Goal: Task Accomplishment & Management: Manage account settings

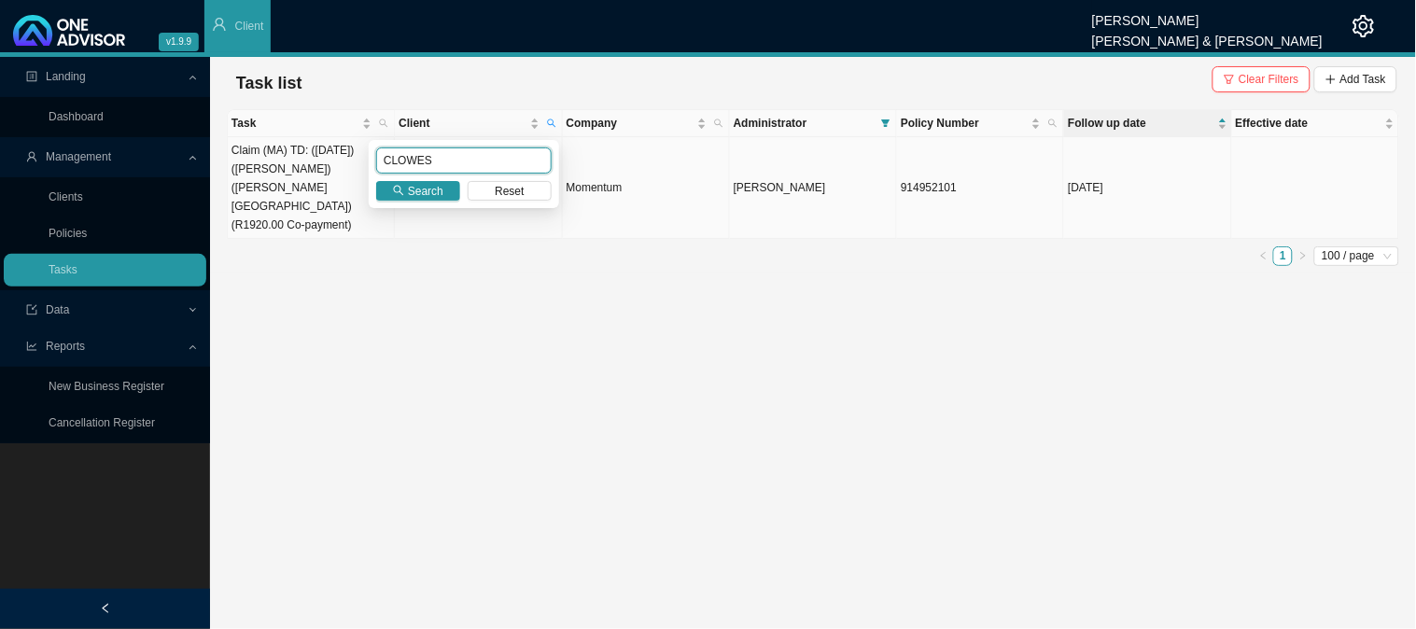
drag, startPoint x: 481, startPoint y: 169, endPoint x: 305, endPoint y: 171, distance: 175.5
click at [305, 171] on body "v1.9.9 [PERSON_NAME] [PERSON_NAME] & [PERSON_NAME] Client Landing Dashboard Man…" at bounding box center [708, 314] width 1416 height 629
type input "BROWN"
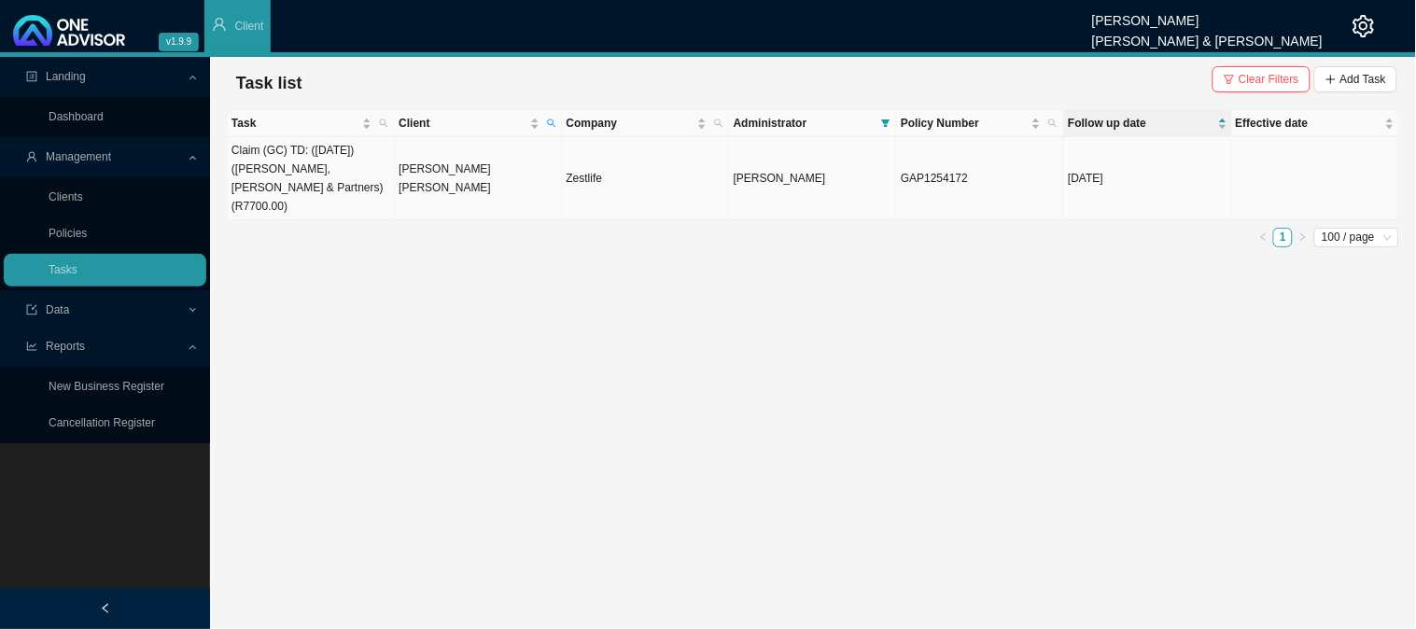
click at [473, 170] on td "[PERSON_NAME] [PERSON_NAME]" at bounding box center [478, 178] width 167 height 83
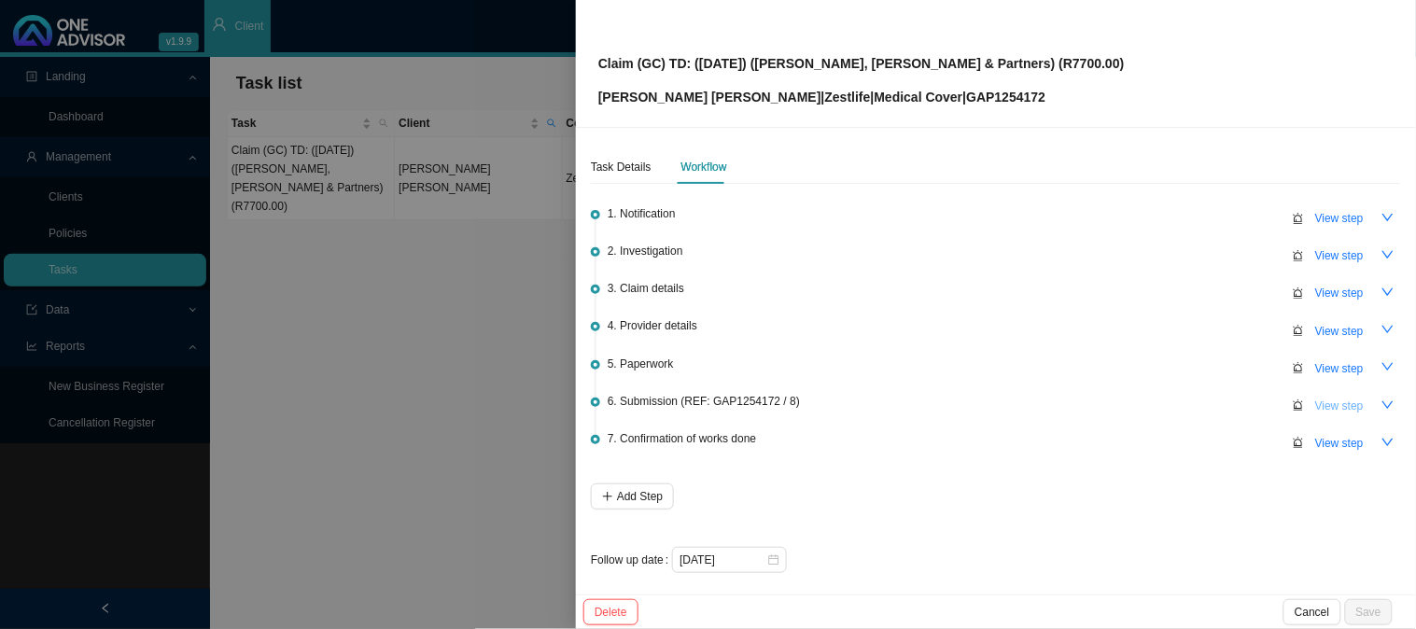
click at [1319, 404] on span "View step" at bounding box center [1339, 406] width 49 height 19
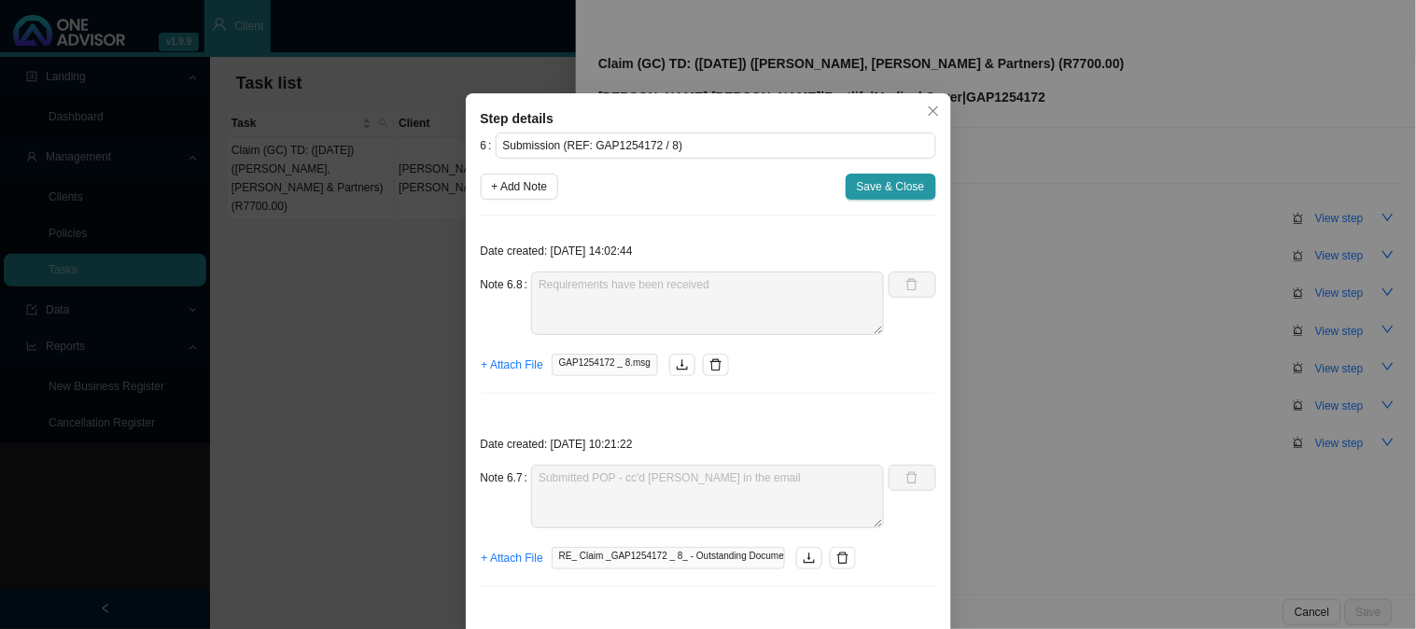
click at [1027, 345] on div "Step details 6 Submission (REF: GAP1254172 / 8) + Add Note Save & Close Date cr…" at bounding box center [708, 314] width 1416 height 629
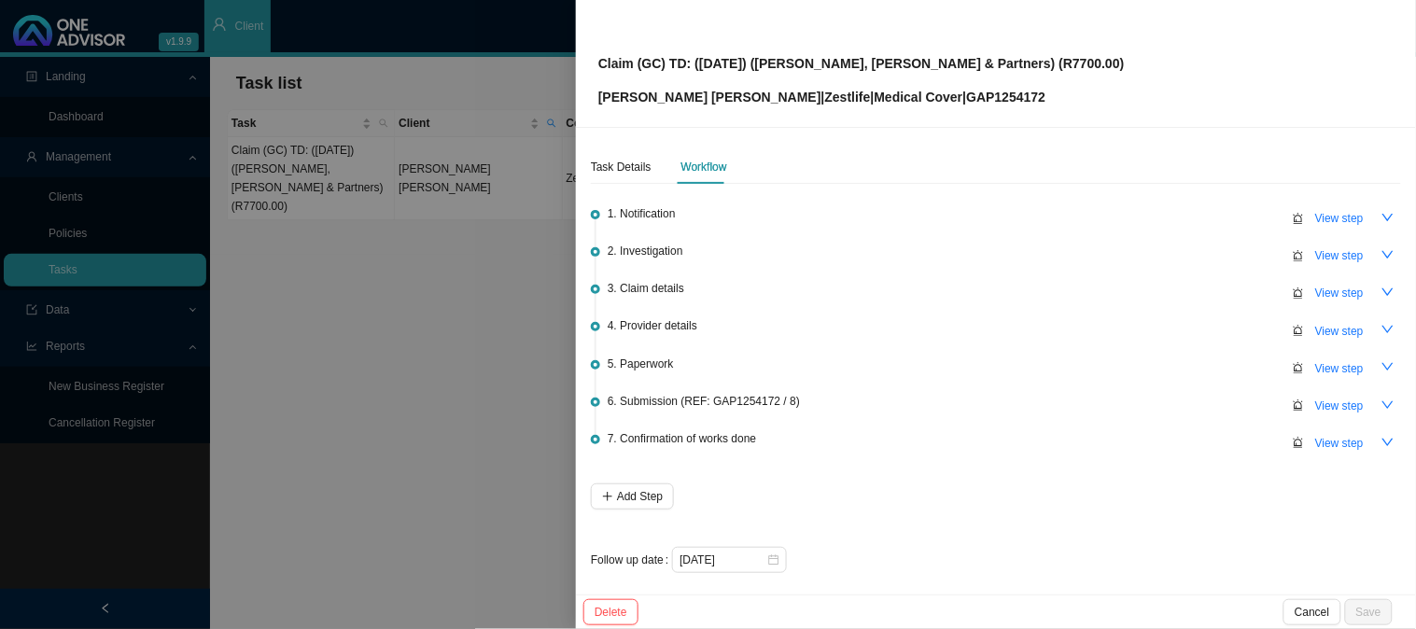
click at [218, 306] on div at bounding box center [708, 314] width 1416 height 629
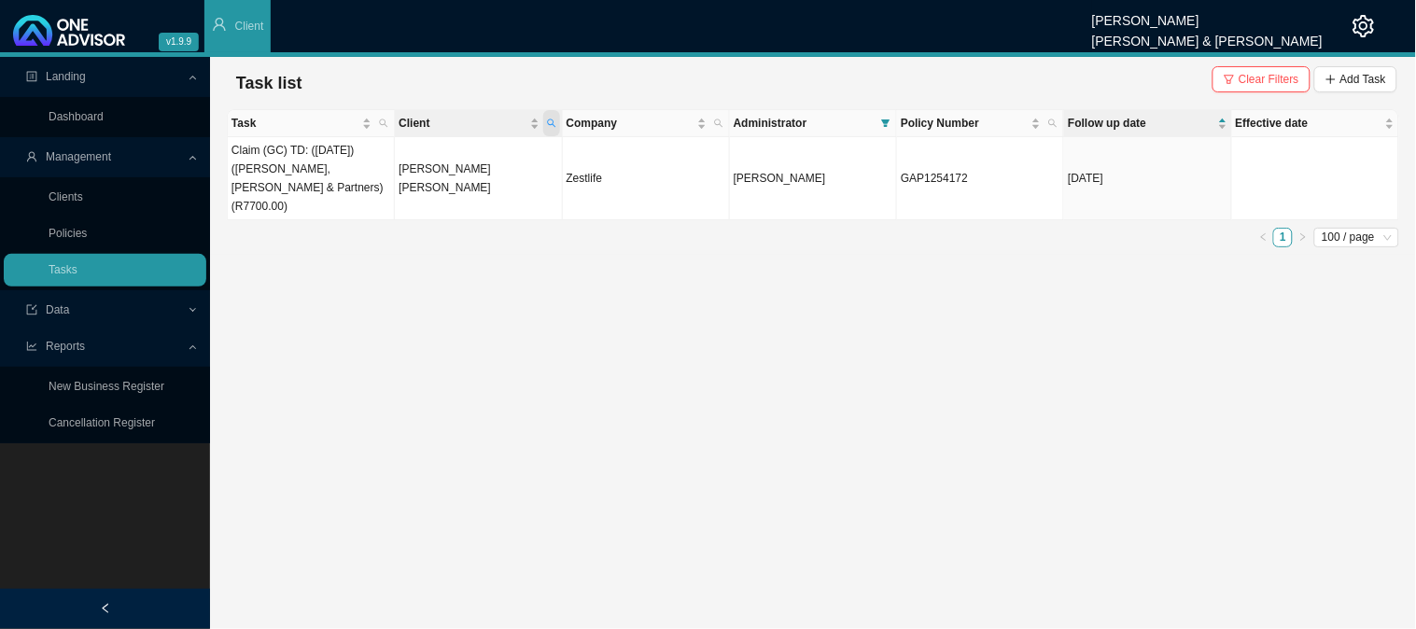
click at [554, 113] on span "Client" at bounding box center [551, 123] width 17 height 26
click at [607, 311] on main "Landing Dashboard Management Clients Policies Tasks Data Import Export Reports …" at bounding box center [708, 343] width 1416 height 572
click at [552, 119] on icon "search" at bounding box center [551, 123] width 9 height 9
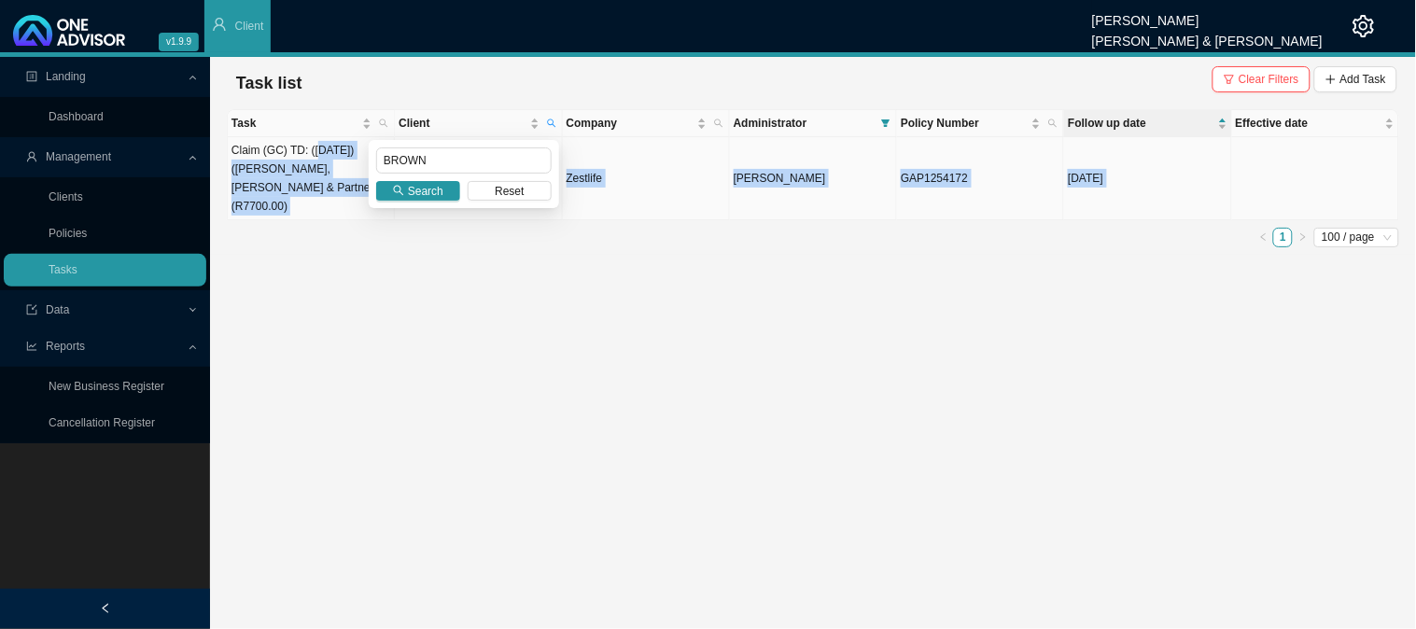
drag, startPoint x: 498, startPoint y: 145, endPoint x: 315, endPoint y: 160, distance: 183.6
click at [315, 160] on body "v1.9.9 [PERSON_NAME] [PERSON_NAME] & [PERSON_NAME] Client Landing Dashboard Man…" at bounding box center [708, 314] width 1416 height 629
click at [646, 230] on div "Task Client Company Administrator Policy Number Follow up date Effective date C…" at bounding box center [813, 182] width 1173 height 146
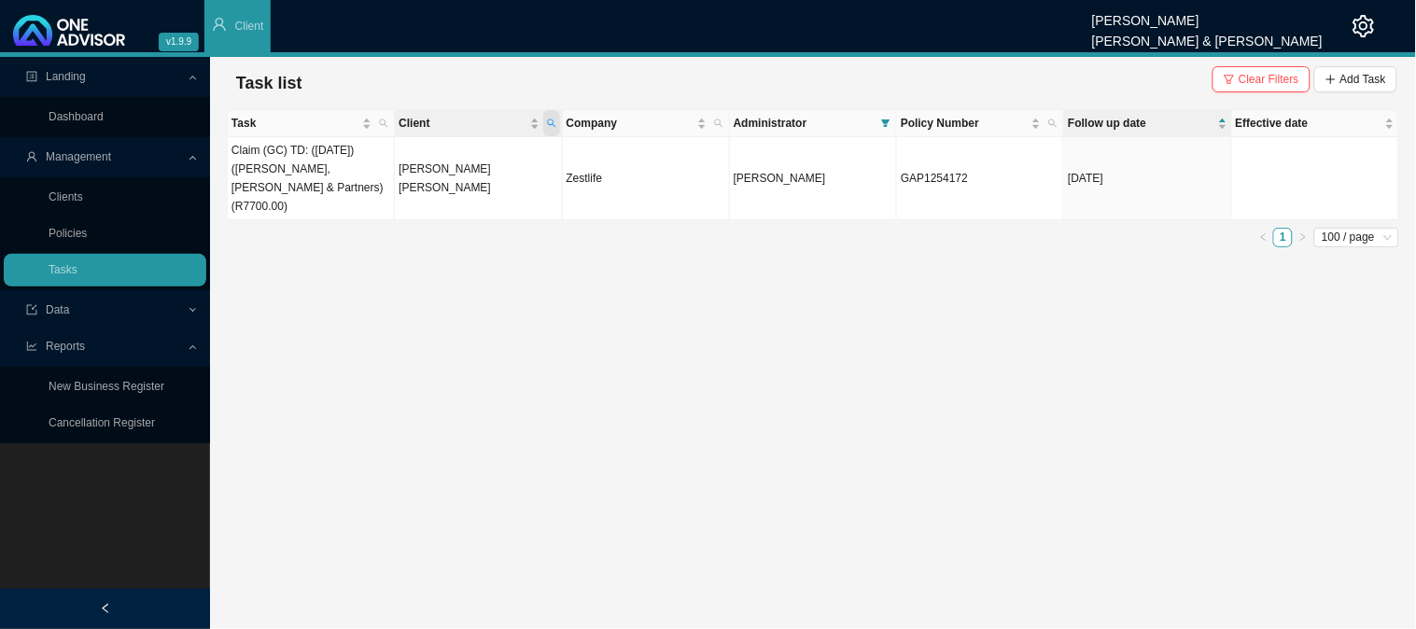
click at [558, 123] on span "Client" at bounding box center [551, 123] width 17 height 26
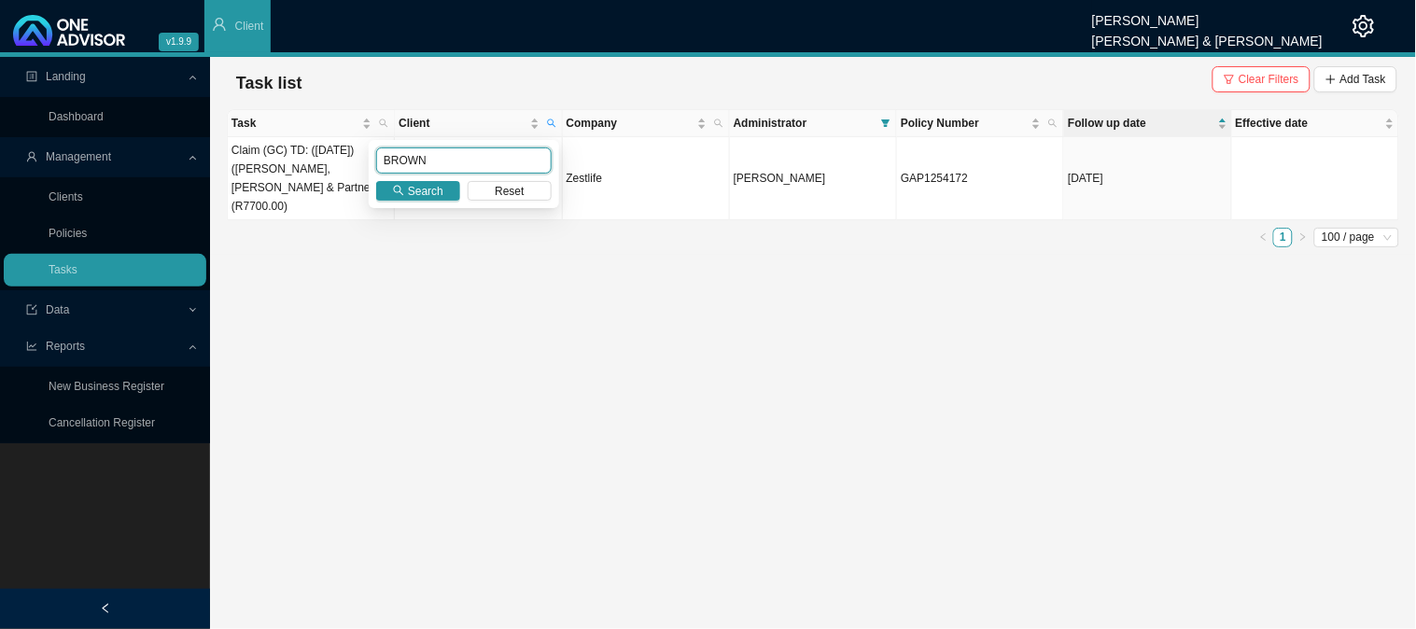
drag, startPoint x: 461, startPoint y: 159, endPoint x: 355, endPoint y: 176, distance: 107.8
click at [355, 176] on body "v1.9.9 [PERSON_NAME] [PERSON_NAME] & [PERSON_NAME] Client Landing Dashboard Man…" at bounding box center [708, 314] width 1416 height 629
click at [429, 191] on span "Search" at bounding box center [425, 191] width 35 height 19
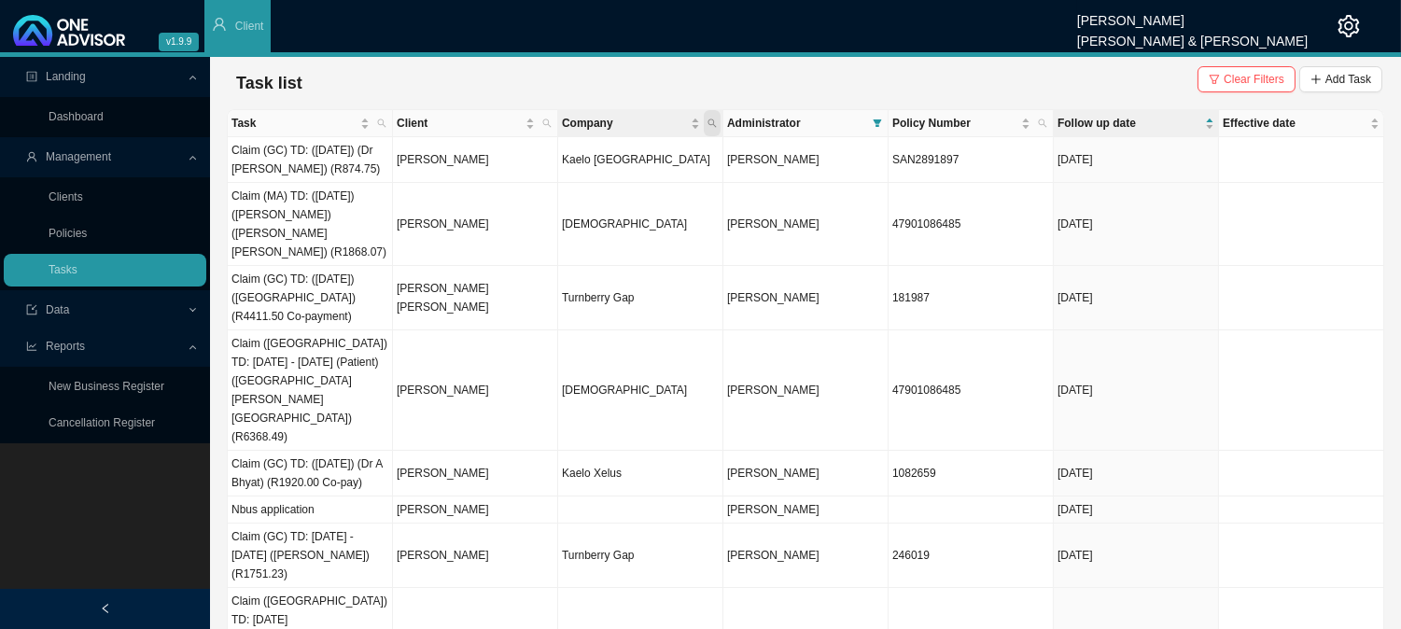
click at [714, 128] on span "Company" at bounding box center [712, 123] width 17 height 26
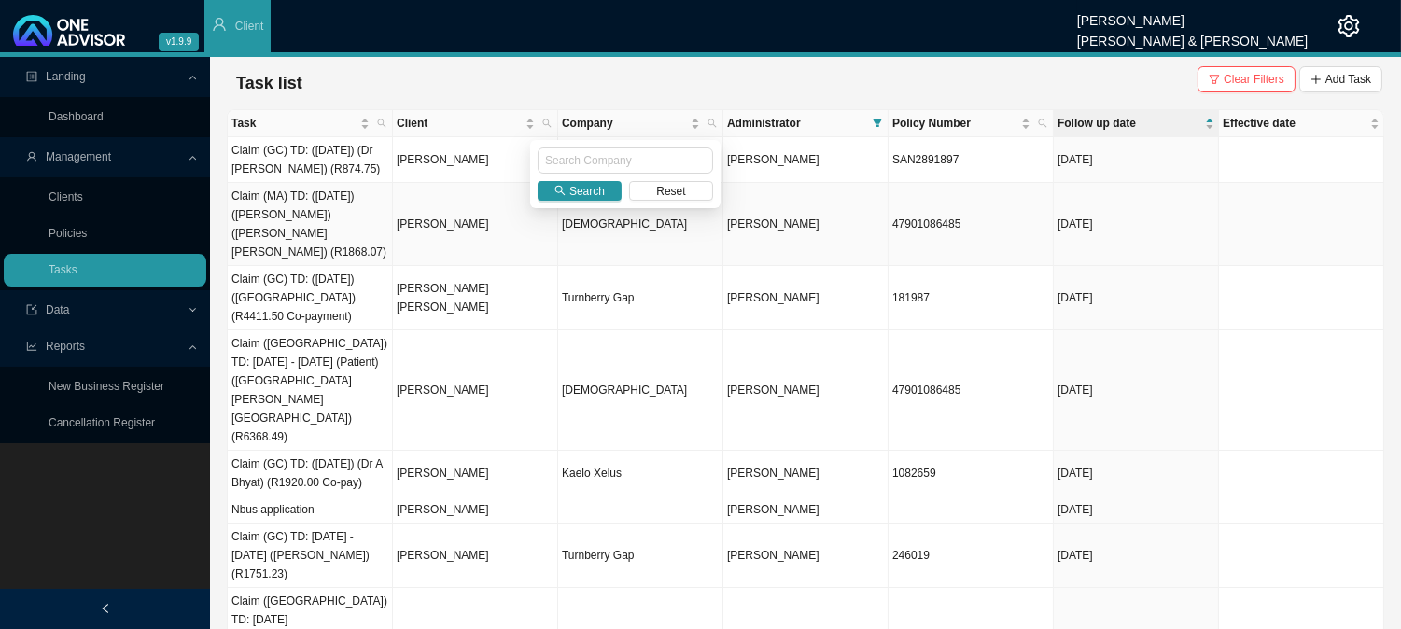
click at [1226, 243] on td at bounding box center [1301, 224] width 165 height 83
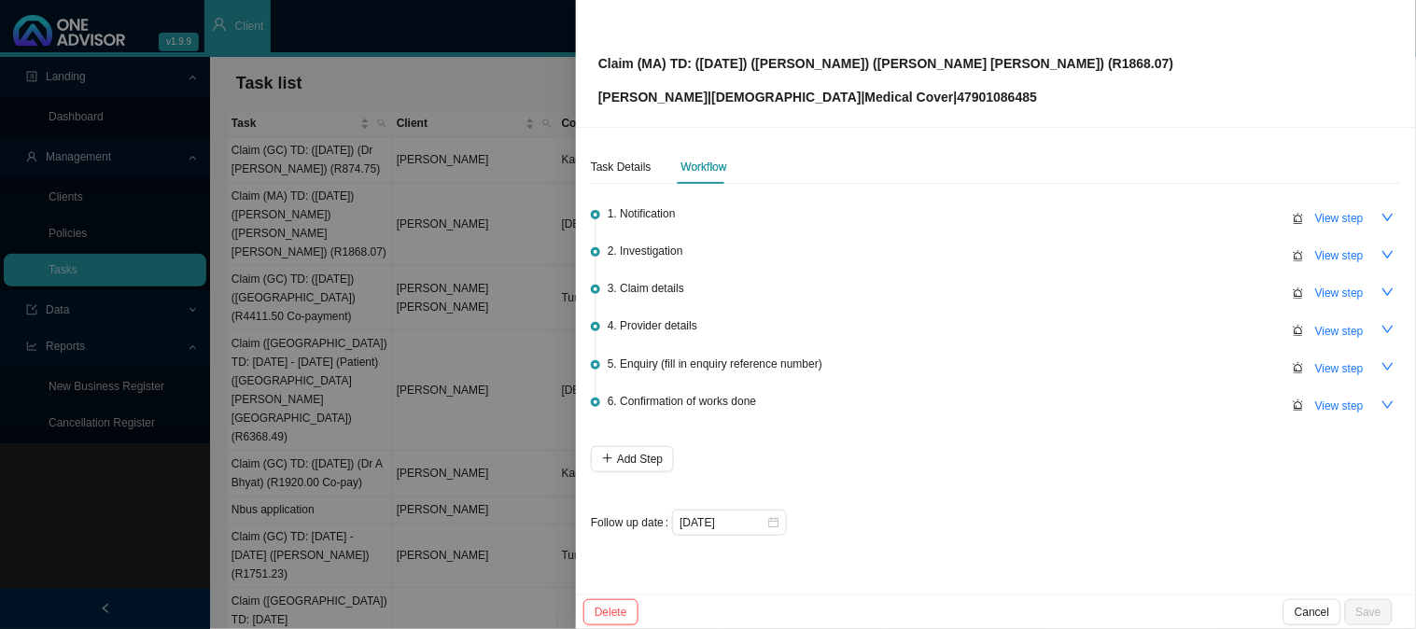
click at [530, 233] on div at bounding box center [708, 314] width 1416 height 629
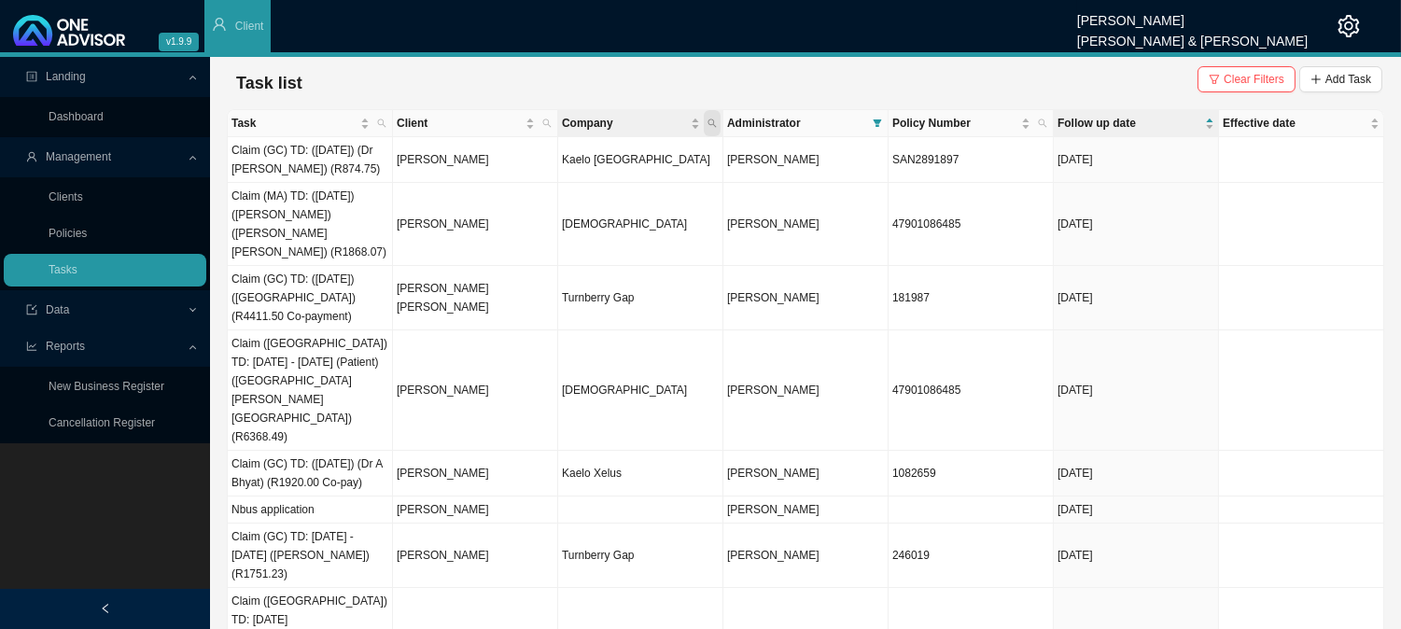
click at [716, 123] on icon "search" at bounding box center [712, 123] width 9 height 9
click at [621, 119] on span "Company" at bounding box center [624, 123] width 125 height 19
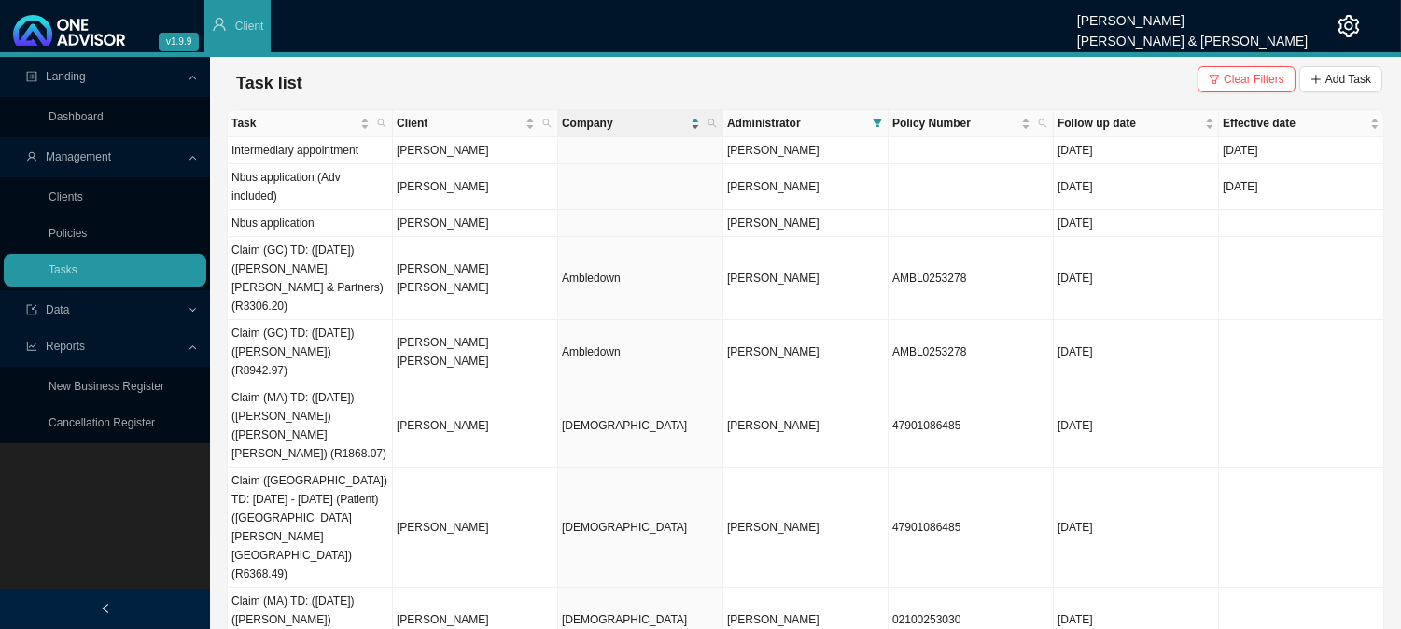
click at [627, 122] on span "Company" at bounding box center [624, 123] width 125 height 19
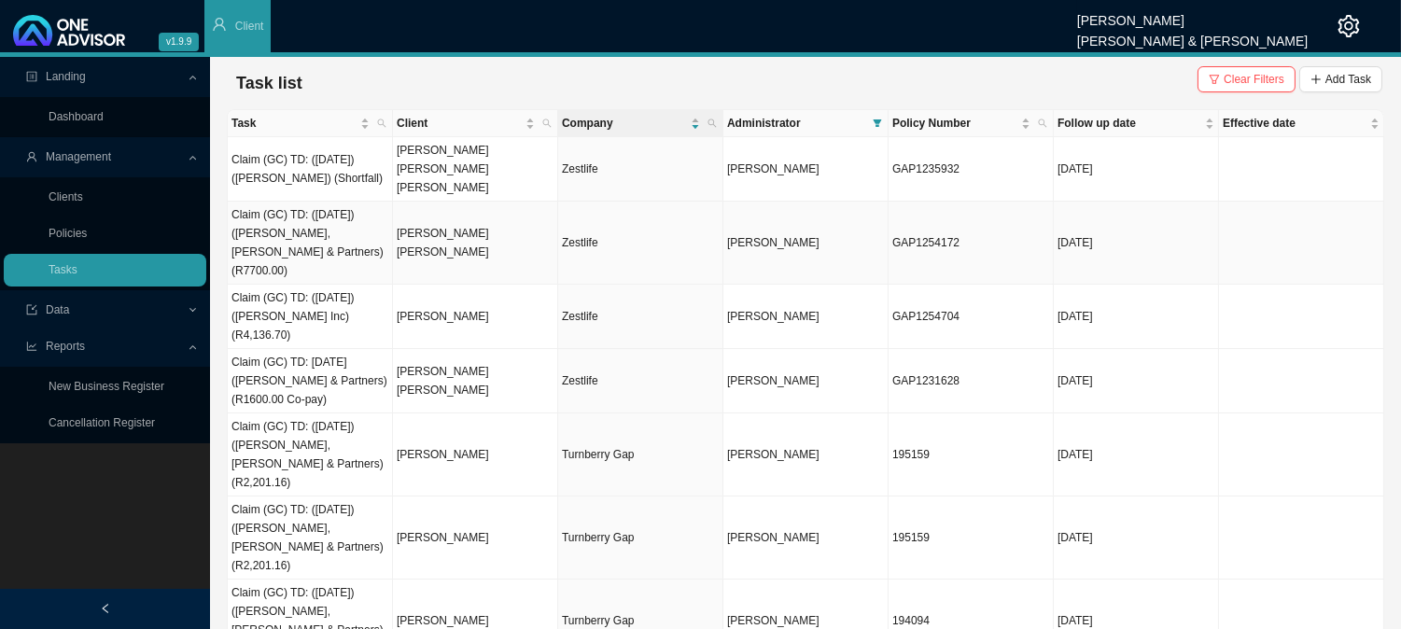
click at [478, 208] on td "[PERSON_NAME] [PERSON_NAME]" at bounding box center [475, 243] width 165 height 83
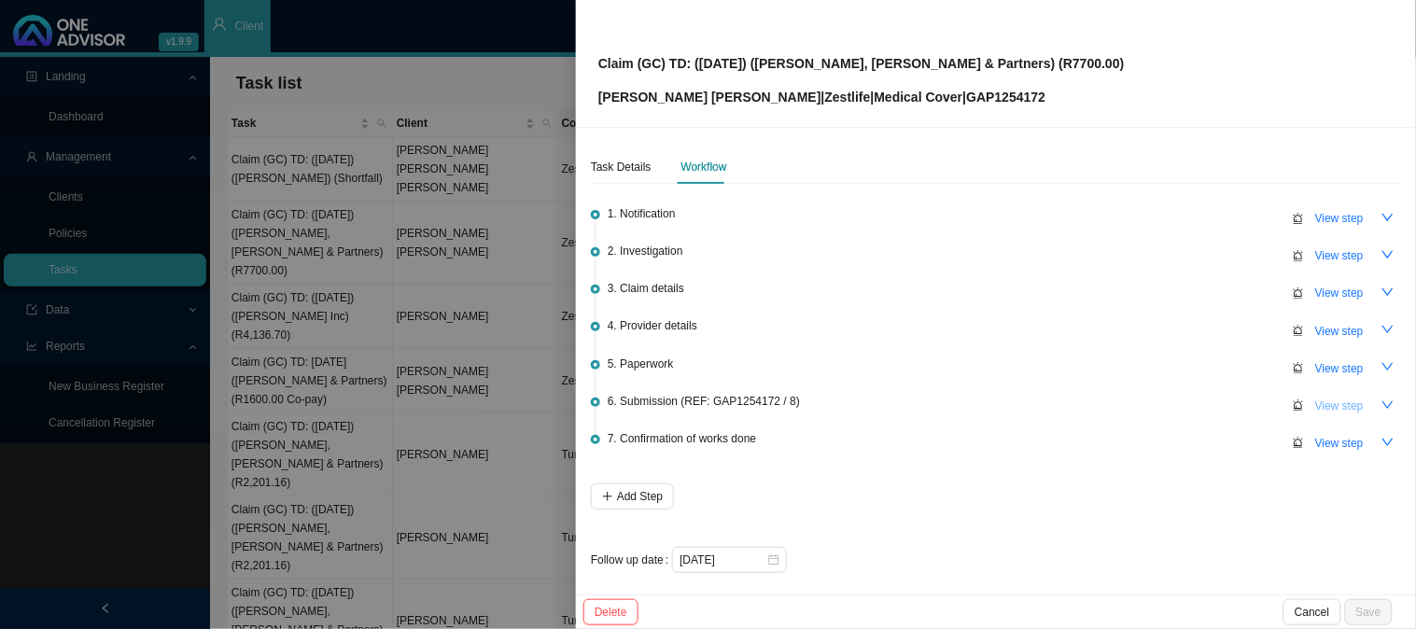
click at [1320, 402] on span "View step" at bounding box center [1339, 406] width 49 height 19
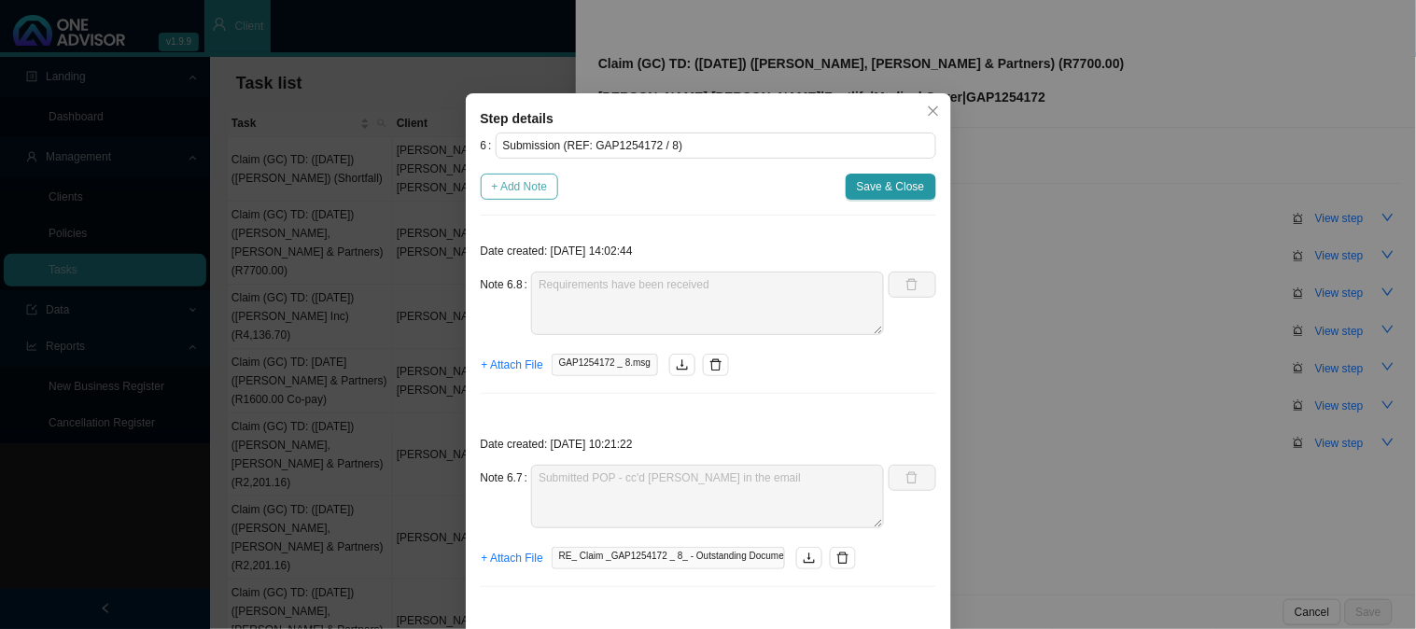
click at [508, 185] on span "+ Add Note" at bounding box center [520, 186] width 56 height 19
type textarea "Requirements have been received"
type textarea "Submitted POP - cc'd [PERSON_NAME] in the email"
type textarea "Proof of payment for the co-payment is required - [CREDIT_CARD_NUMBER]"
type textarea "Sent an email confirming that i has been sent already"
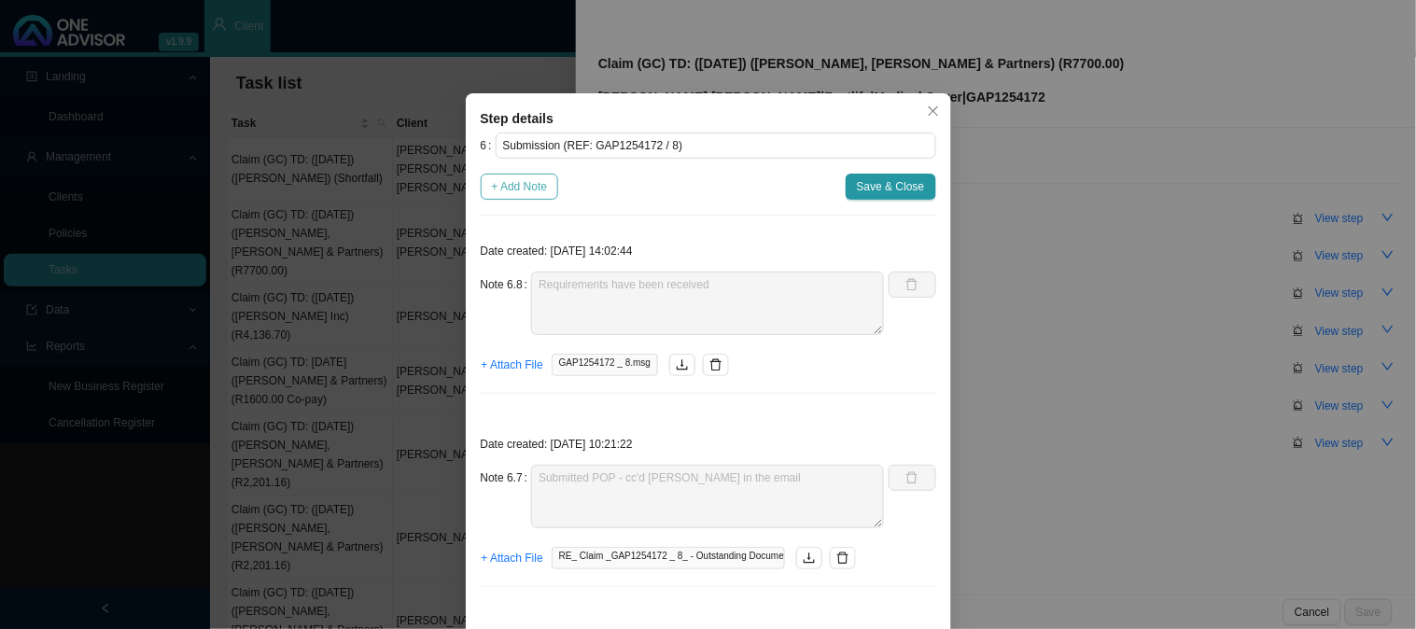
type textarea "Received a request for the claim form"
type textarea "Claim has been received"
type textarea "Sent feedback"
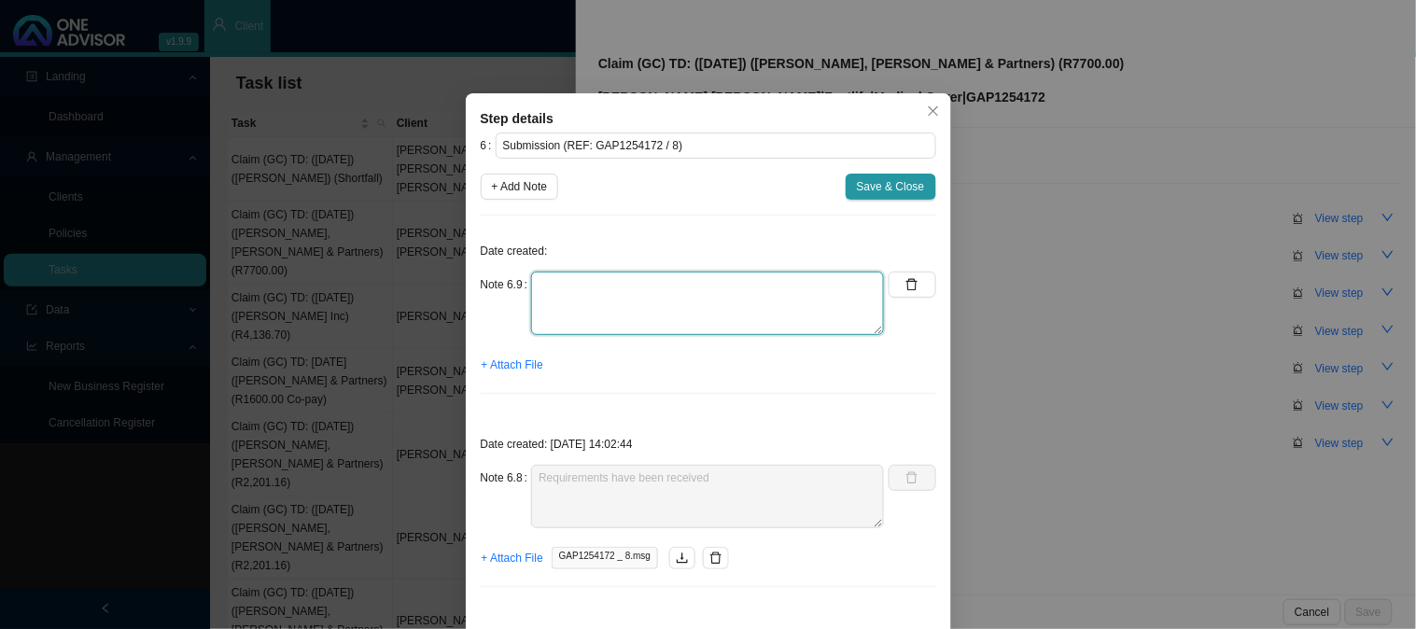
click at [573, 284] on textarea at bounding box center [707, 303] width 353 height 63
click at [659, 304] on textarea "PHONED LIB, SPOKE TO" at bounding box center [707, 303] width 353 height 63
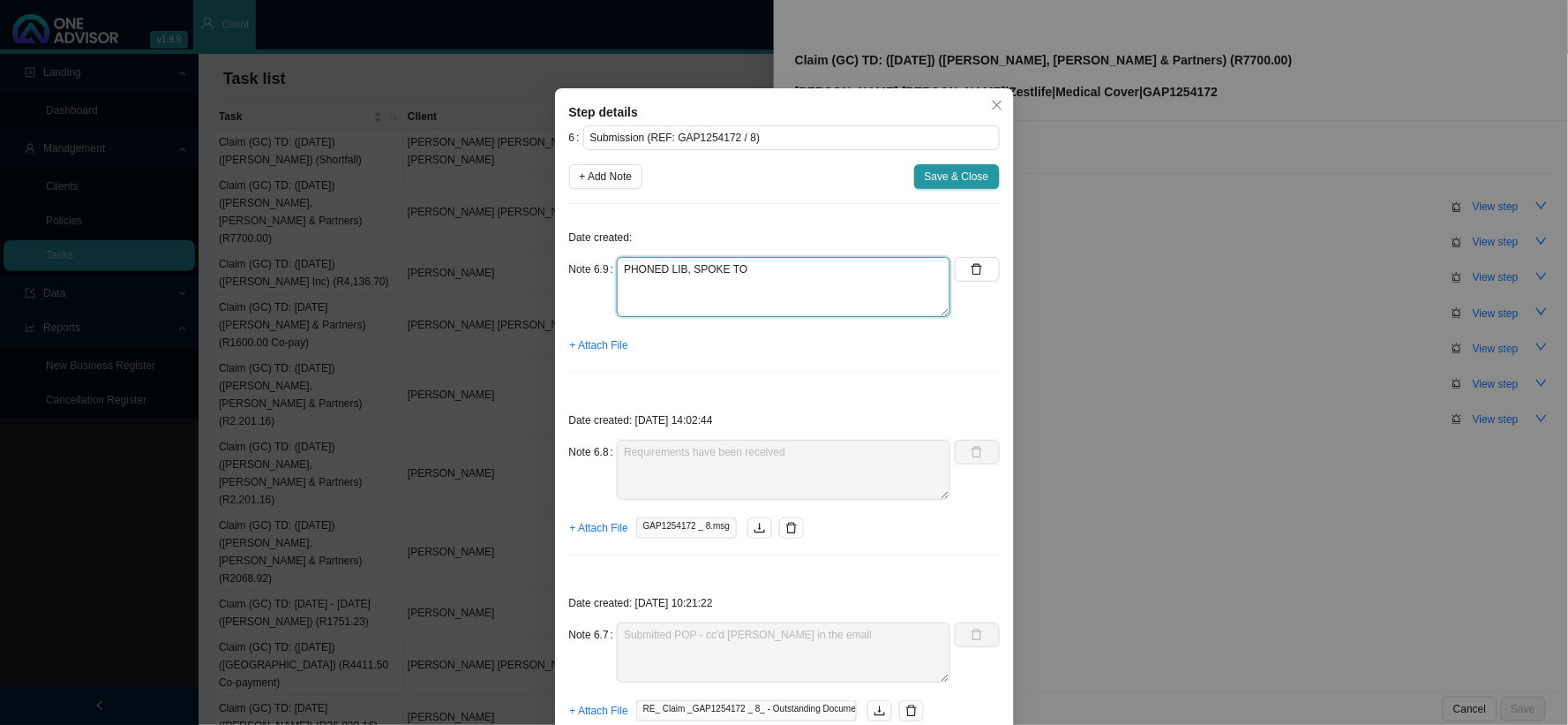
click at [799, 268] on textarea "PHONED LIB, SPOKE TO" at bounding box center [784, 286] width 334 height 60
type textarea "PHONED LIB, SPOKE TO [PERSON_NAME]"
click at [951, 187] on button "Save & Close" at bounding box center [956, 177] width 86 height 25
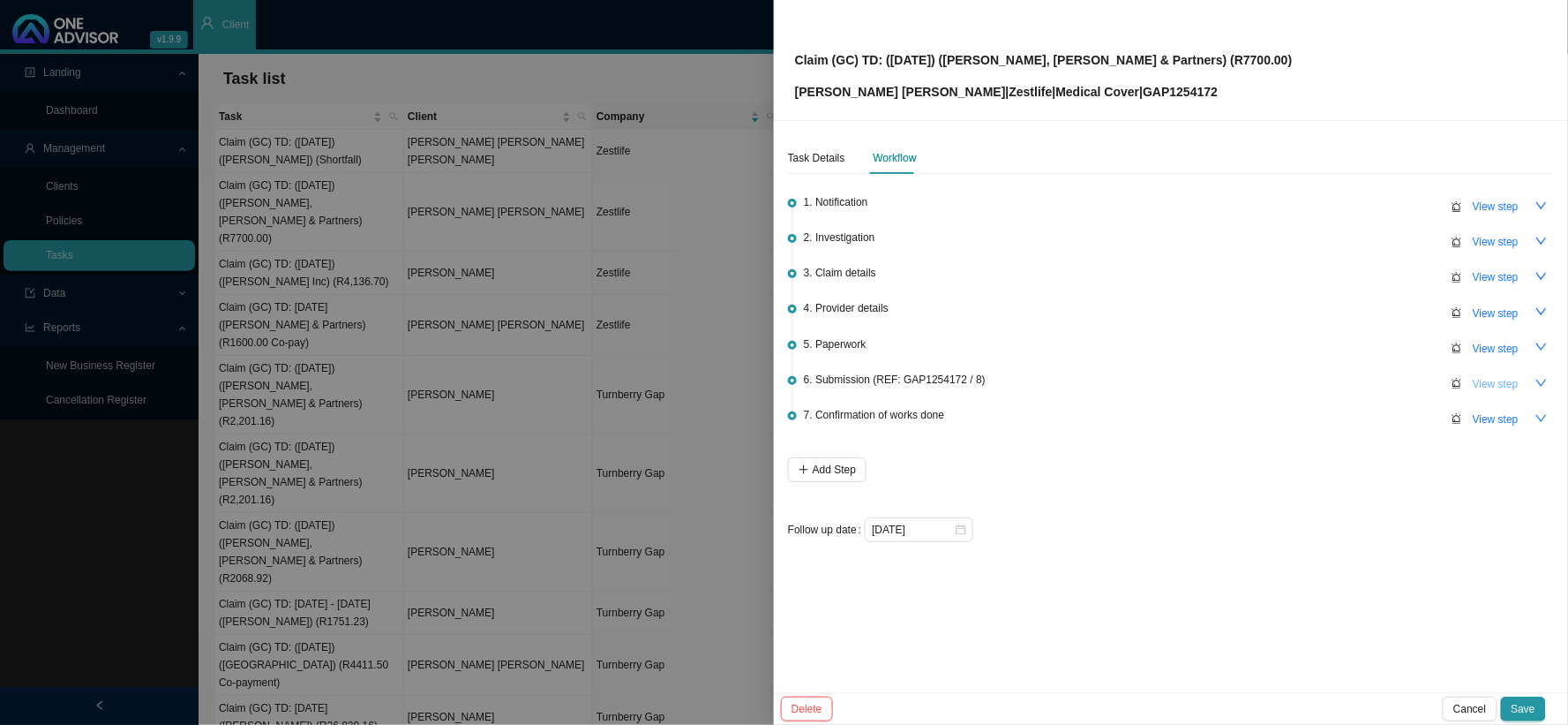
click at [1337, 384] on span "View step" at bounding box center [1495, 384] width 46 height 18
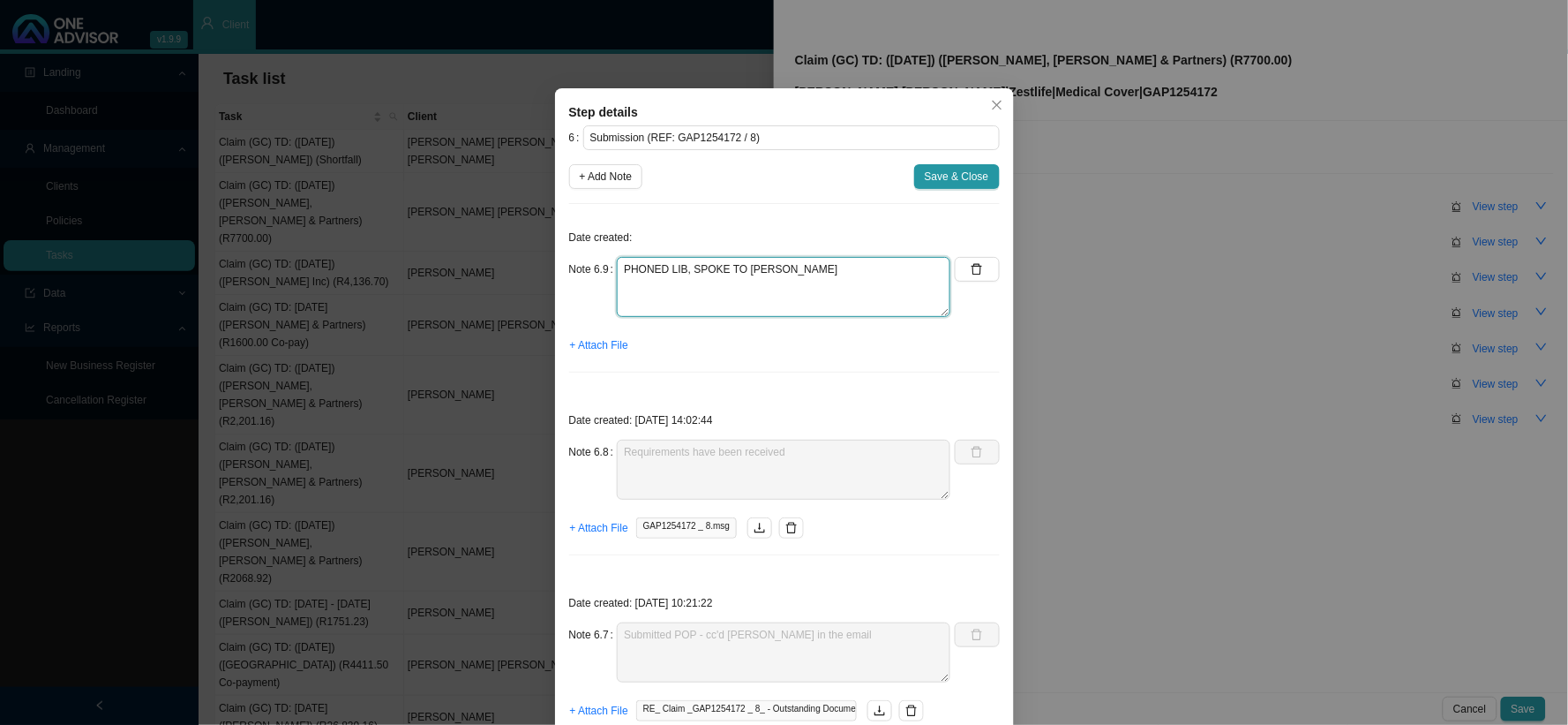
click at [668, 286] on textarea "PHONED LIB, SPOKE TO [PERSON_NAME]" at bounding box center [784, 286] width 334 height 60
type textarea "PHONED LIB, SPOKE TO [PERSON_NAME] THE CLAIM IS CURRENTLY IN ASSESSMENT"
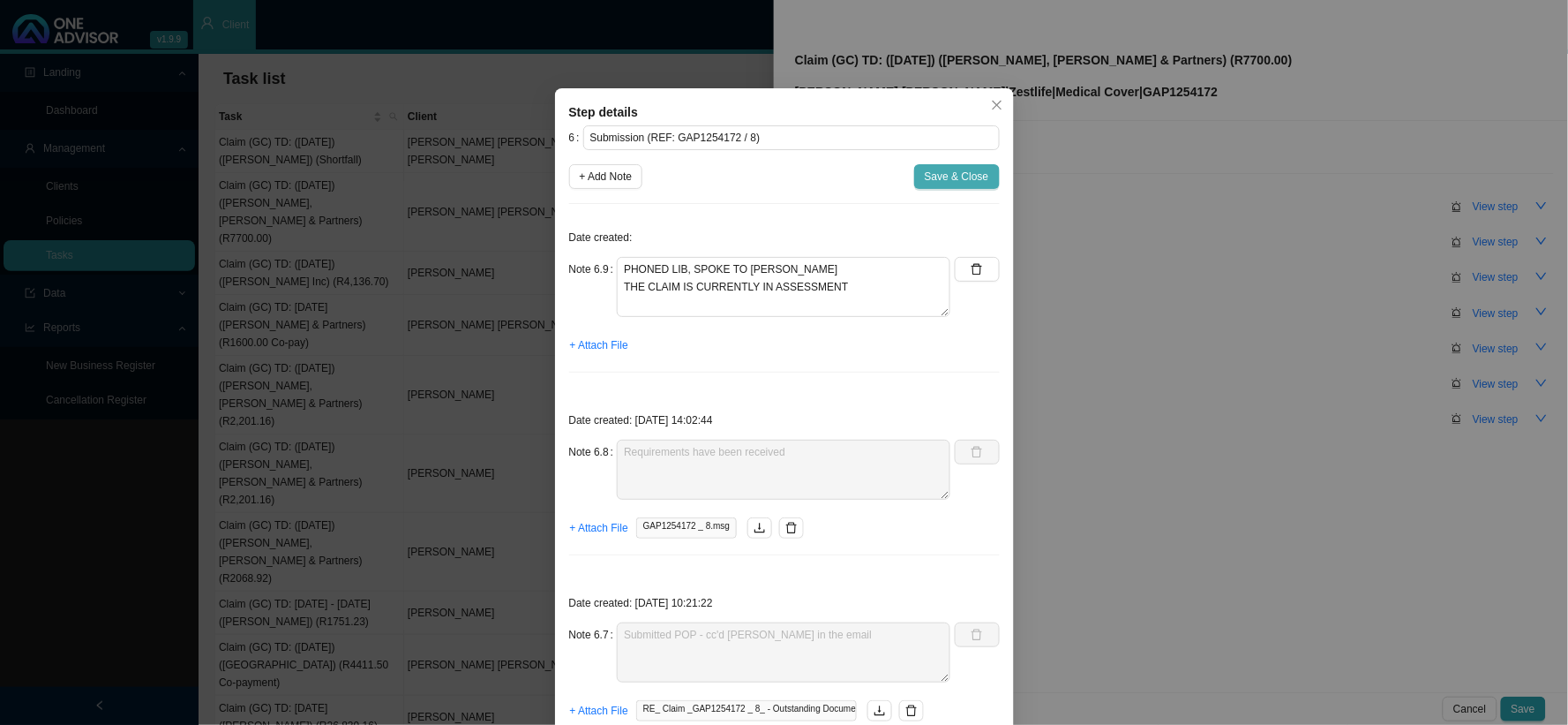
click at [940, 180] on span "Save & Close" at bounding box center [956, 176] width 64 height 18
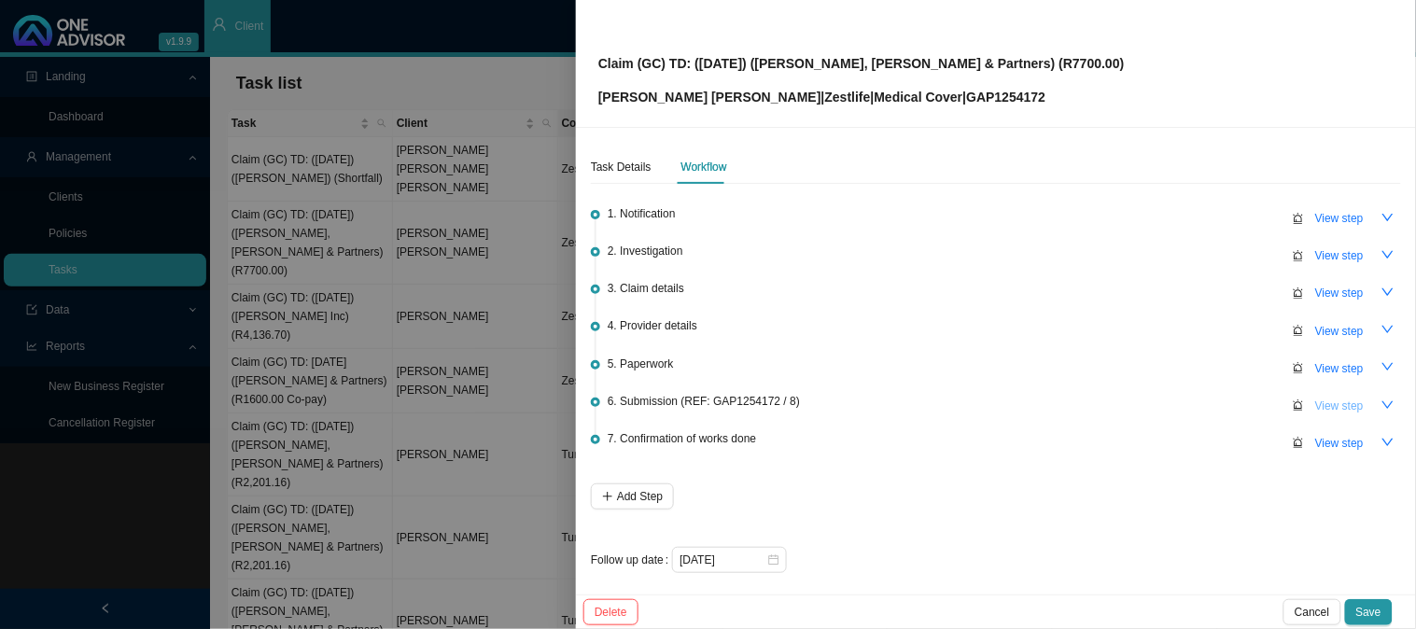
click at [1317, 398] on span "View step" at bounding box center [1339, 406] width 49 height 19
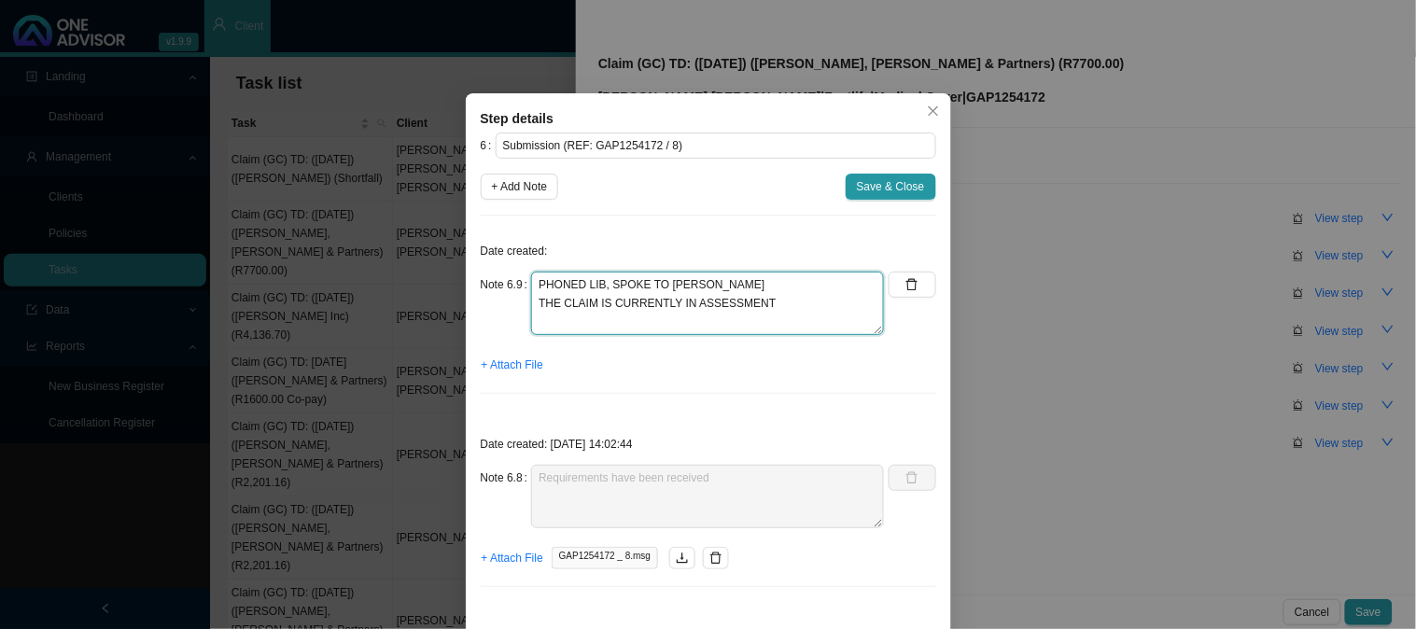
click at [775, 306] on textarea "PHONED LIB, SPOKE TO [PERSON_NAME] THE CLAIM IS CURRENTLY IN ASSESSMENT" at bounding box center [707, 303] width 353 height 63
drag, startPoint x: 568, startPoint y: 325, endPoint x: 752, endPoint y: 302, distance: 185.3
click at [752, 302] on textarea "PHONED LIB, SPOKE TO [PERSON_NAME] THE CLAIM IS CURRENTLY IN ASSESSMENT- an esc…" at bounding box center [707, 303] width 353 height 63
type textarea "PHONED LIB, SPOKE TO [PERSON_NAME] THE CLAIM IS CURRENTLY IN ASSESSMENT- AN ESC…"
click at [520, 191] on span "+ Add Note" at bounding box center [520, 186] width 56 height 19
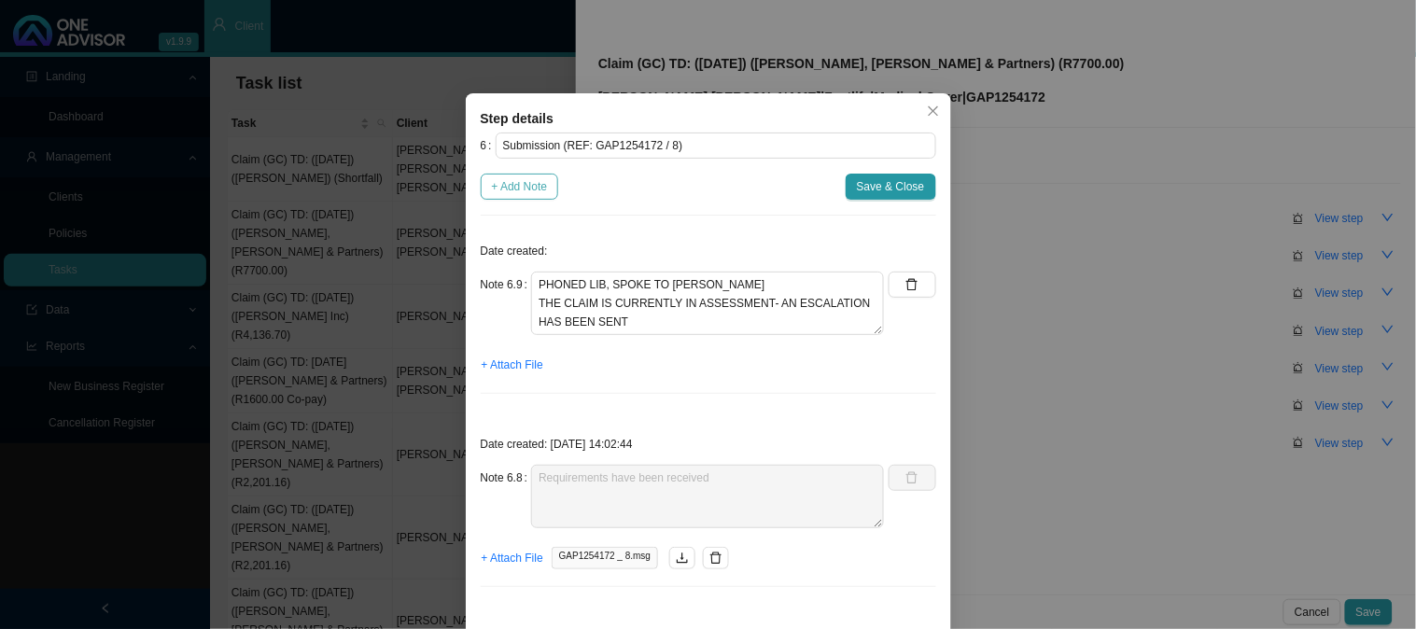
type textarea "PHONED LIB, SPOKE TO [PERSON_NAME] THE CLAIM IS CURRENTLY IN ASSESSMENT- AN ESC…"
type textarea "Requirements have been received"
type textarea "Submitted POP - cc'd [PERSON_NAME] in the email"
type textarea "Proof of payment for the co-payment is required - [CREDIT_CARD_NUMBER]"
type textarea "Sent an email confirming that i has been sent already"
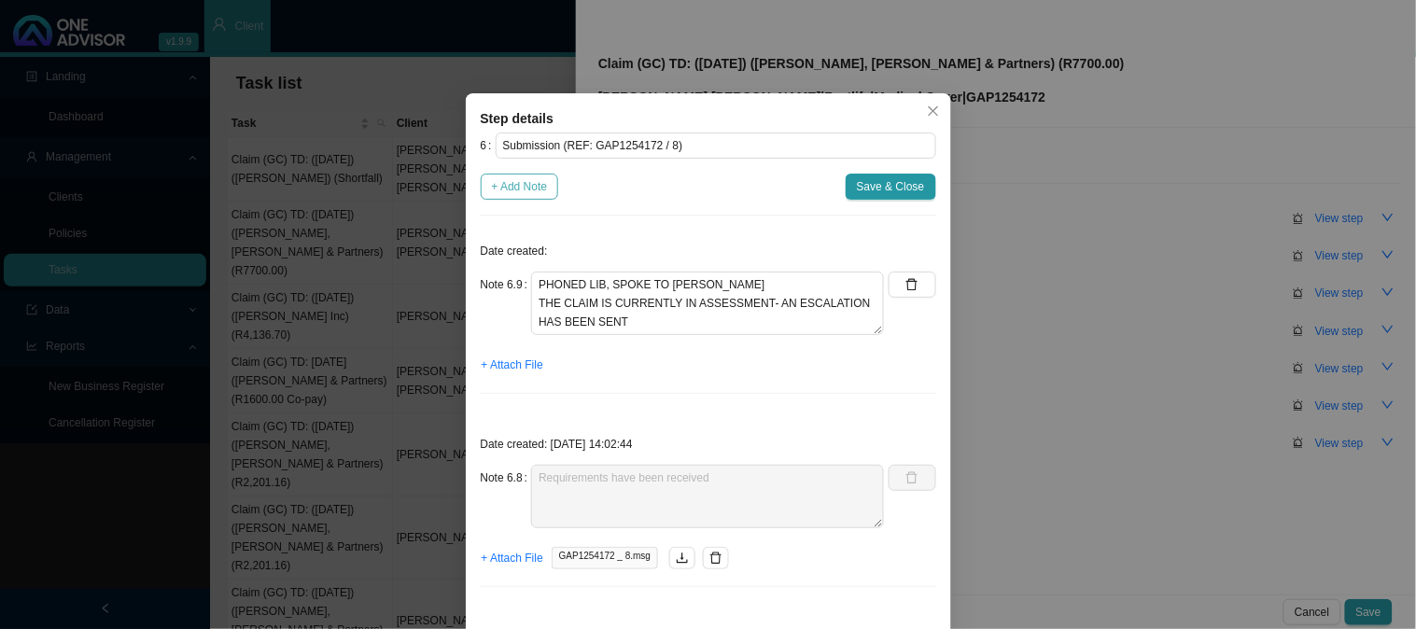
type textarea "Received a request for the claim form"
type textarea "Claim has been received"
type textarea "Sent feedback"
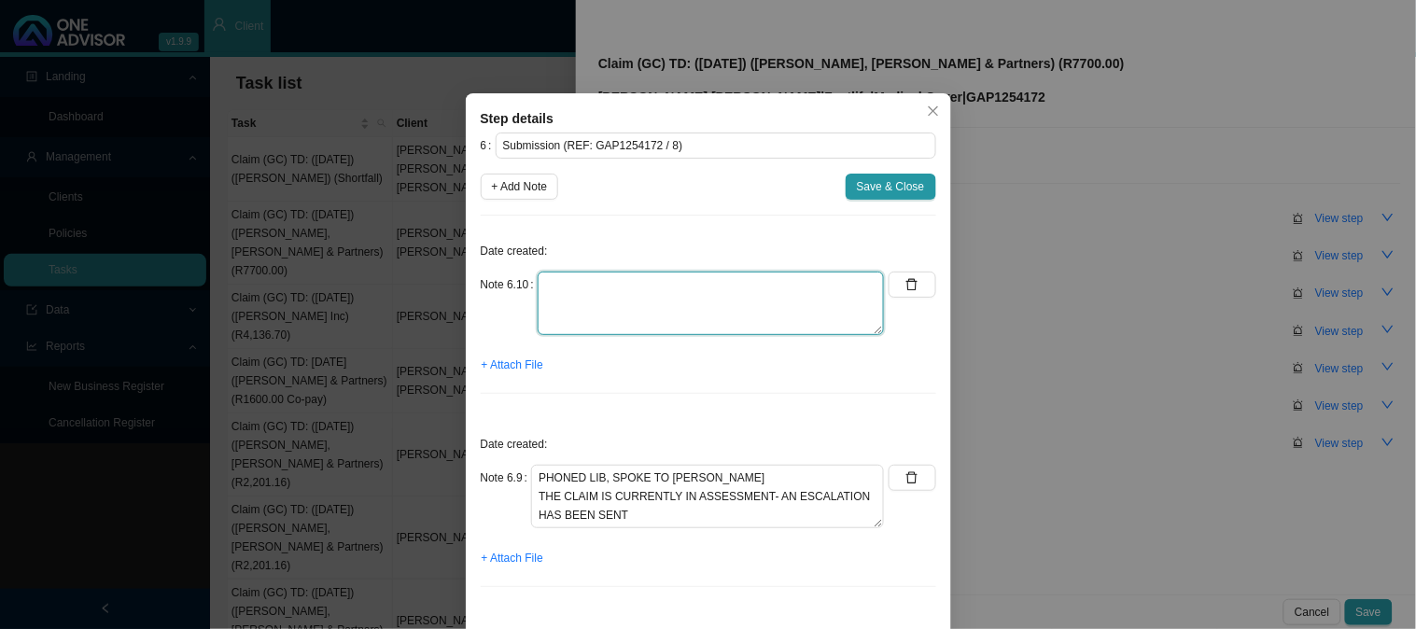
click at [610, 293] on textarea at bounding box center [711, 303] width 347 height 63
type textarea "SENT FEEDBACK"
click at [515, 364] on span "+ Attach File" at bounding box center [513, 365] width 62 height 19
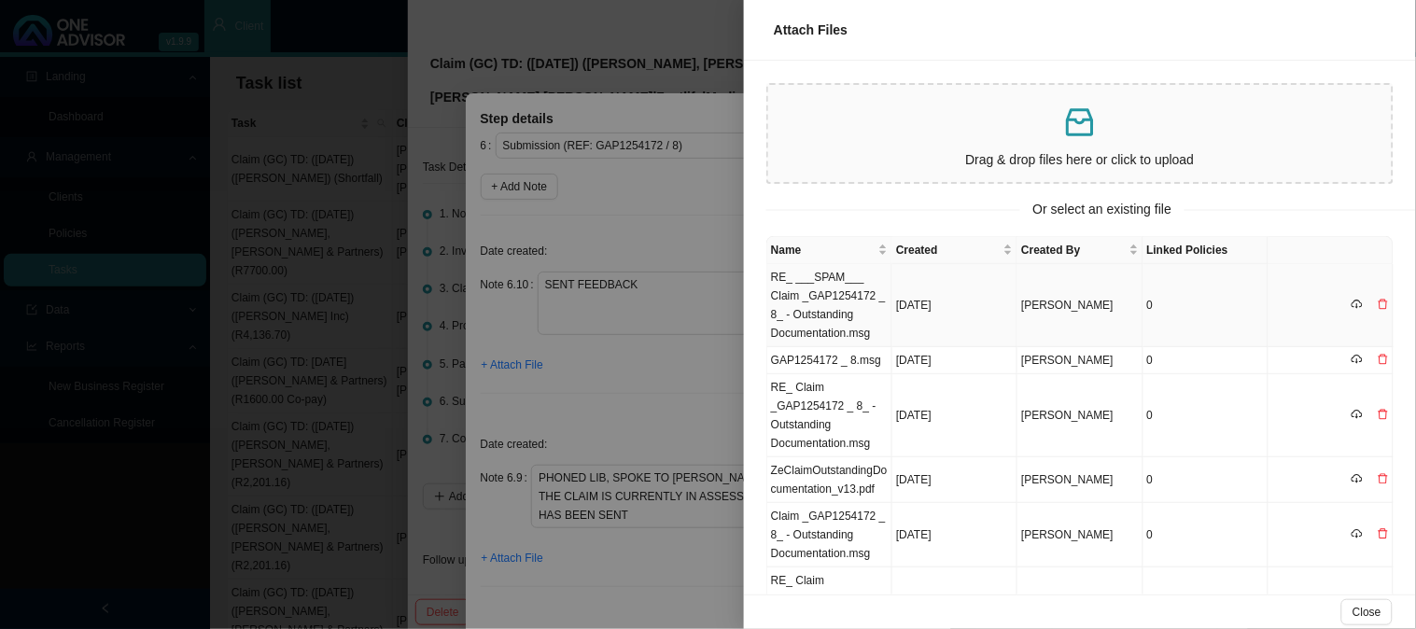
click at [819, 289] on td "RE_ ___SPAM___ Claim _GAP1254172 _ 8_ - Outstanding Documentation.msg" at bounding box center [829, 305] width 125 height 83
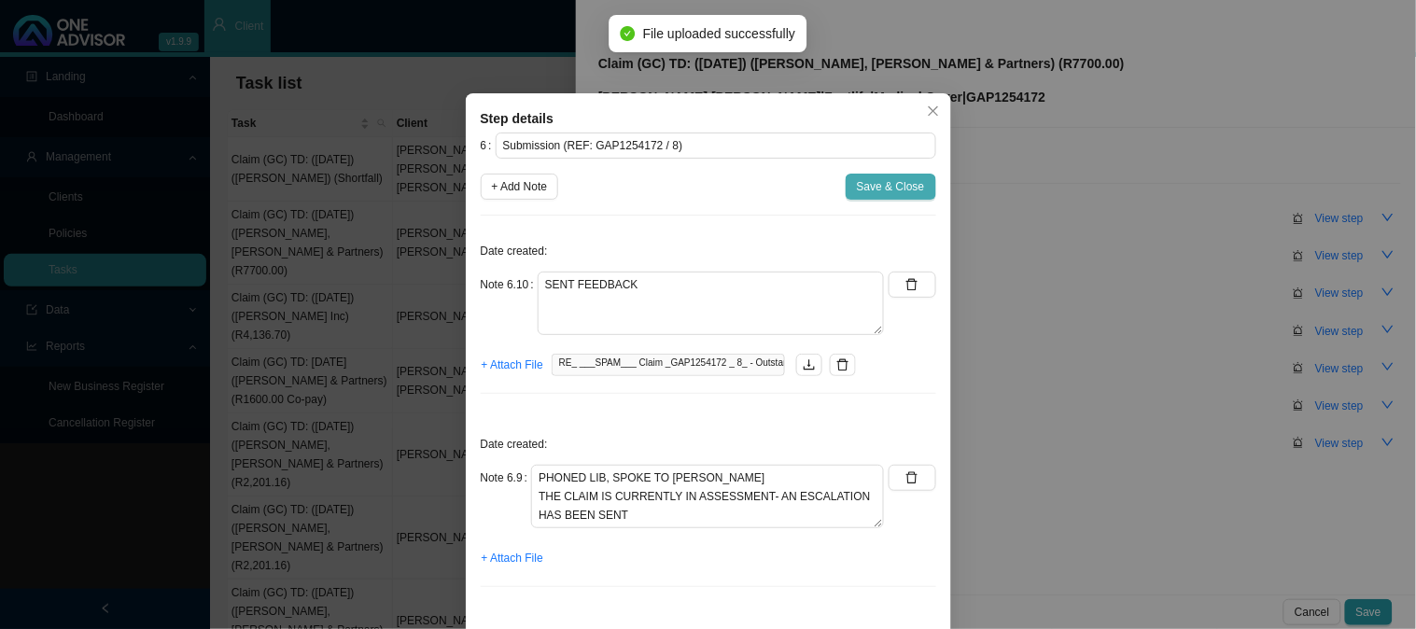
click at [880, 190] on span "Save & Close" at bounding box center [891, 186] width 68 height 19
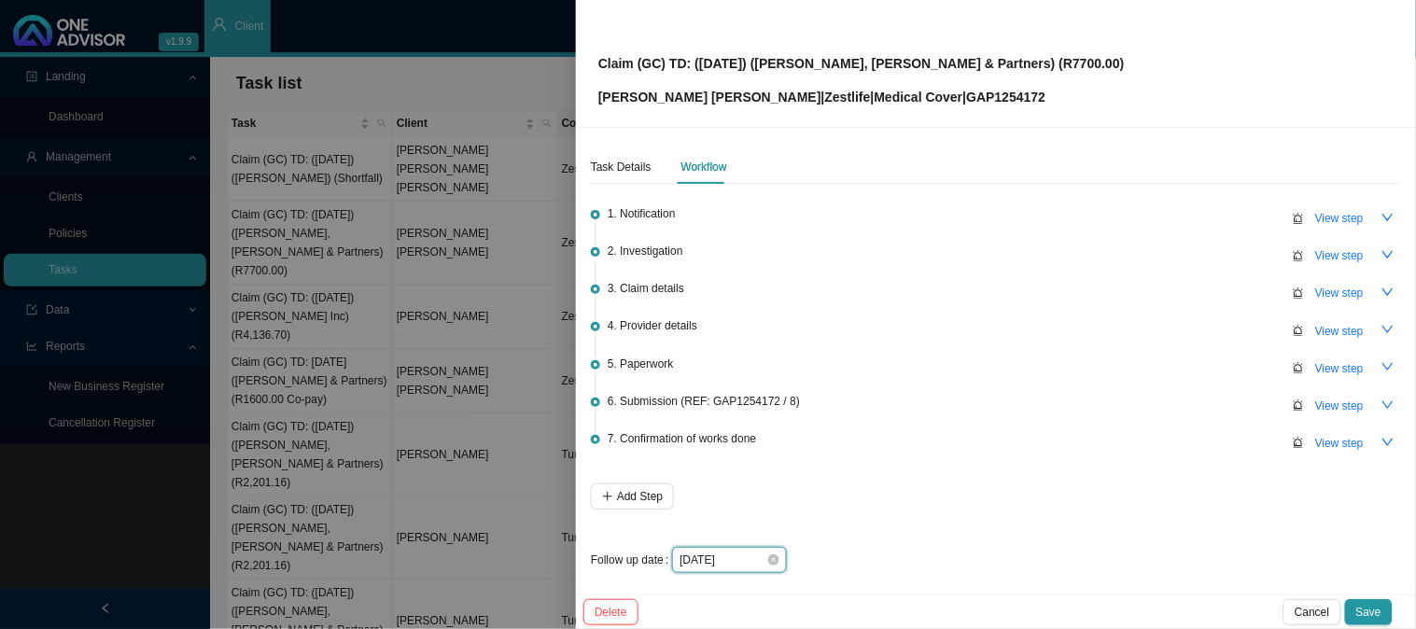
click at [738, 551] on input "[DATE]" at bounding box center [723, 560] width 87 height 19
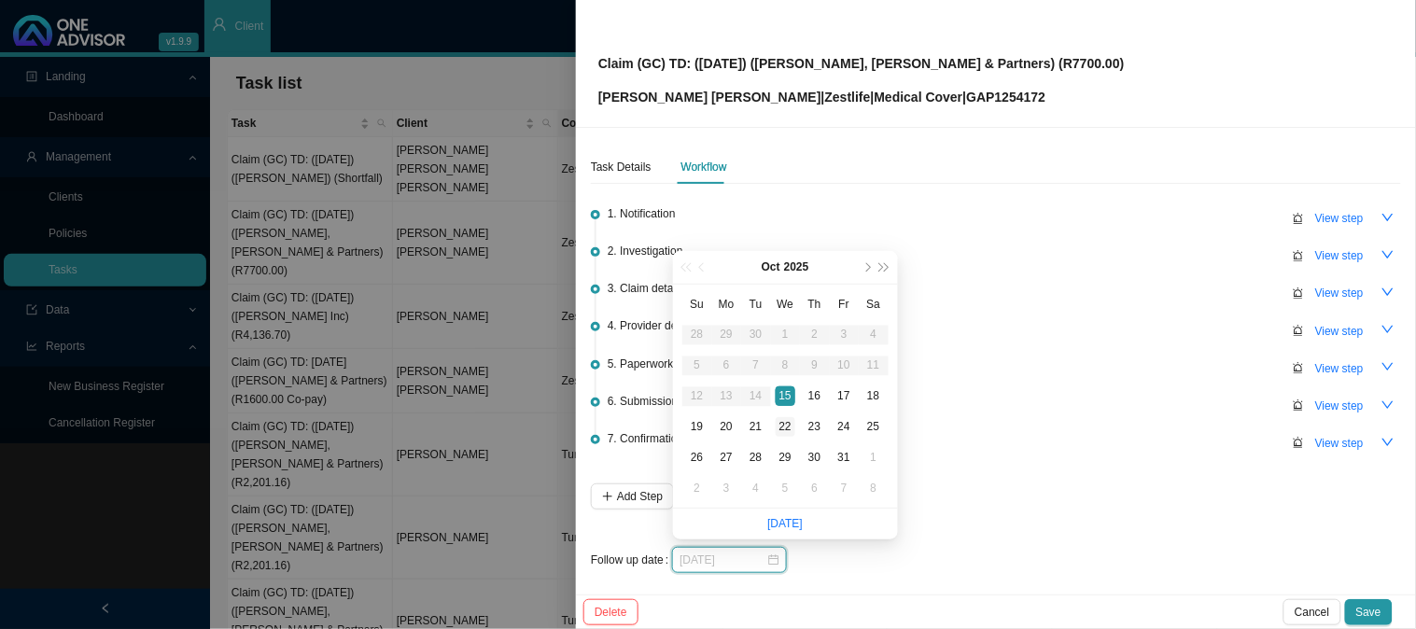
type input "[DATE]"
click at [791, 425] on div "22" at bounding box center [786, 427] width 20 height 20
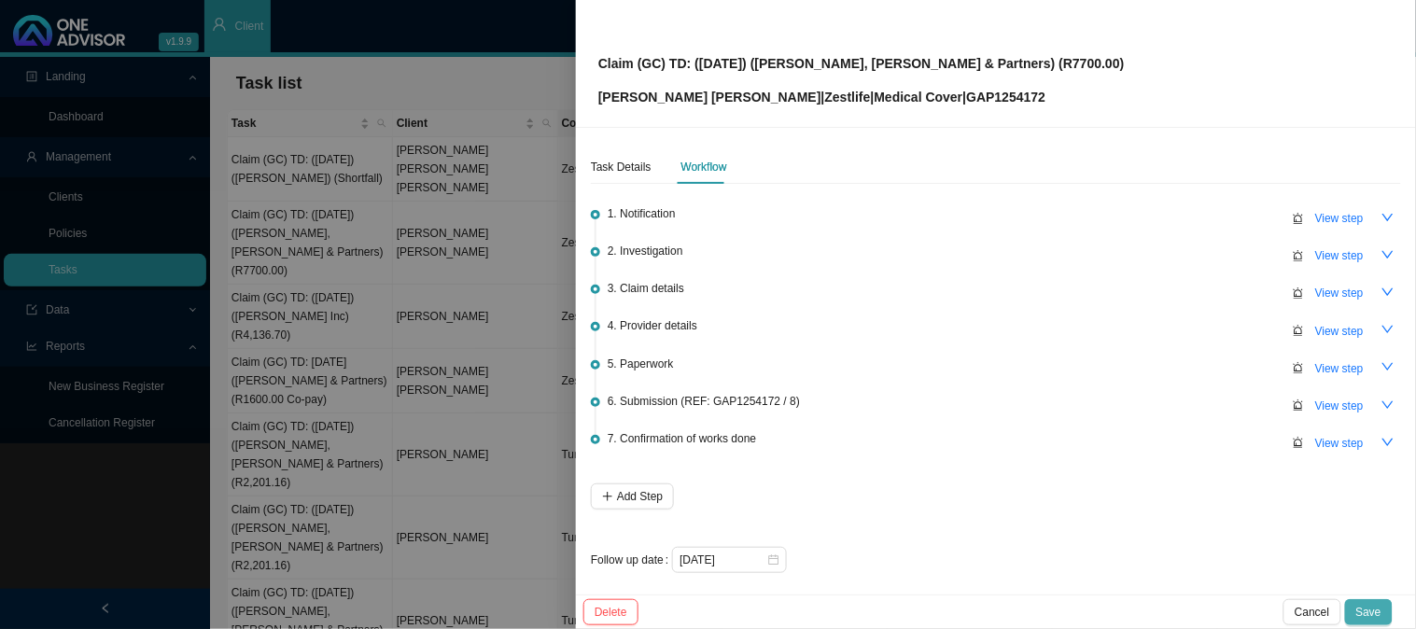
click at [1369, 612] on span "Save" at bounding box center [1369, 612] width 25 height 19
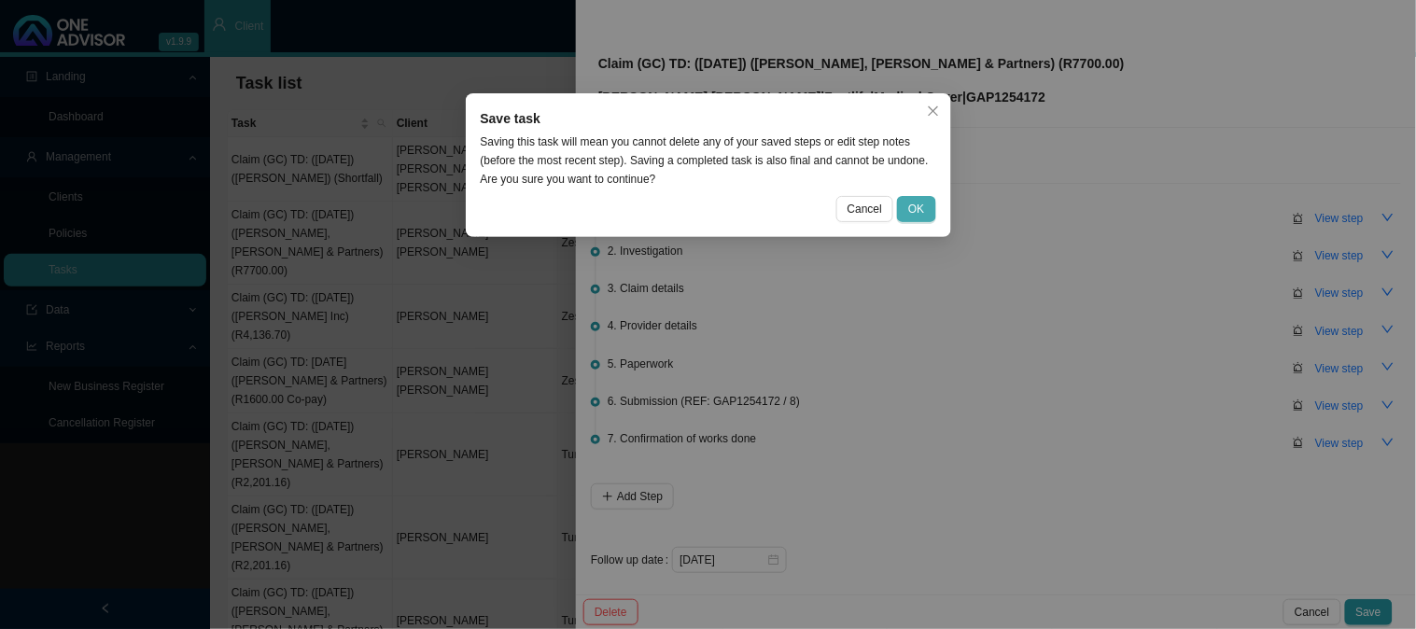
click at [922, 210] on span "OK" at bounding box center [916, 209] width 16 height 19
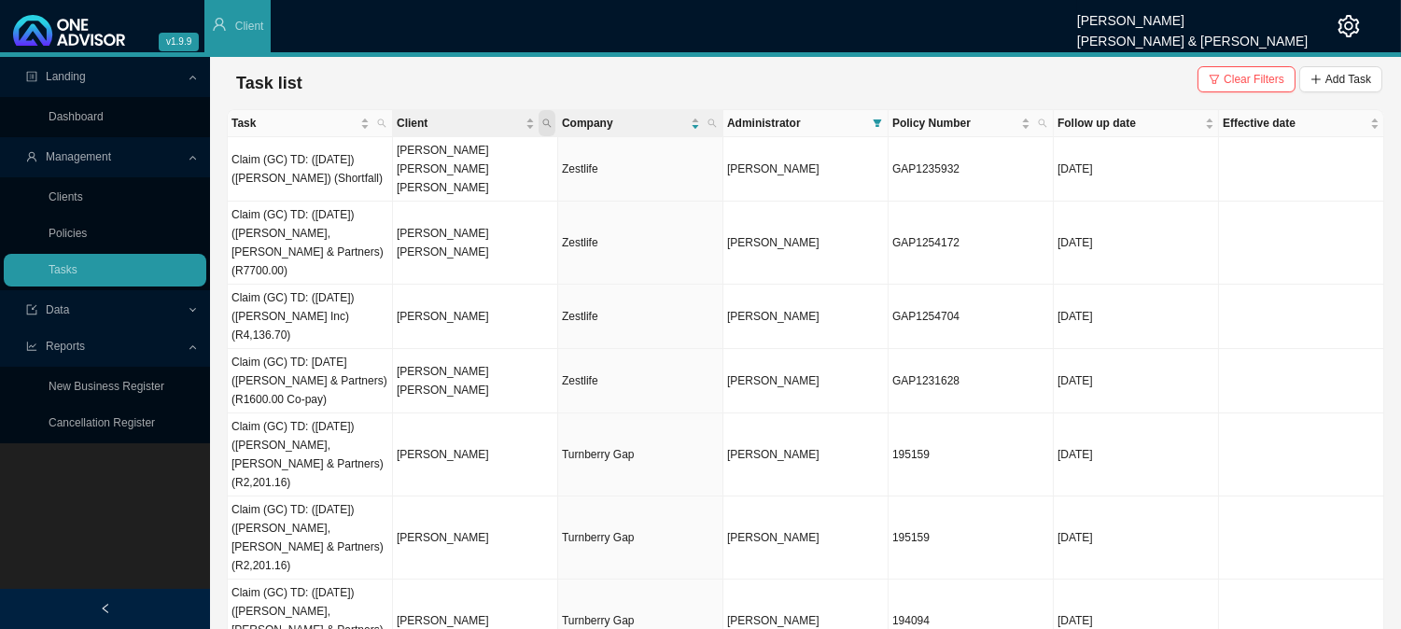
click at [546, 124] on icon "search" at bounding box center [546, 123] width 9 height 9
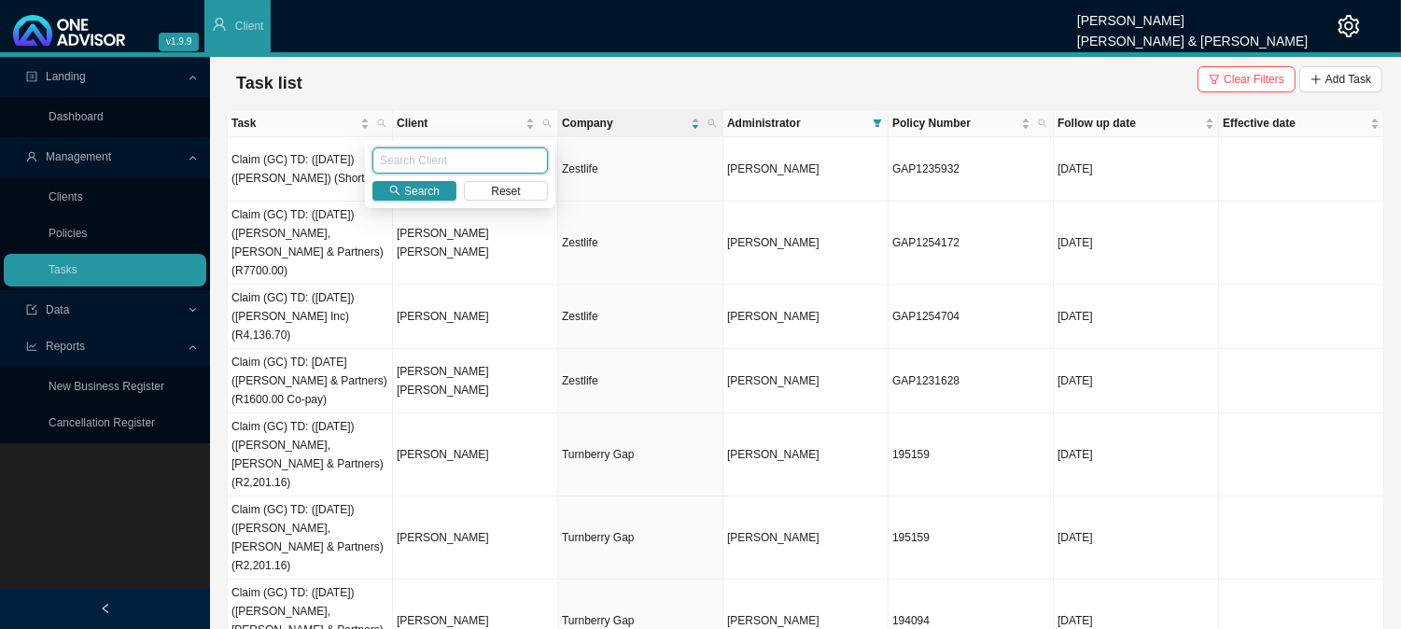
click at [467, 157] on input "text" at bounding box center [461, 161] width 176 height 26
drag, startPoint x: 459, startPoint y: 156, endPoint x: 305, endPoint y: 152, distance: 154.1
click at [305, 152] on body "v1.9.9 [PERSON_NAME] [PERSON_NAME] & [PERSON_NAME] Client Landing Dashboard Man…" at bounding box center [700, 314] width 1401 height 629
type input "NAUDE"
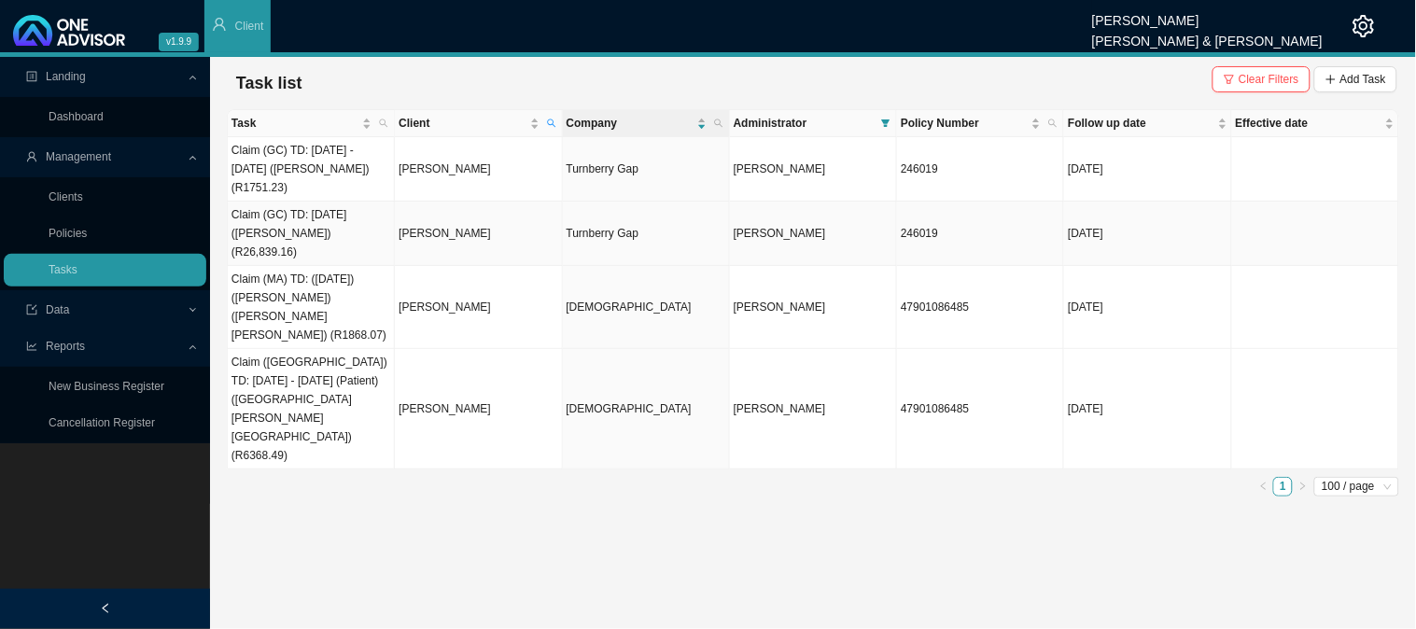
click at [451, 226] on td "[PERSON_NAME]" at bounding box center [478, 234] width 167 height 64
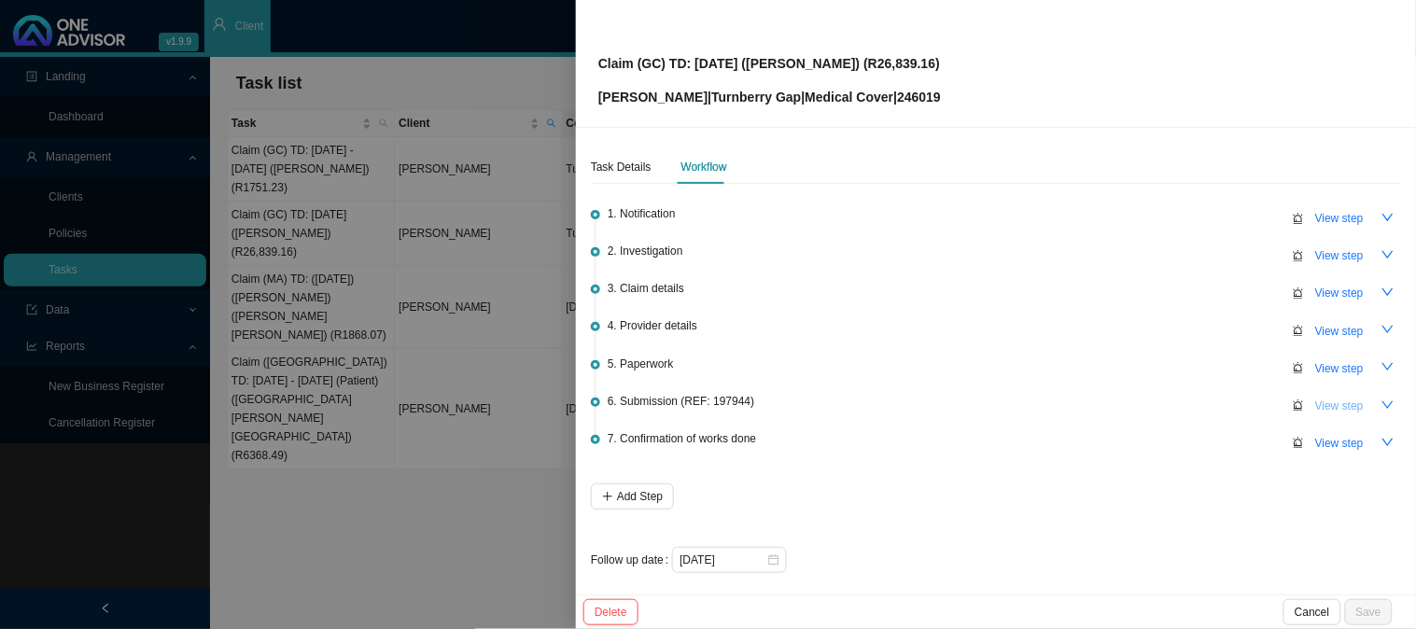
click at [1329, 404] on span "View step" at bounding box center [1339, 406] width 49 height 19
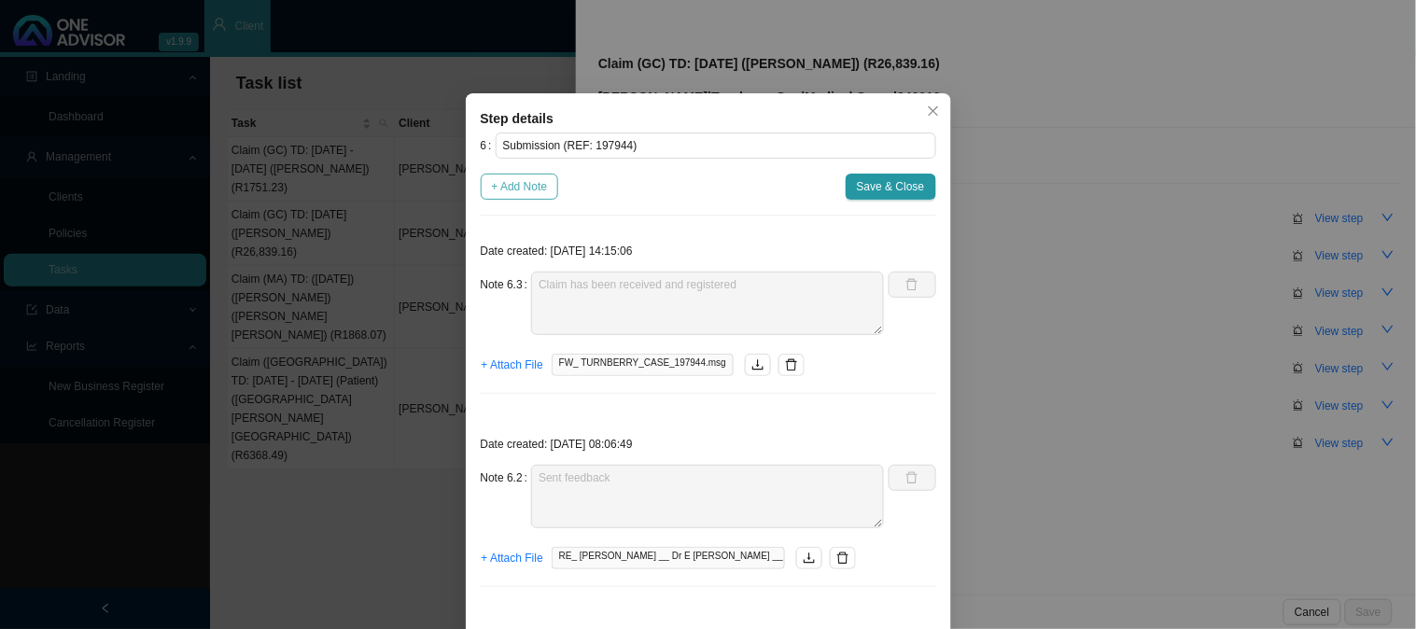
click at [523, 194] on span "+ Add Note" at bounding box center [520, 186] width 56 height 19
type textarea "Claim has been received and registered"
type textarea "Sent feedback"
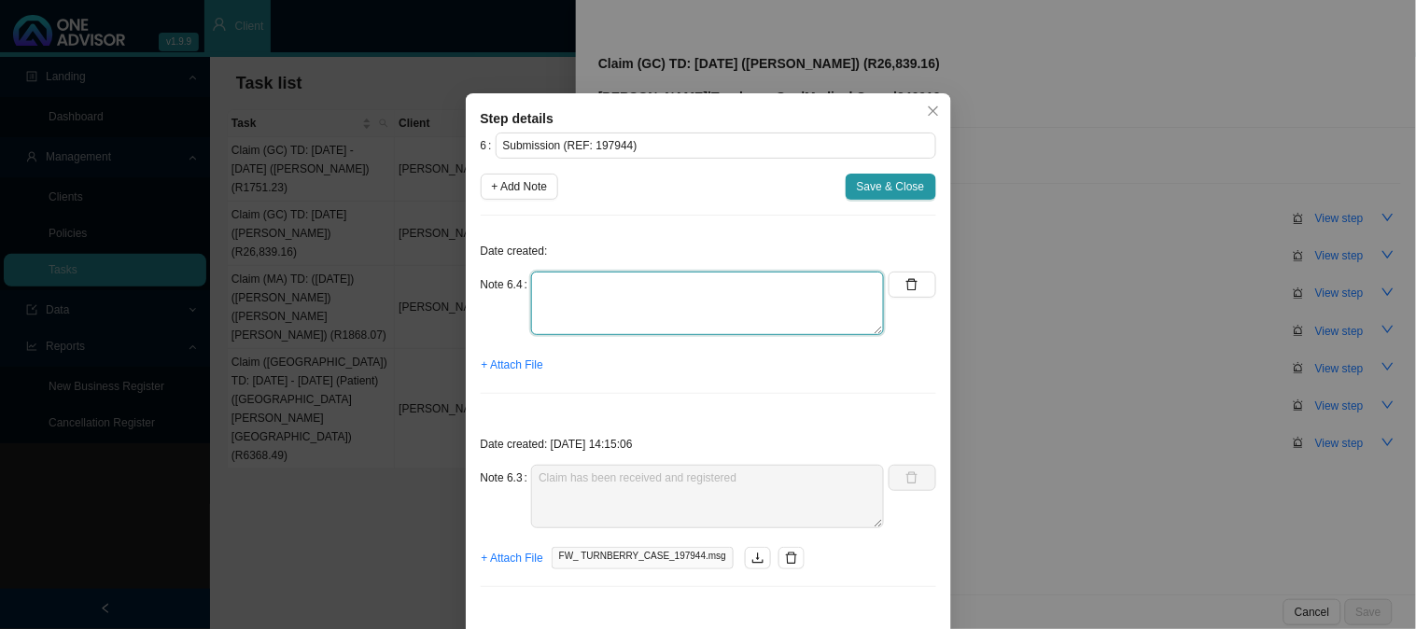
click at [602, 296] on textarea at bounding box center [707, 303] width 353 height 63
click at [498, 365] on span "+ Attach File" at bounding box center [513, 365] width 62 height 19
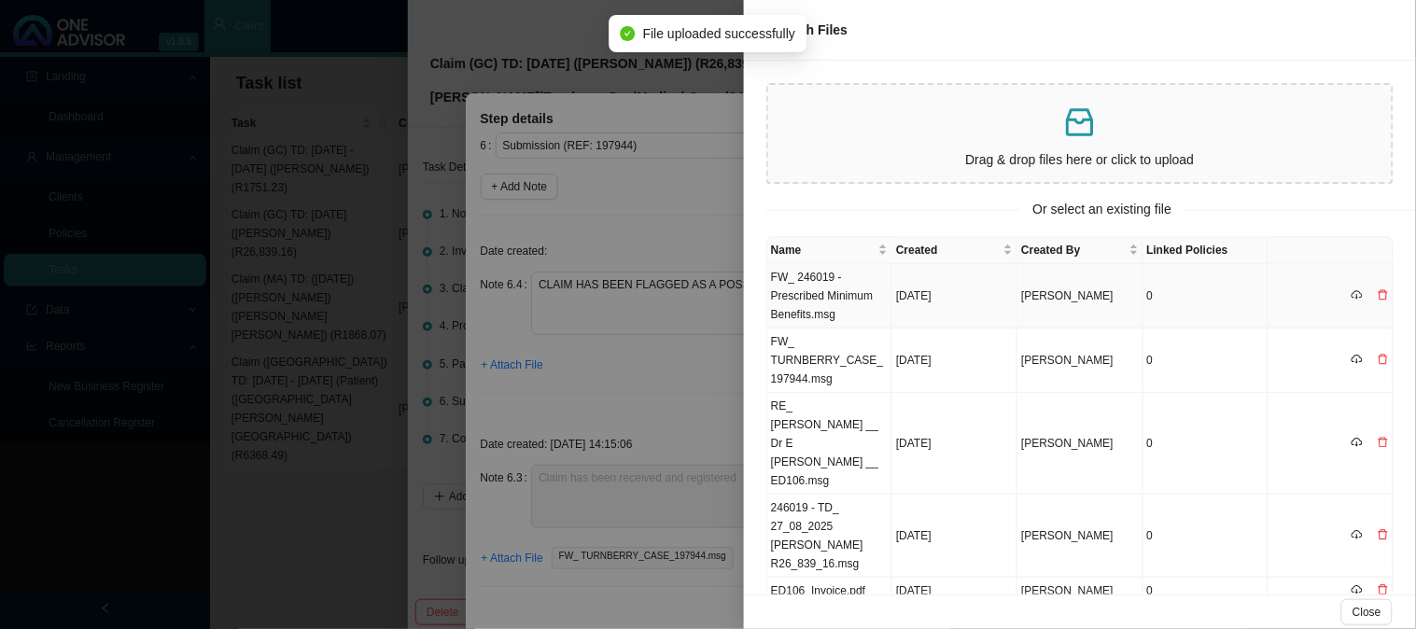
click at [810, 296] on td "FW_ 246019 - Prescribed Minimum Benefits.msg" at bounding box center [829, 296] width 125 height 64
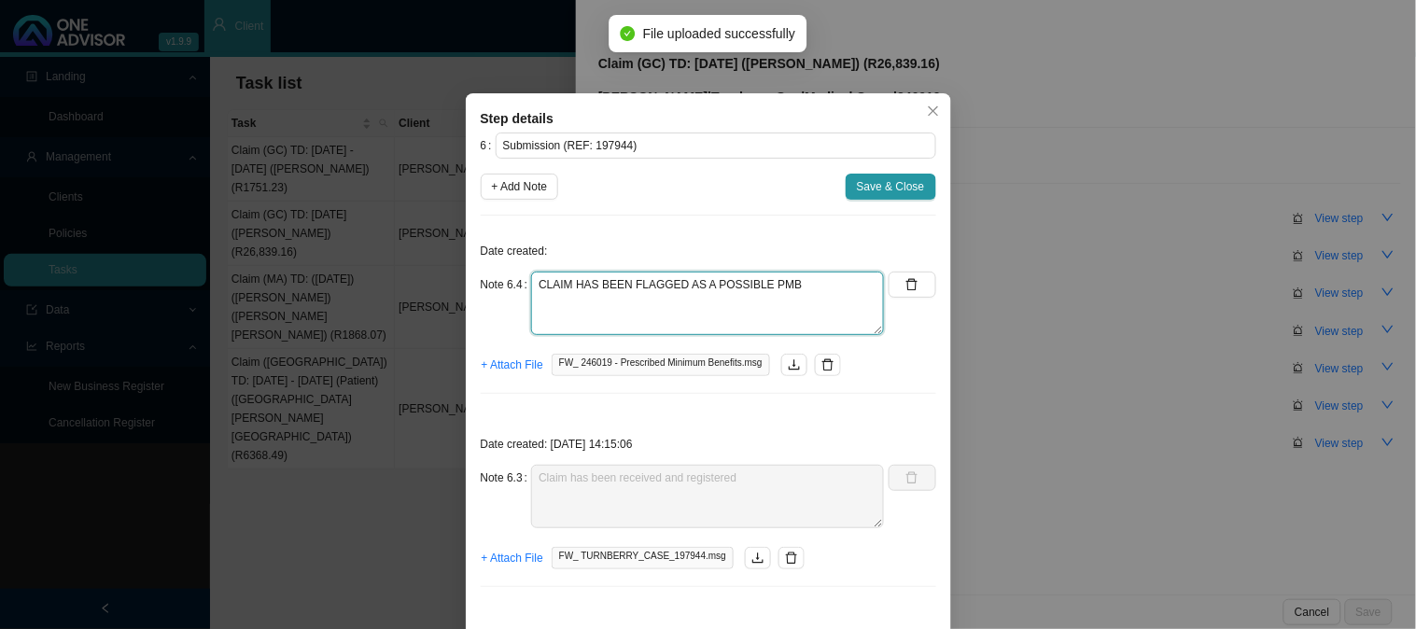
click at [807, 288] on textarea "CLAIM HAS BEEN FLAGGED AS A POSSIBLE PMB" at bounding box center [707, 303] width 353 height 63
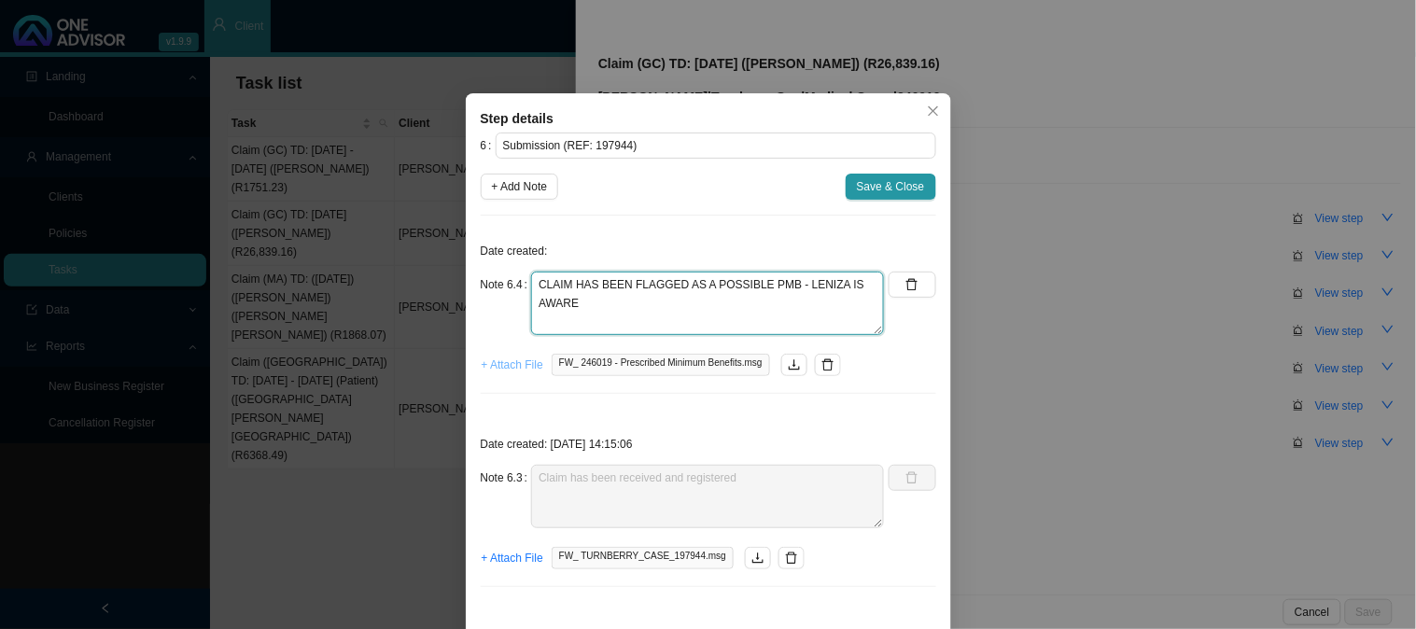
type textarea "CLAIM HAS BEEN FLAGGED AS A POSSIBLE PMB - LENIZA IS AWARE"
click at [500, 362] on span "+ Attach File" at bounding box center [513, 365] width 62 height 19
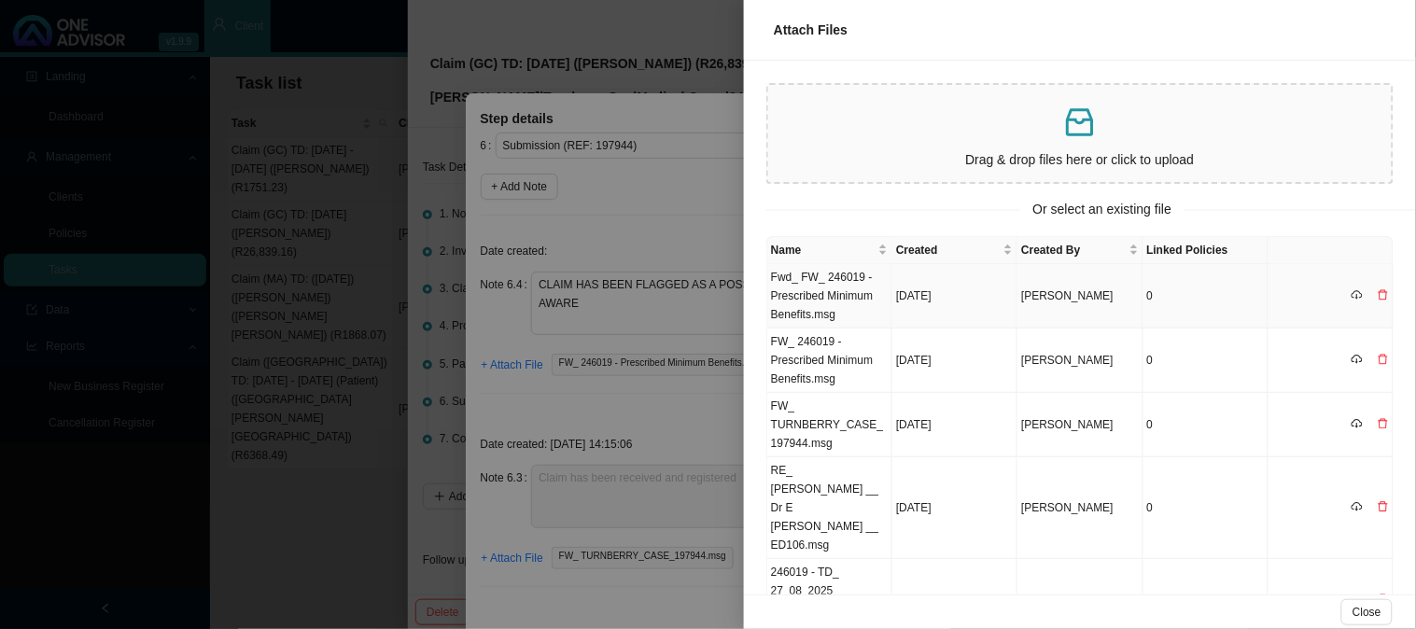
click at [836, 293] on td "Fwd_ FW_ 246019 - Prescribed Minimum Benefits.msg" at bounding box center [829, 296] width 125 height 64
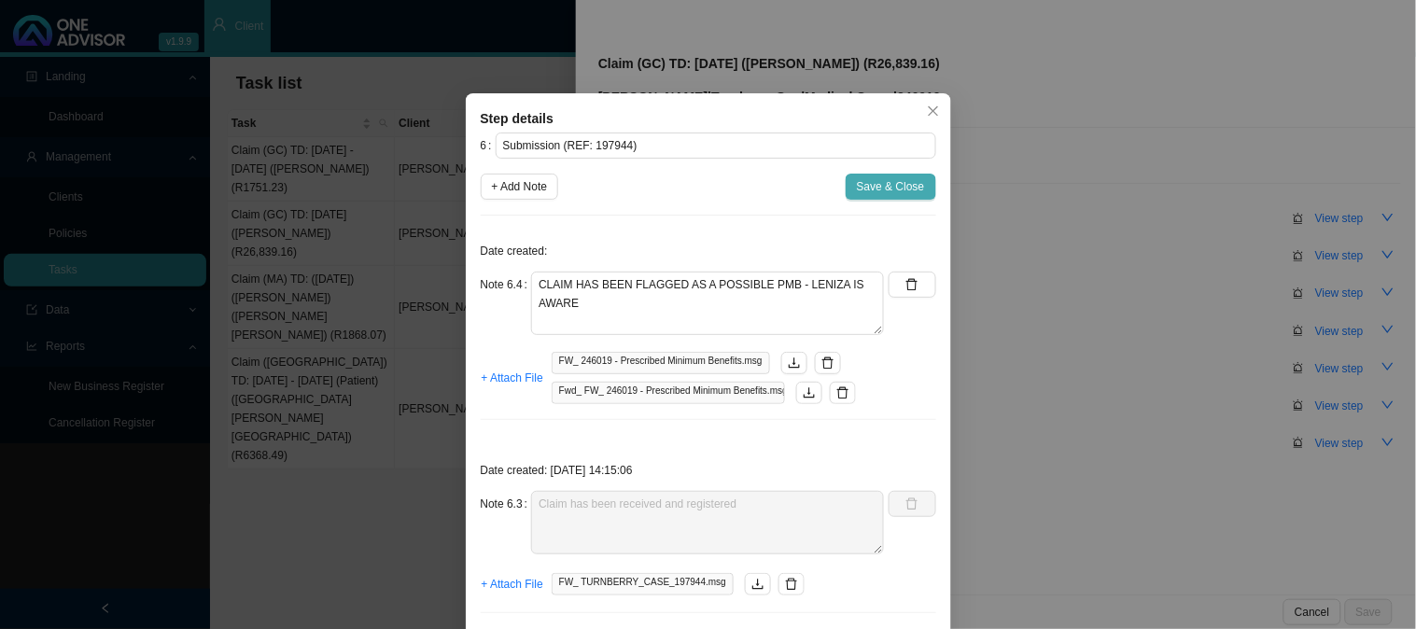
click at [884, 194] on span "Save & Close" at bounding box center [891, 186] width 68 height 19
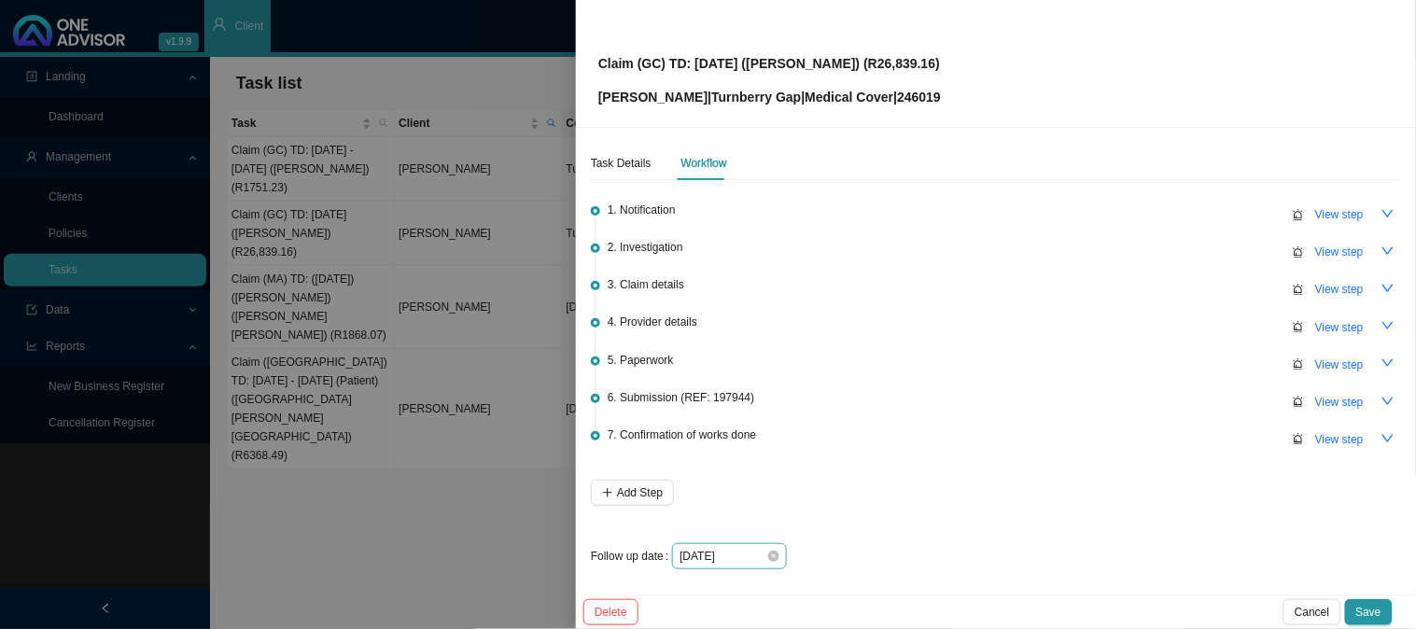
scroll to position [5, 0]
click at [742, 552] on input "[DATE]" at bounding box center [723, 555] width 87 height 19
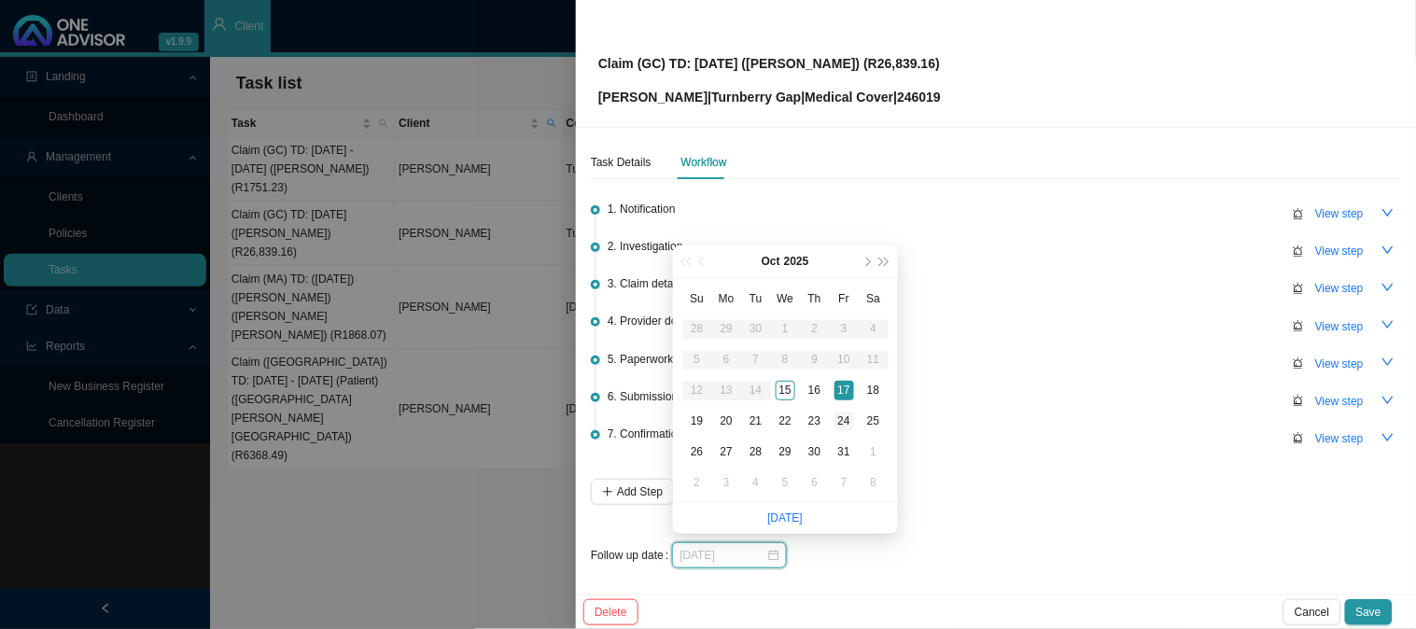
type input "[DATE]"
click at [845, 418] on div "24" at bounding box center [845, 422] width 20 height 20
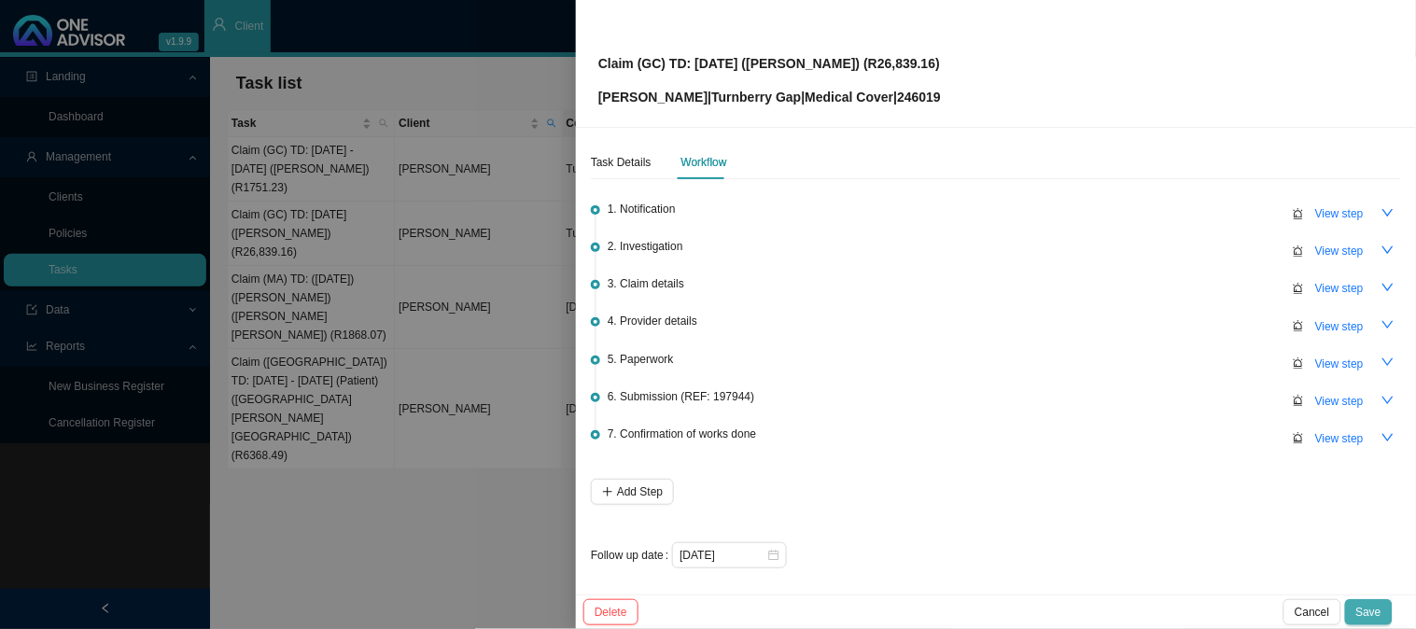
click at [1368, 612] on span "Save" at bounding box center [1369, 612] width 25 height 19
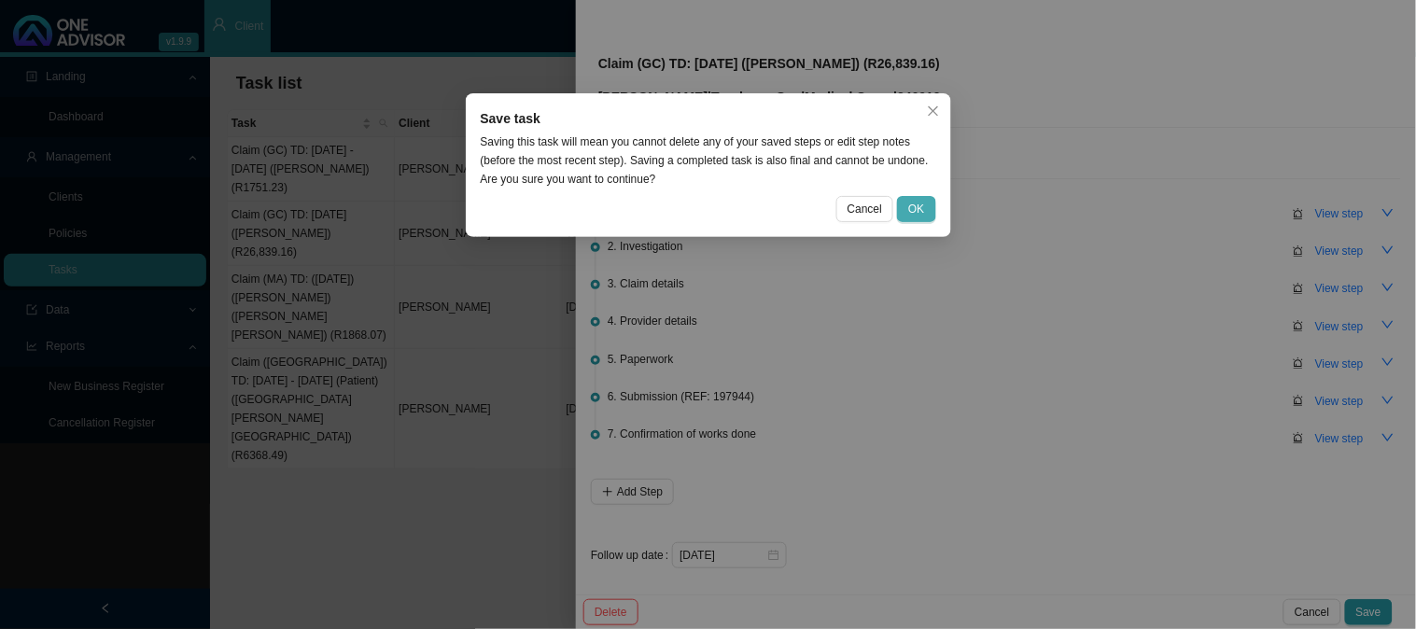
click at [919, 207] on span "OK" at bounding box center [916, 209] width 16 height 19
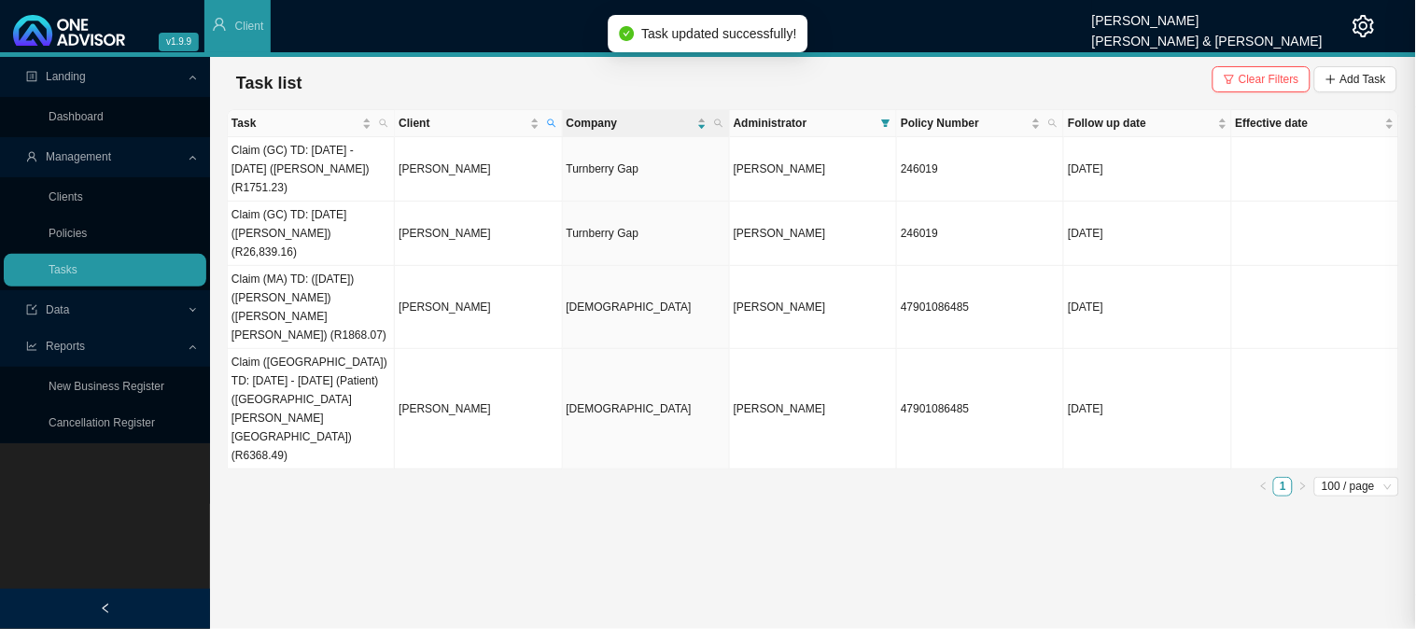
scroll to position [0, 0]
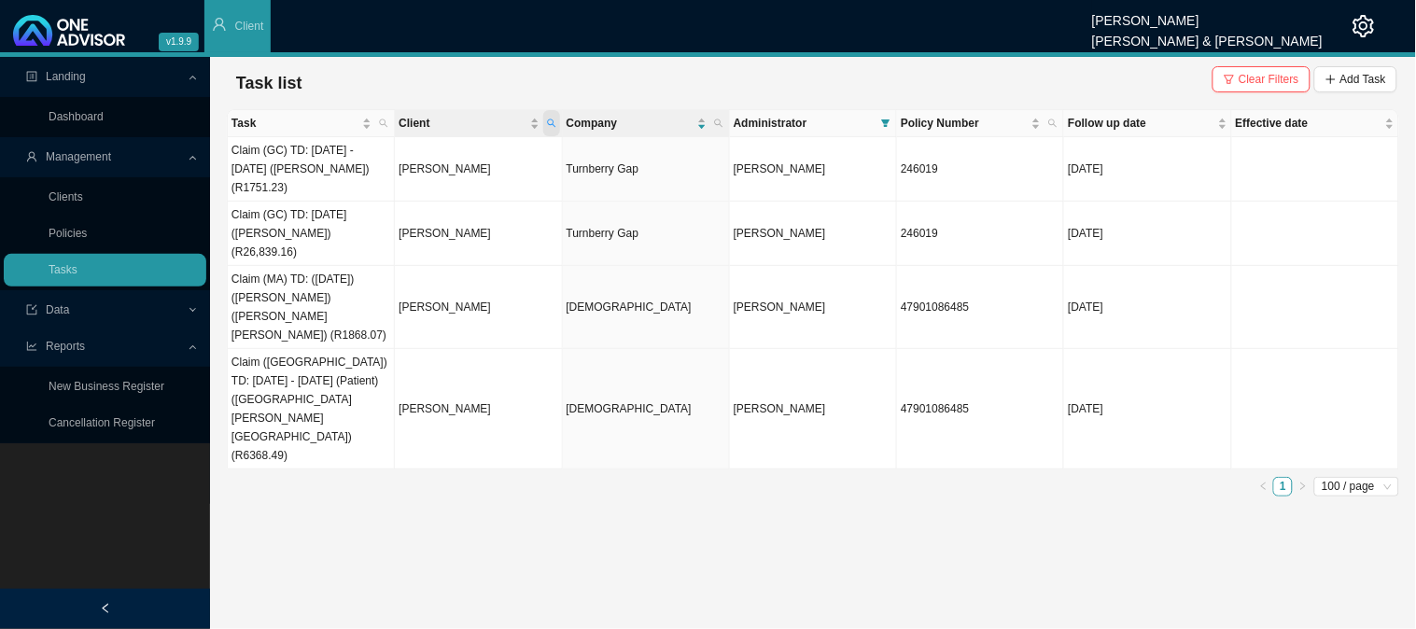
click at [553, 120] on icon "search" at bounding box center [551, 124] width 8 height 8
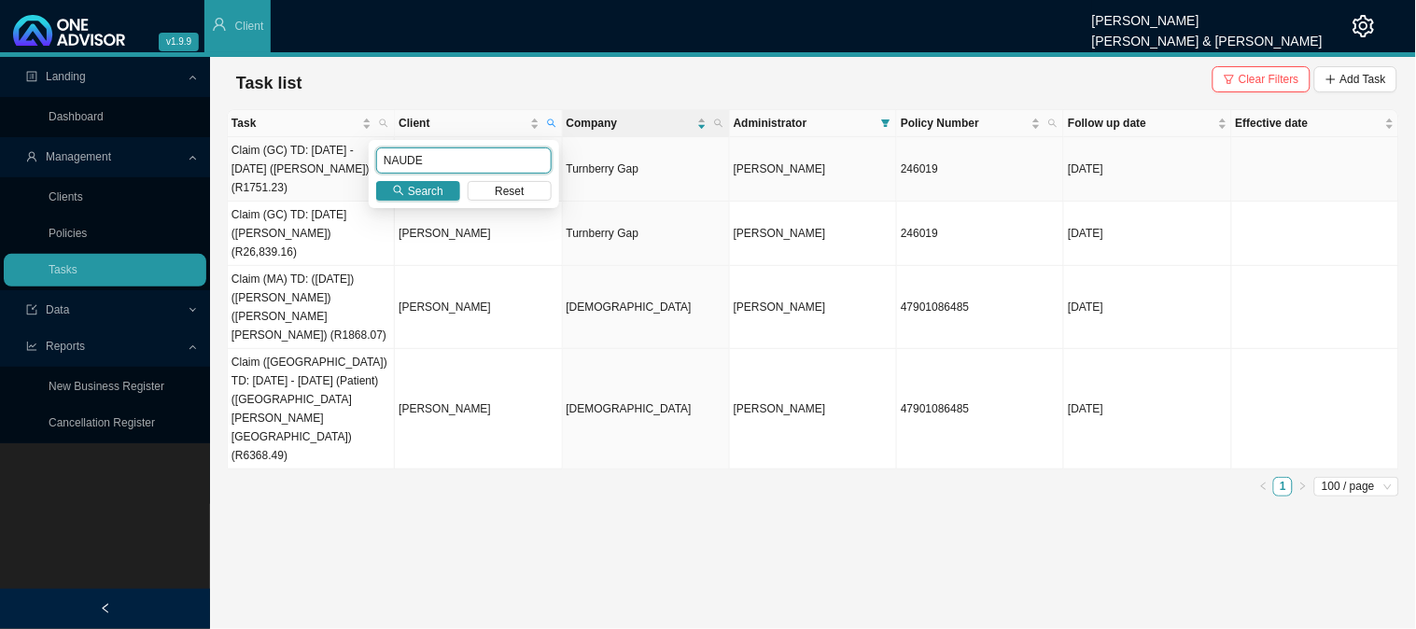
drag, startPoint x: 442, startPoint y: 155, endPoint x: 258, endPoint y: 157, distance: 183.9
click at [258, 160] on body "v1.9.9 [PERSON_NAME] [PERSON_NAME] & [PERSON_NAME] Client Landing Dashboard Man…" at bounding box center [708, 314] width 1416 height 629
type input "[PERSON_NAME]"
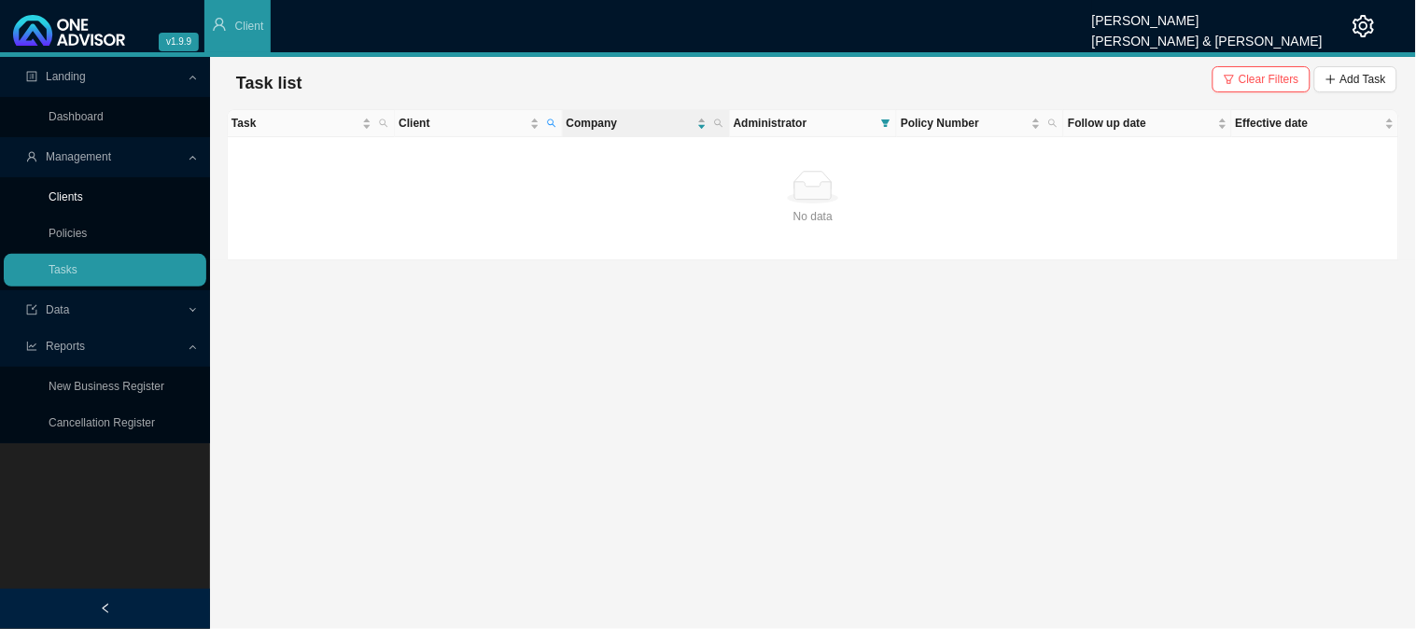
click at [56, 203] on link "Clients" at bounding box center [66, 196] width 35 height 13
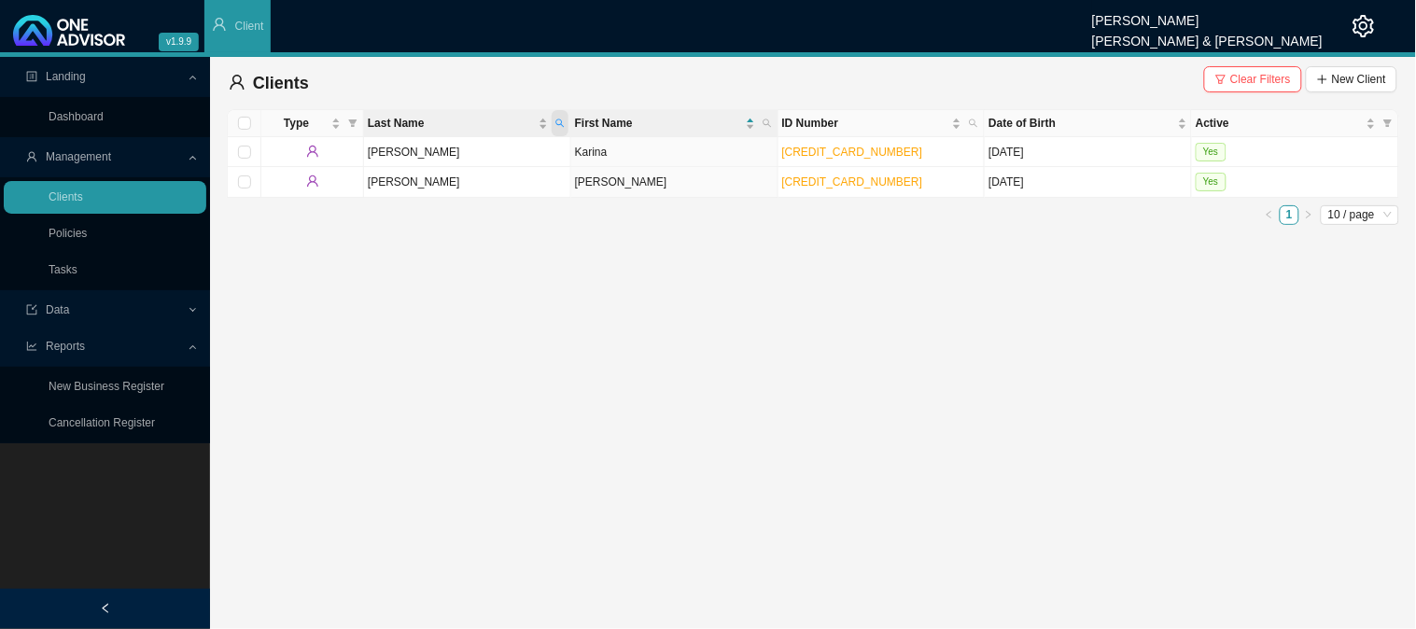
click at [568, 120] on span "Last Name" at bounding box center [560, 123] width 17 height 26
type input "[PERSON_NAME]"
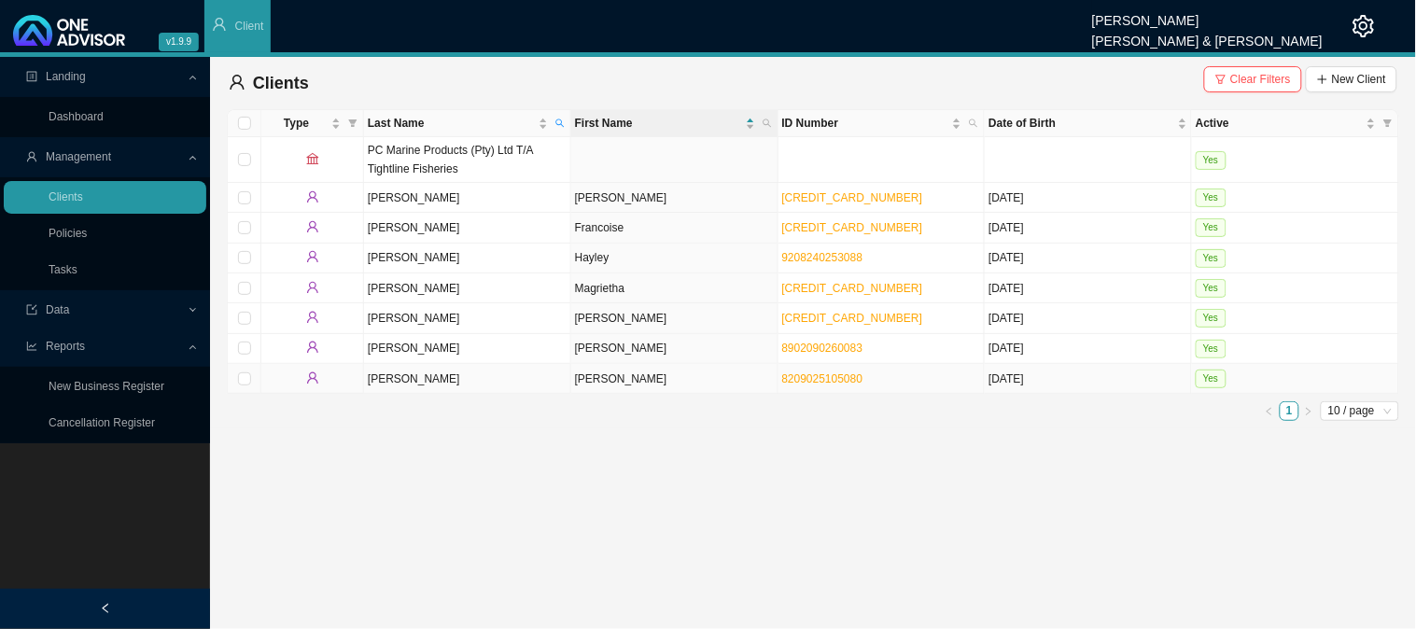
click at [515, 381] on td "[PERSON_NAME]" at bounding box center [467, 379] width 207 height 30
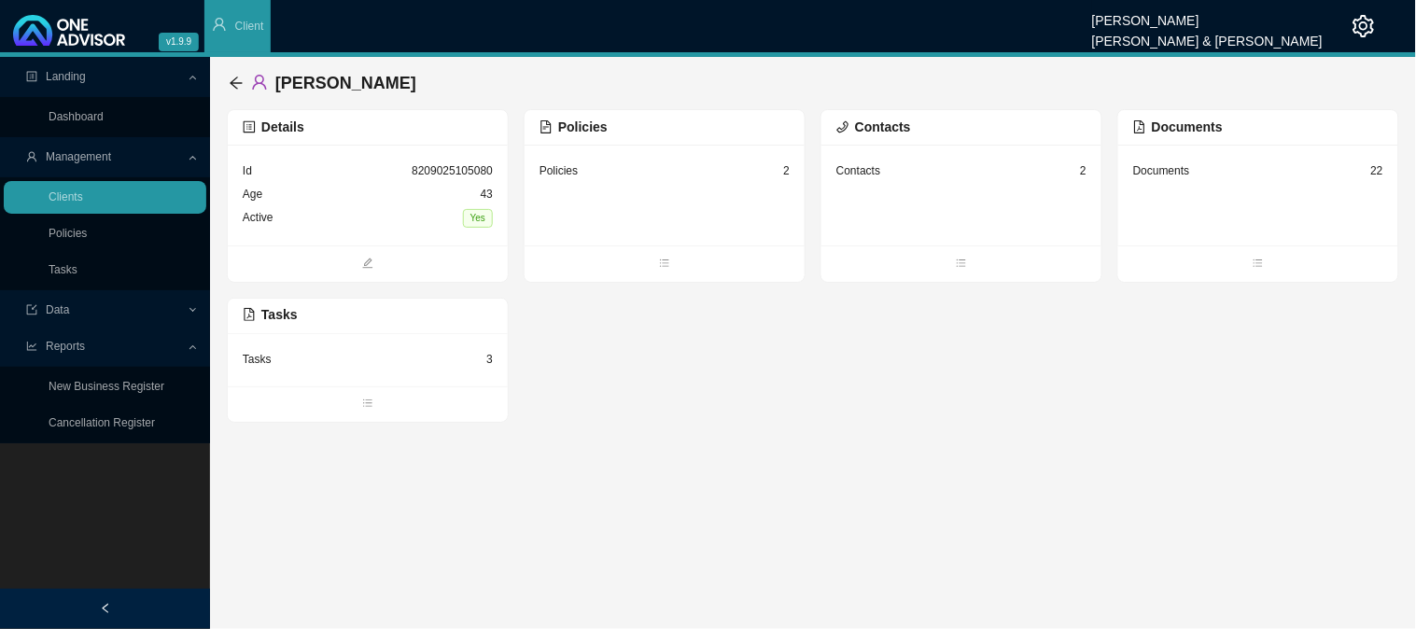
click at [483, 355] on div "Tasks 3" at bounding box center [368, 359] width 250 height 23
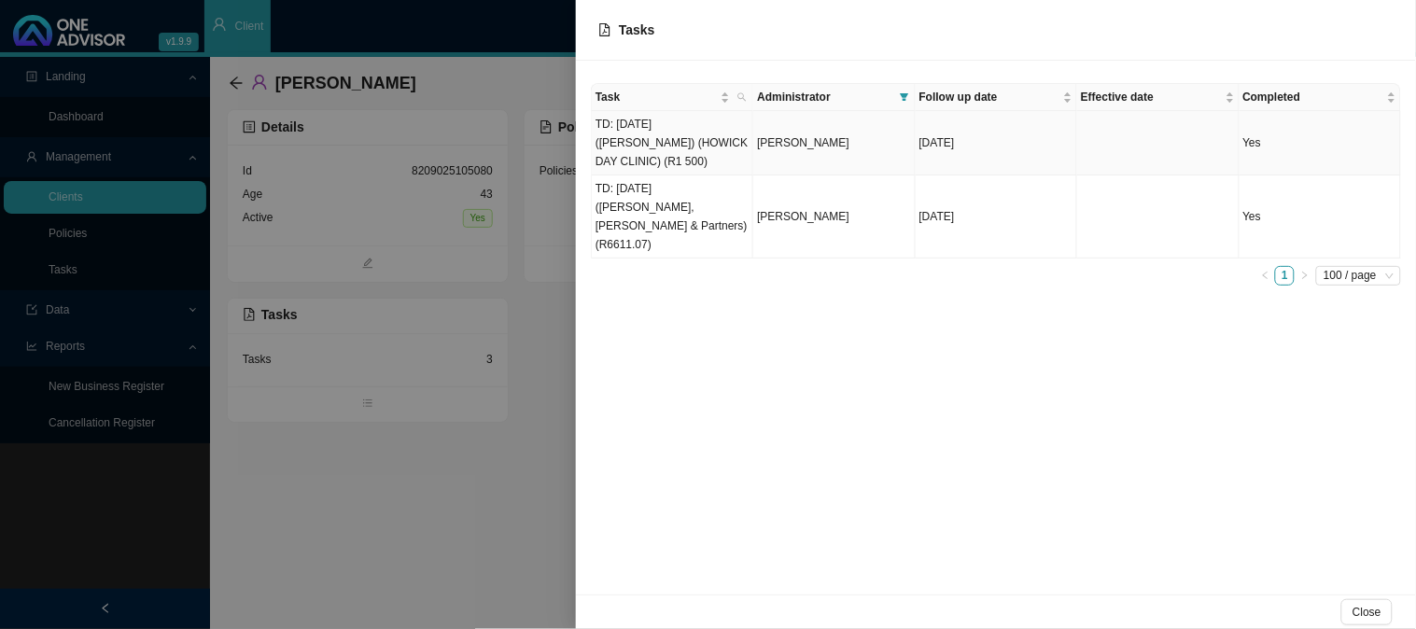
click at [652, 148] on td "TD: [DATE] ([PERSON_NAME]) (HOWICK DAY CLINIC) (R1 500)" at bounding box center [673, 143] width 162 height 64
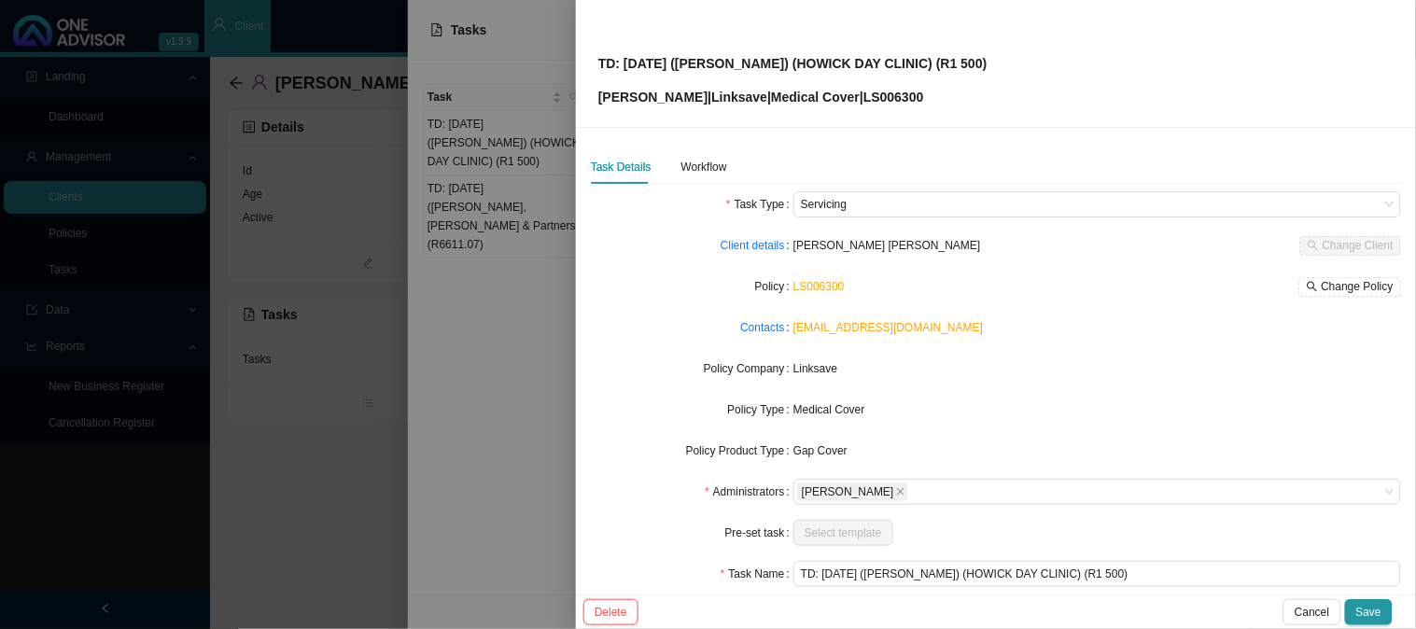
click at [505, 451] on div at bounding box center [708, 314] width 1416 height 629
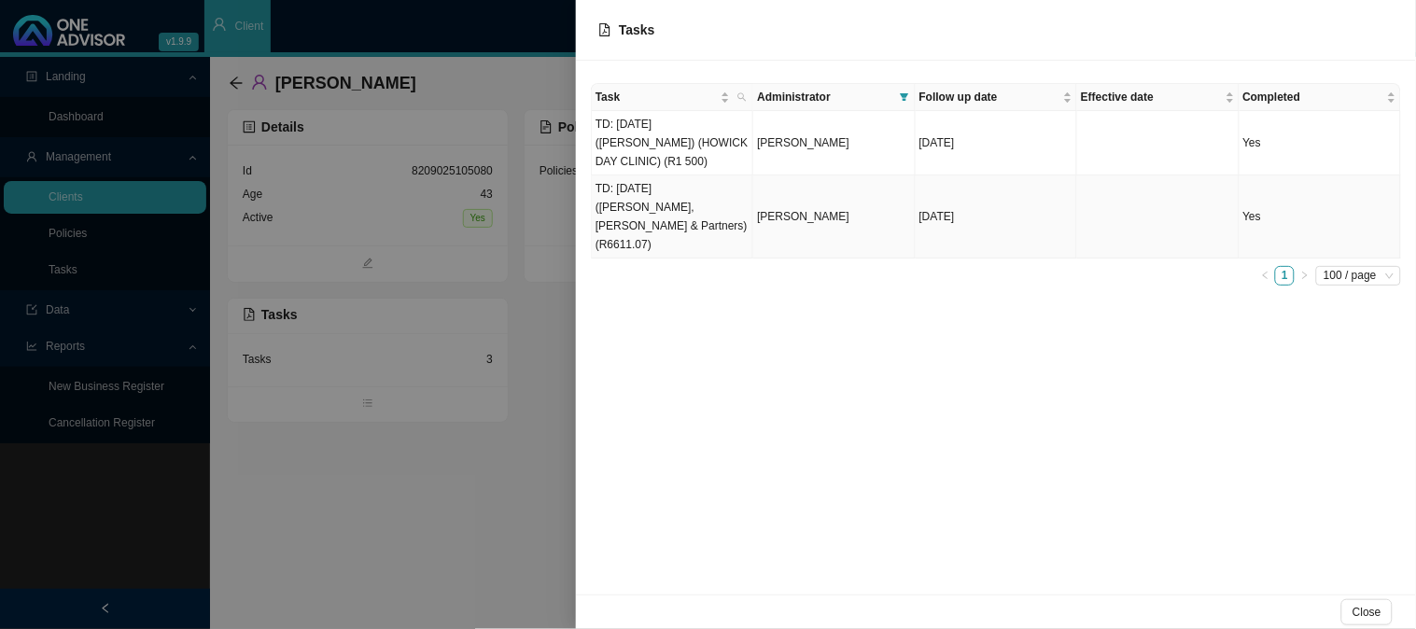
click at [680, 202] on td "TD: [DATE] ([PERSON_NAME], [PERSON_NAME] & Partners) (R6611.07)" at bounding box center [673, 217] width 162 height 83
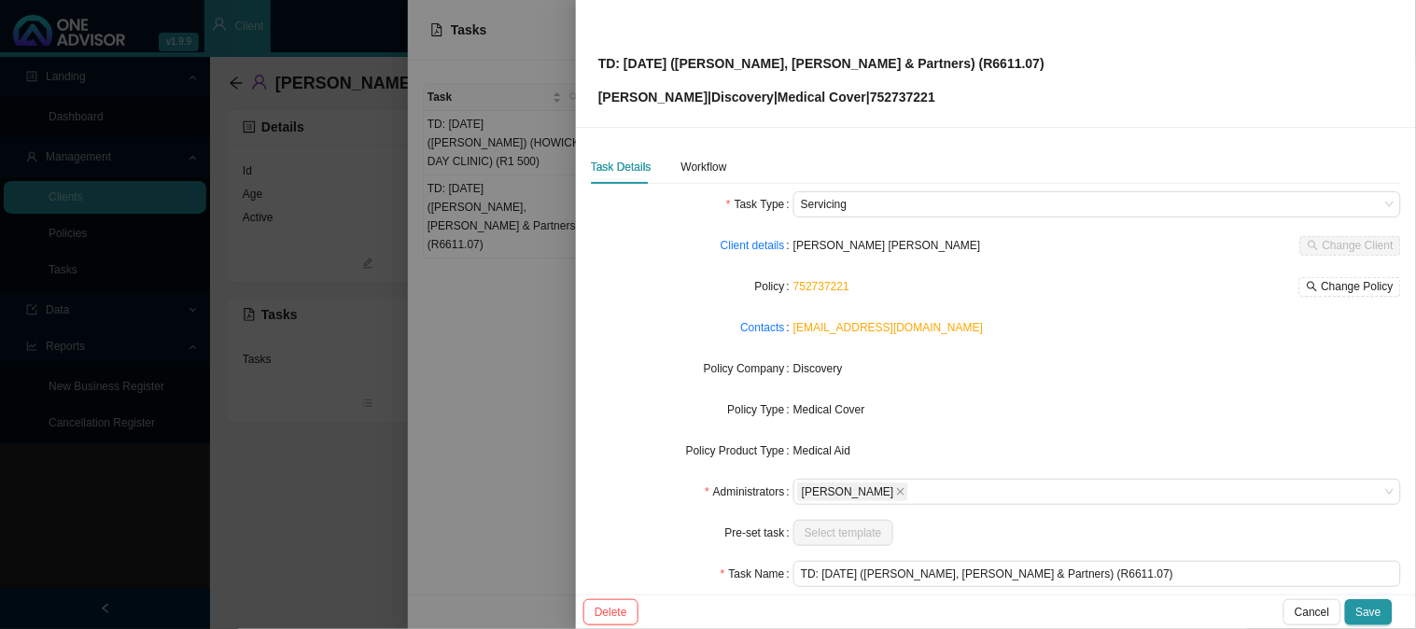
click at [328, 440] on div at bounding box center [708, 314] width 1416 height 629
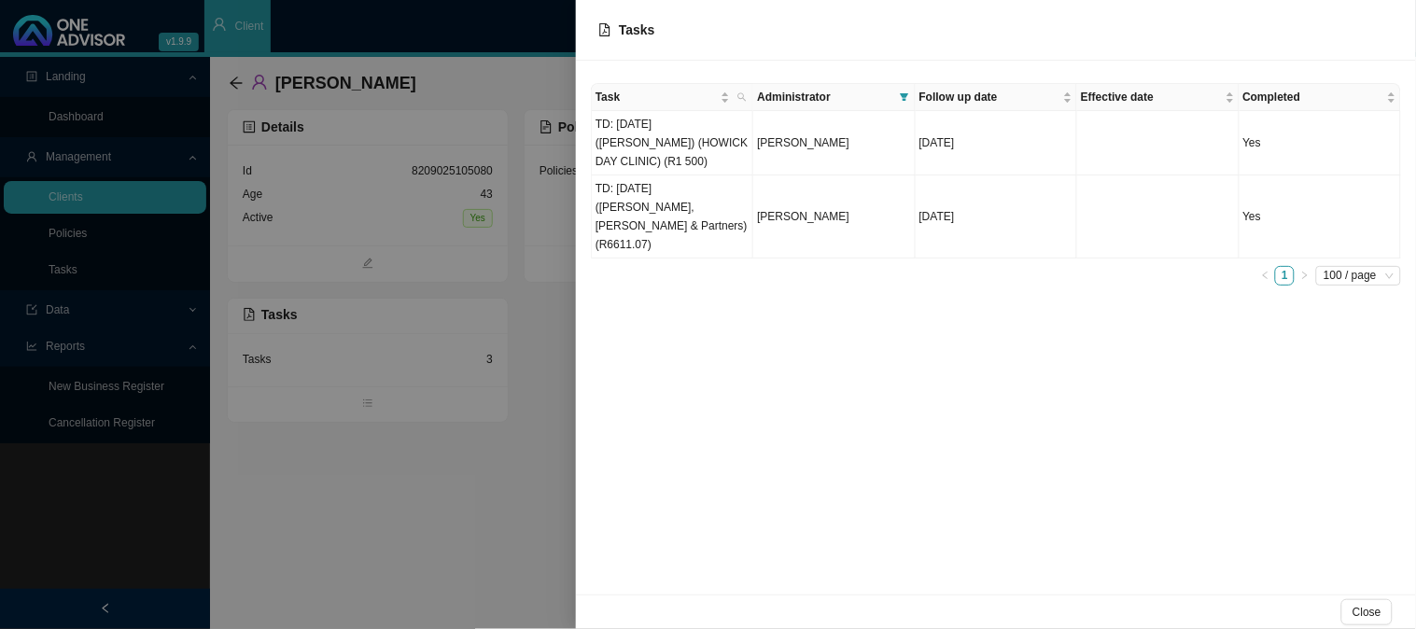
click at [328, 440] on div at bounding box center [708, 314] width 1416 height 629
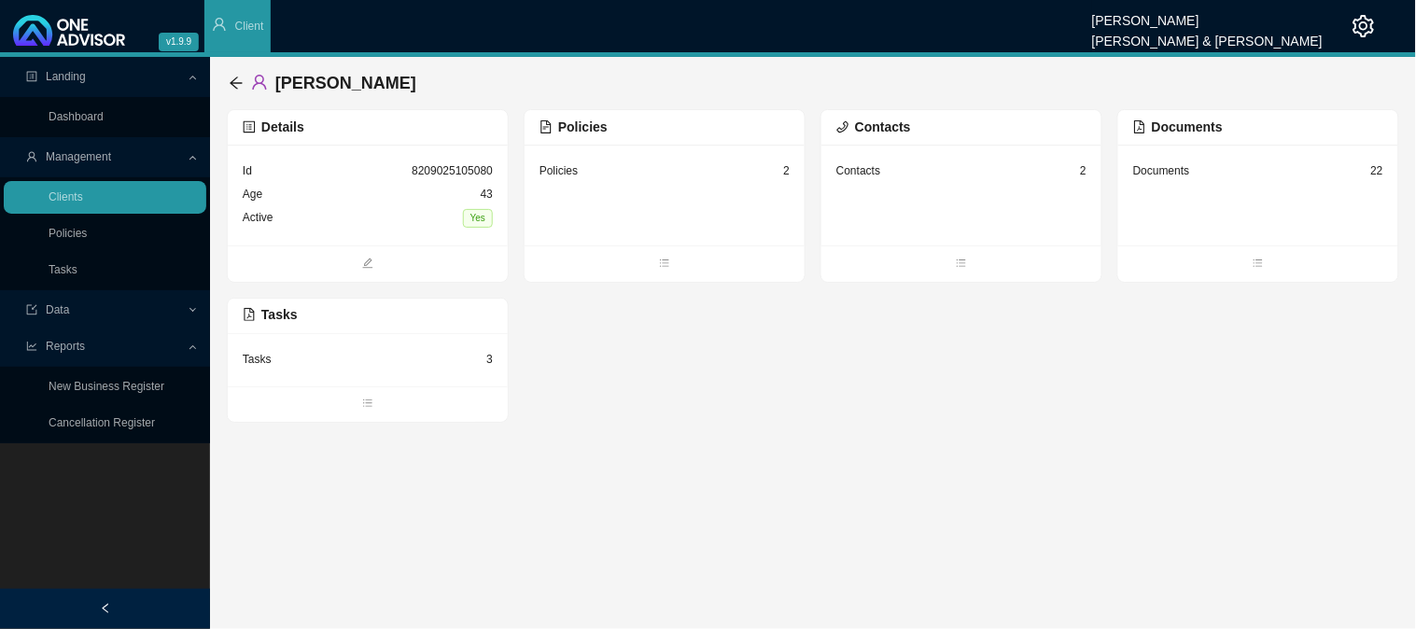
click at [427, 362] on div "Tasks 3" at bounding box center [368, 359] width 250 height 23
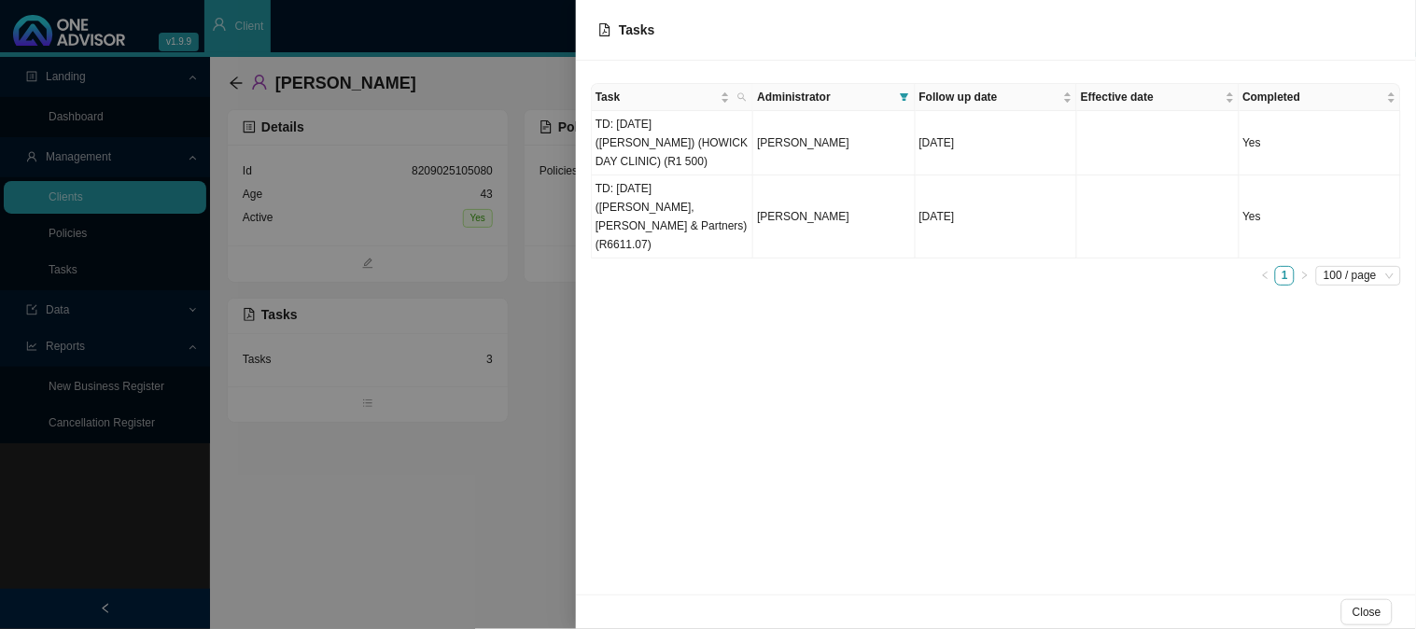
click at [434, 321] on div at bounding box center [708, 314] width 1416 height 629
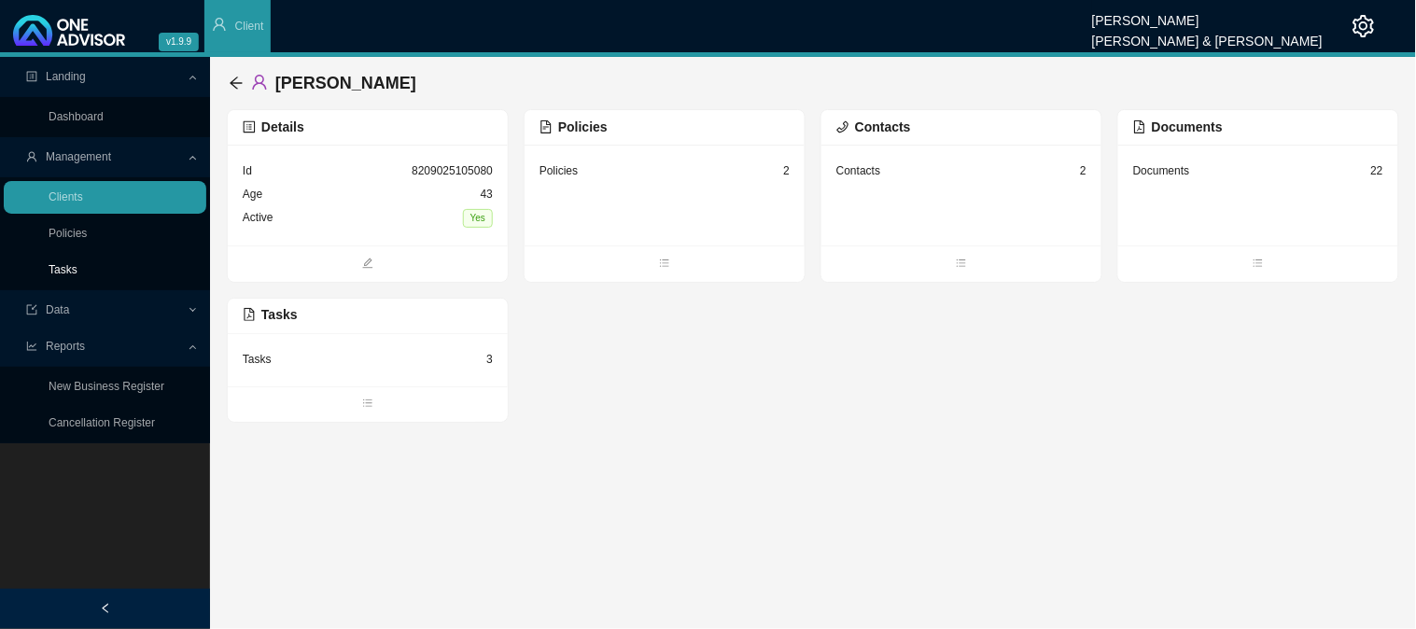
click at [75, 271] on link "Tasks" at bounding box center [63, 269] width 29 height 13
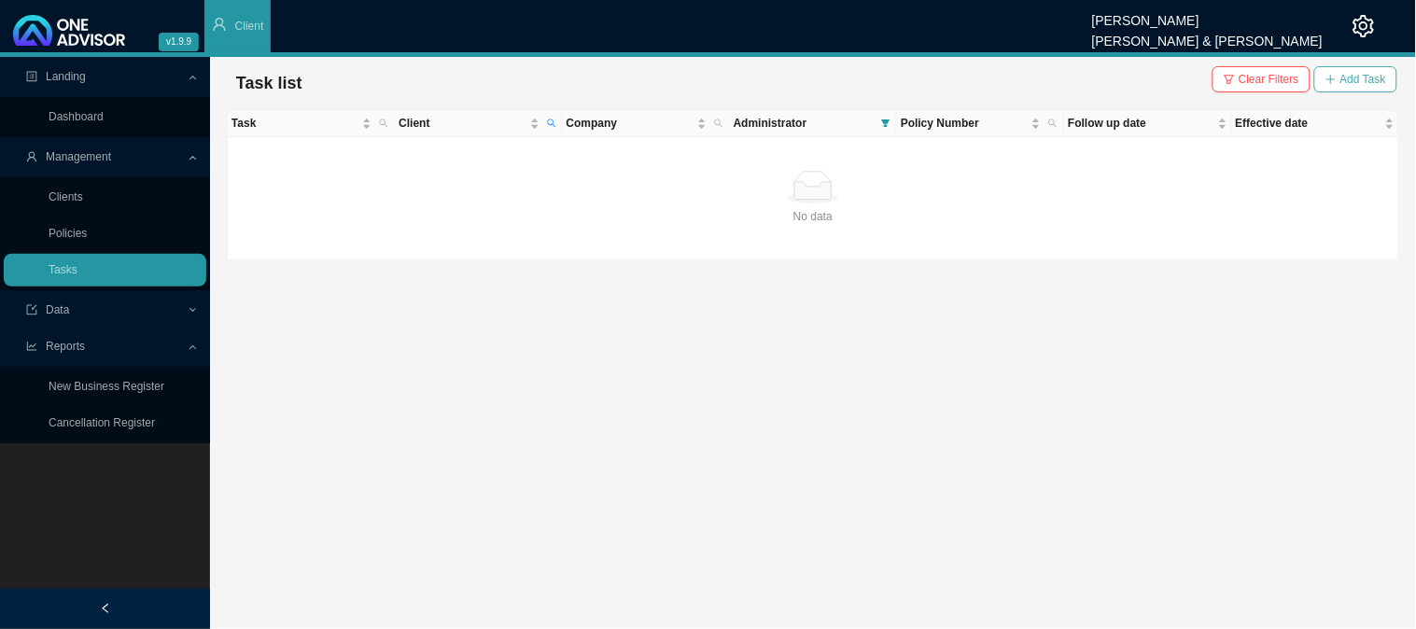
click at [1355, 79] on span "Add Task" at bounding box center [1364, 79] width 46 height 19
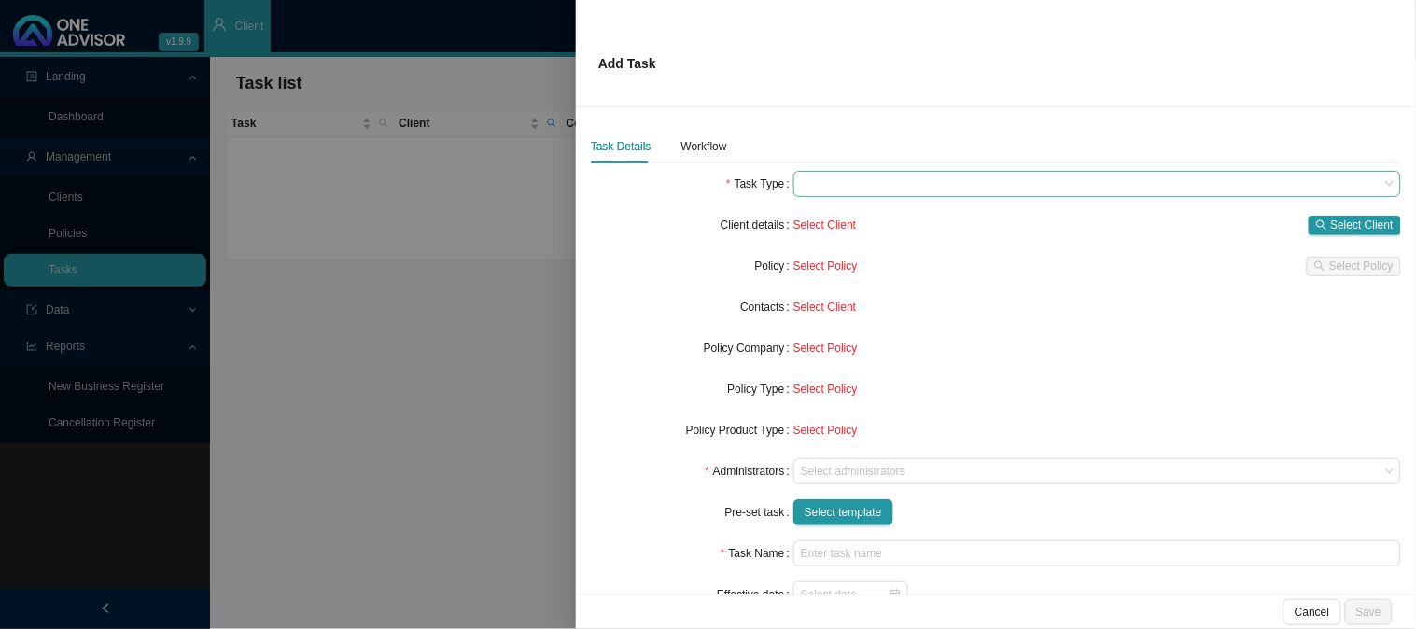
click at [812, 179] on span at bounding box center [1097, 184] width 593 height 24
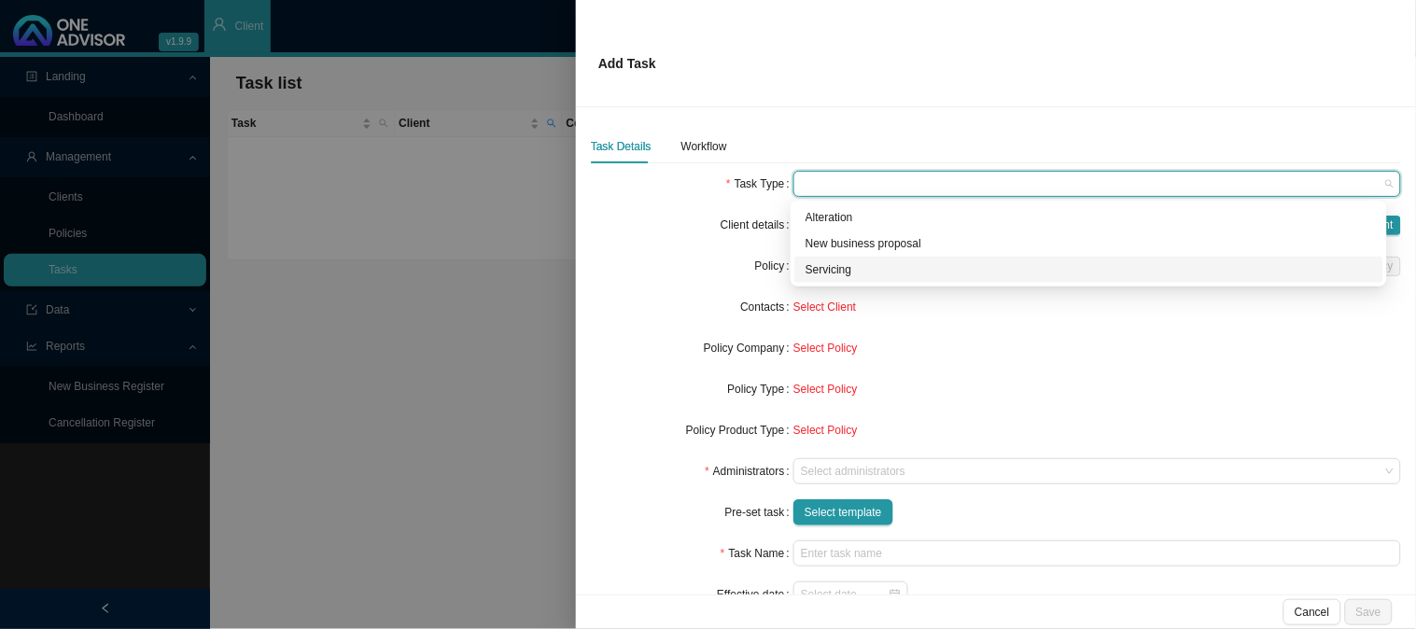
click at [836, 269] on div "Servicing" at bounding box center [1089, 269] width 567 height 19
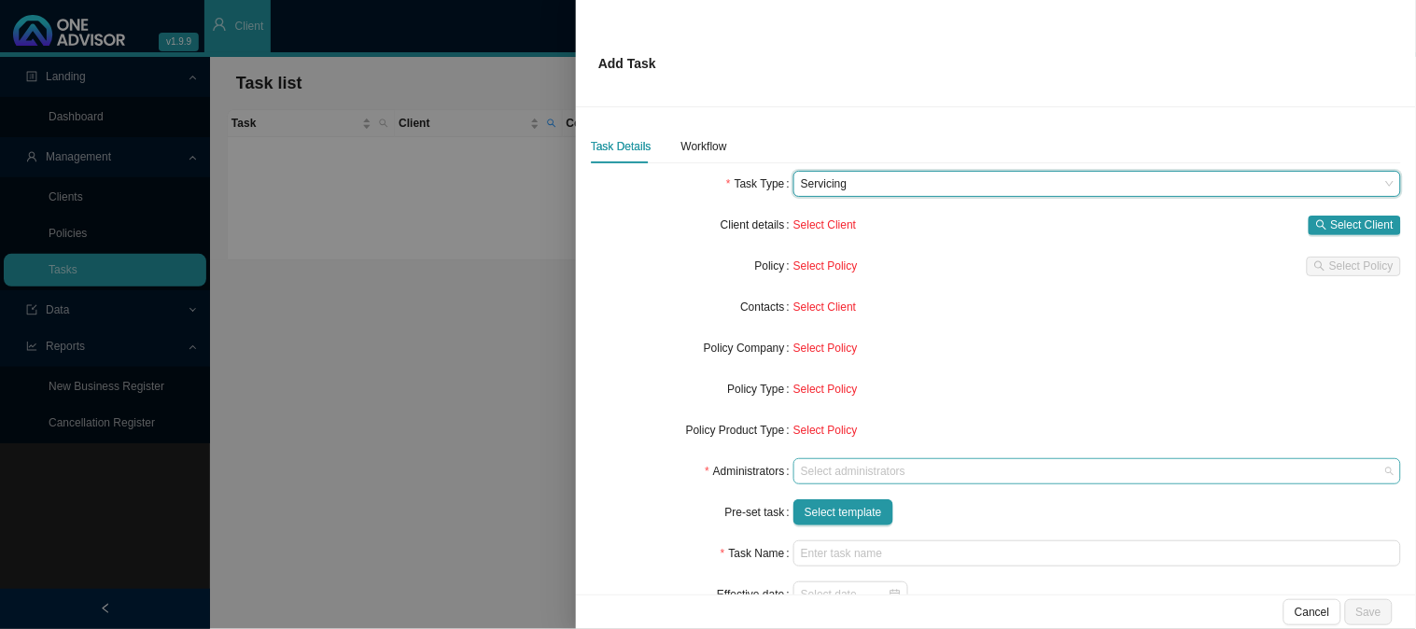
click at [860, 465] on div at bounding box center [1088, 472] width 583 height 14
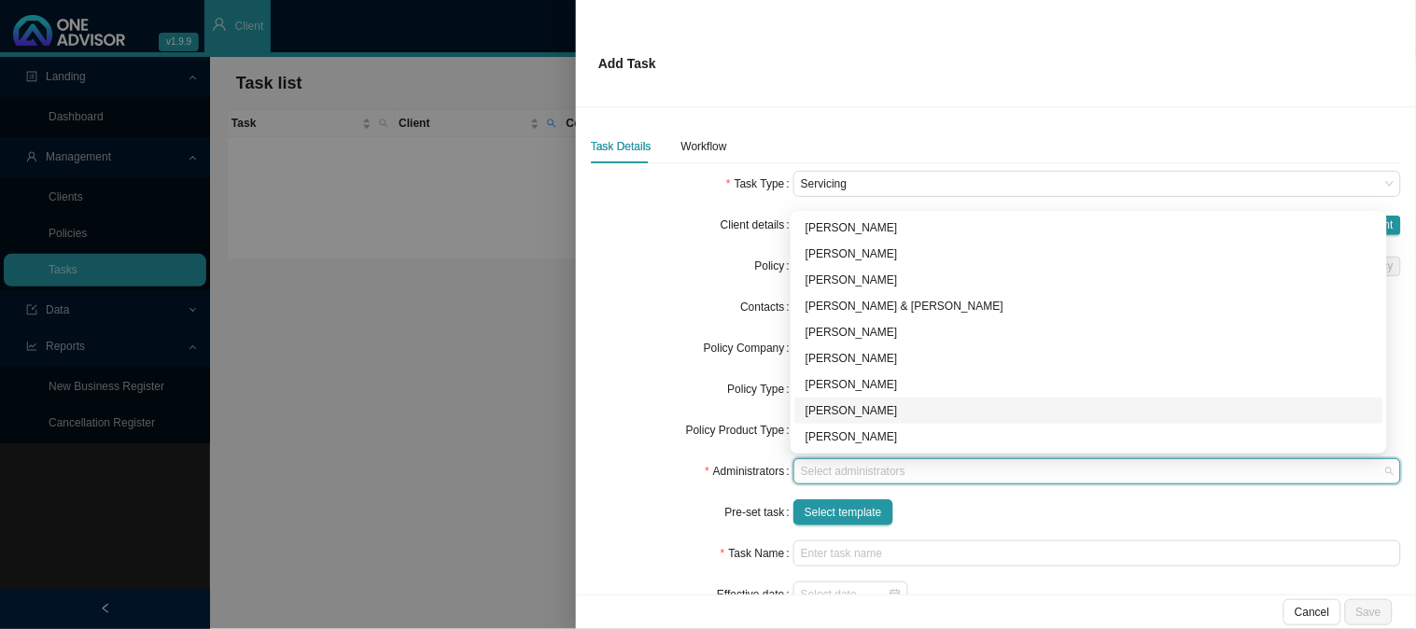
click at [854, 407] on div "[PERSON_NAME]" at bounding box center [1089, 410] width 567 height 19
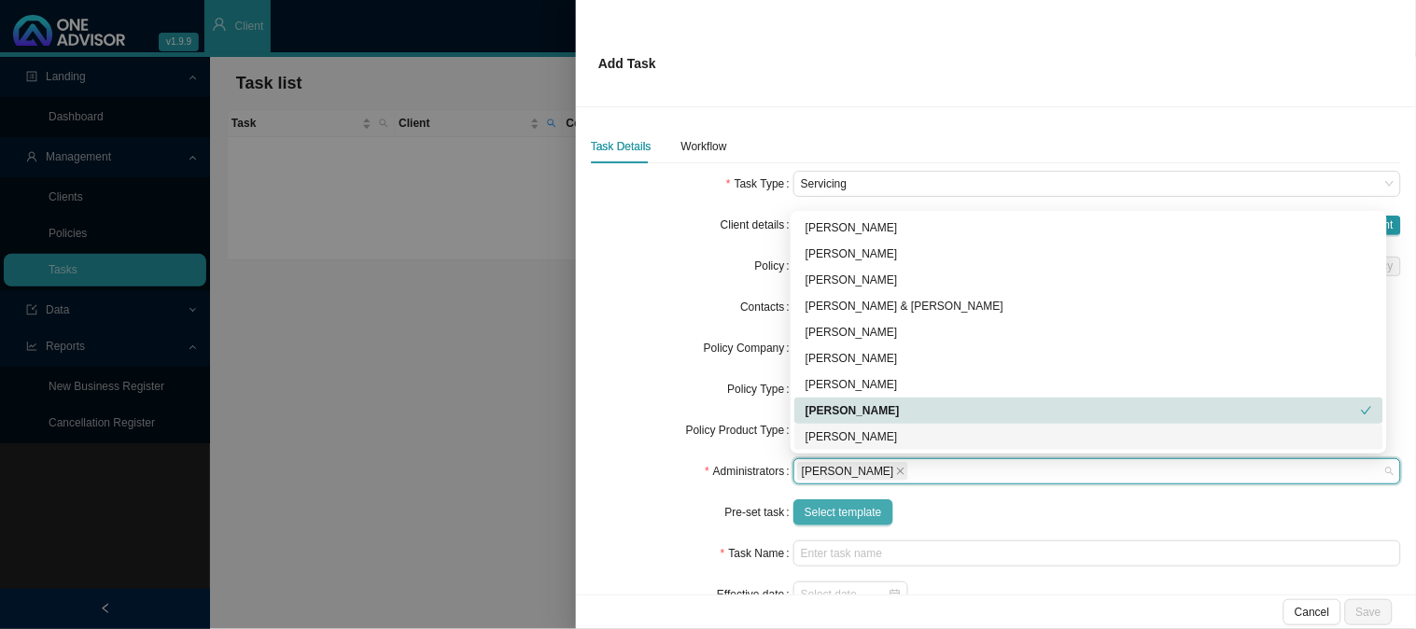
click at [841, 518] on span "Select template" at bounding box center [843, 512] width 77 height 19
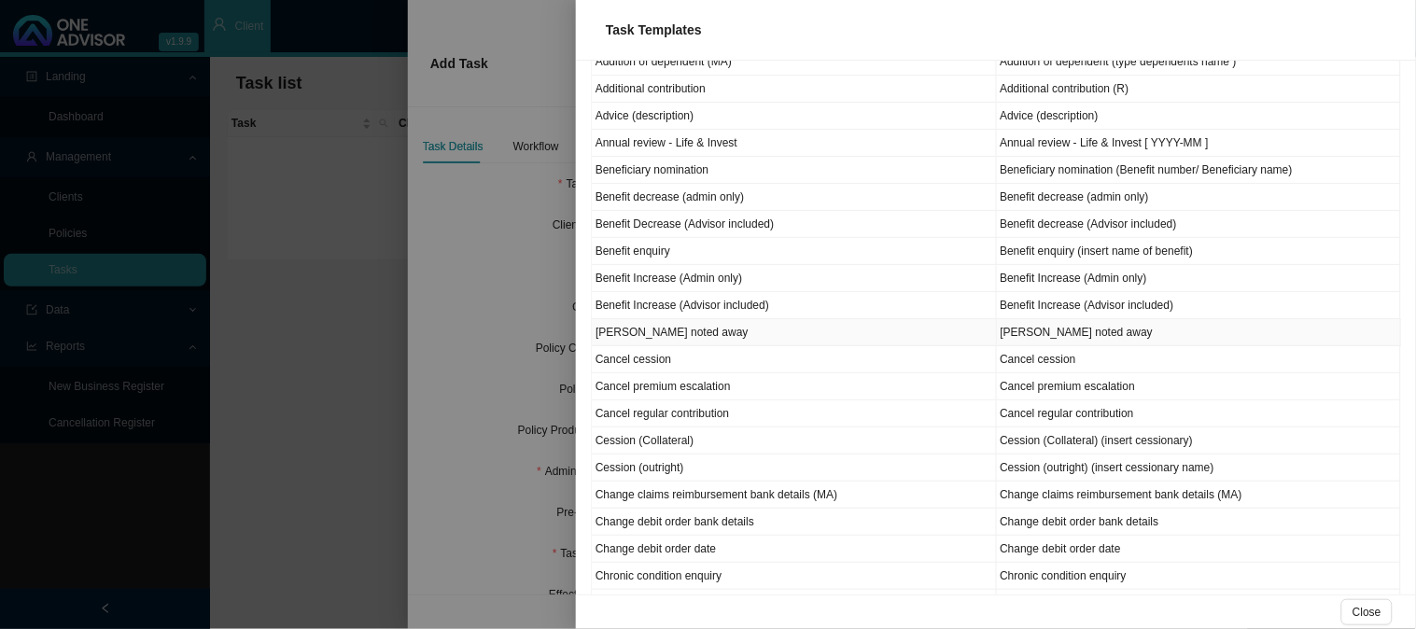
scroll to position [311, 0]
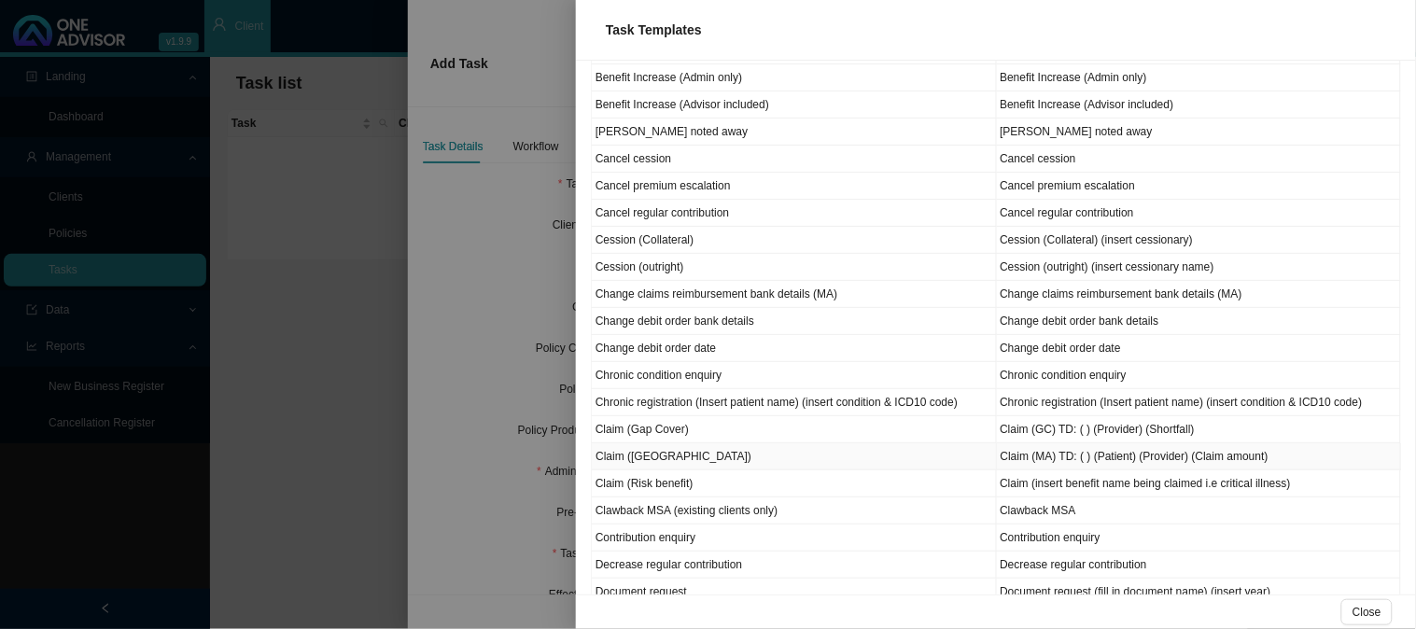
click at [657, 464] on td "Claim ([GEOGRAPHIC_DATA])" at bounding box center [794, 456] width 405 height 27
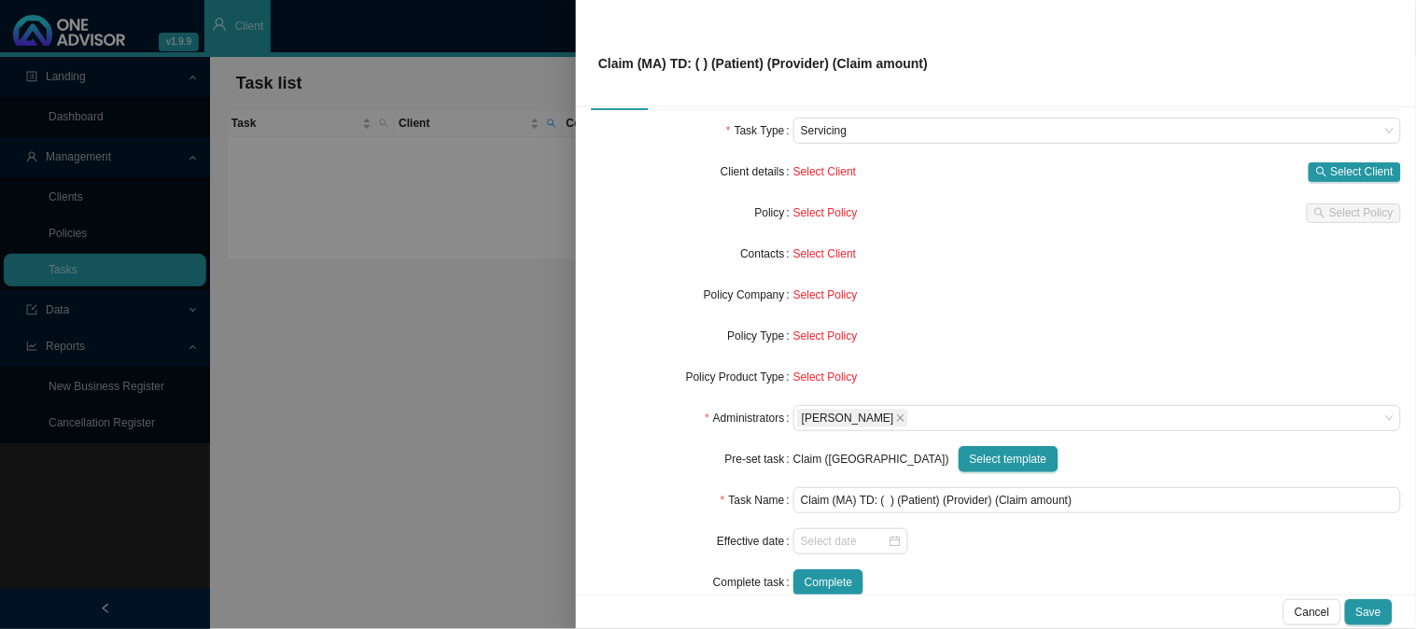
scroll to position [84, 0]
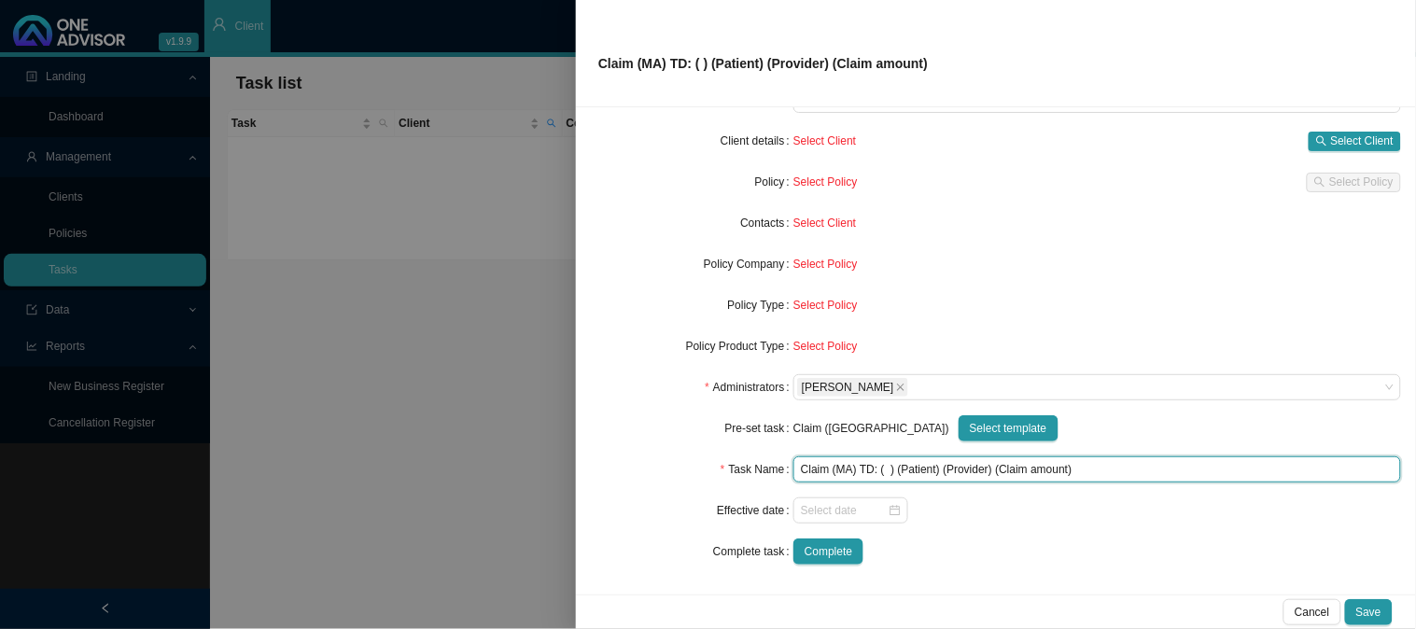
click at [885, 470] on input "Claim (MA) TD: ( ) (Patient) (Provider) (Claim amount)" at bounding box center [1098, 470] width 608 height 26
click at [960, 471] on input "Claim ([GEOGRAPHIC_DATA]) TD: ([DATE]) (Patient) (Provider) (Claim amount)" at bounding box center [1098, 470] width 608 height 26
click at [1004, 467] on input "Claim (MA) TD: ([DATE]) ([PERSON_NAME]) (Provider) (Claim amount)" at bounding box center [1098, 470] width 608 height 26
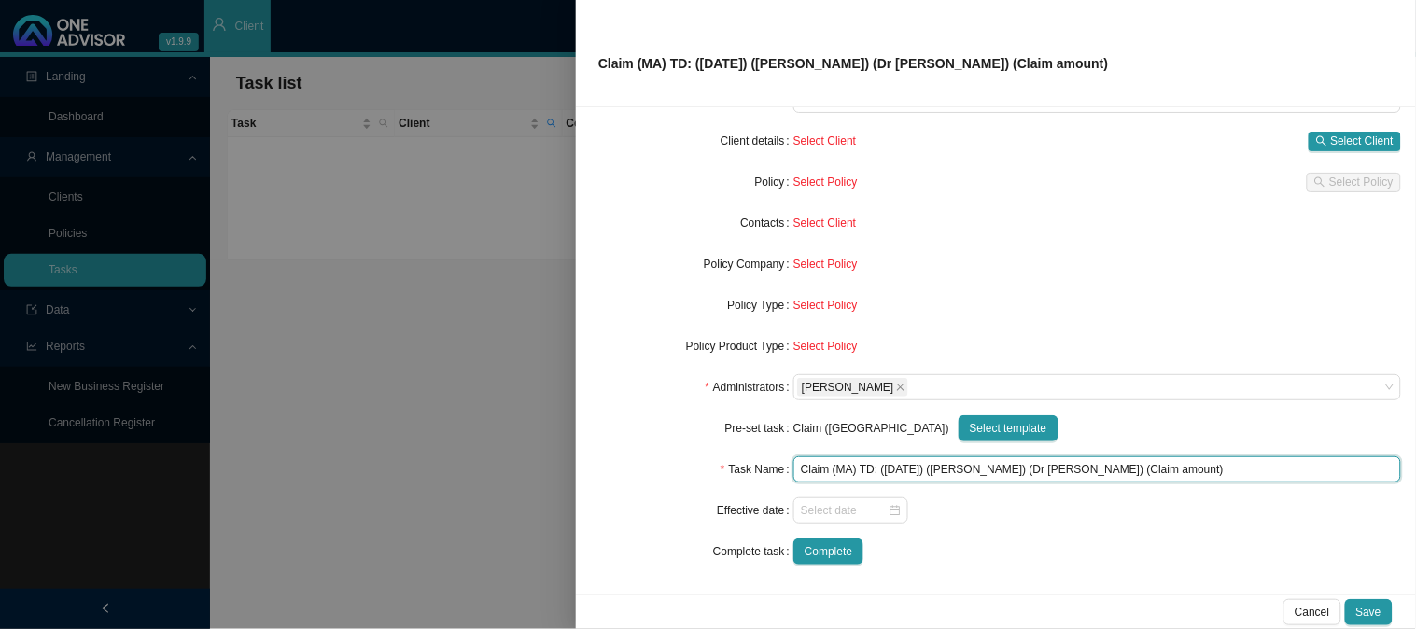
drag, startPoint x: 1137, startPoint y: 471, endPoint x: 1069, endPoint y: 467, distance: 68.3
click at [1069, 467] on input "Claim (MA) TD: ([DATE]) ([PERSON_NAME]) (Dr [PERSON_NAME]) (Claim amount)" at bounding box center [1098, 470] width 608 height 26
type input "Claim (MA) TD: ([DATE]) ([PERSON_NAME]) (Dr [PERSON_NAME]) (R4120.00)"
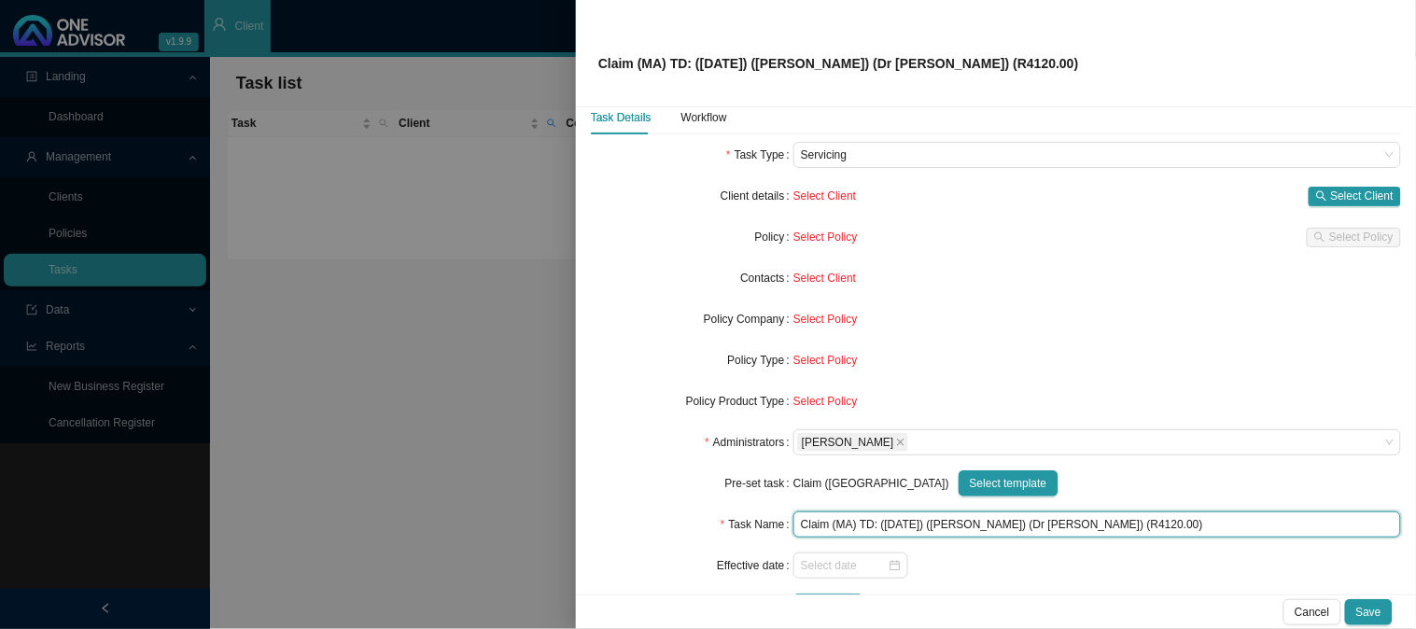
scroll to position [0, 0]
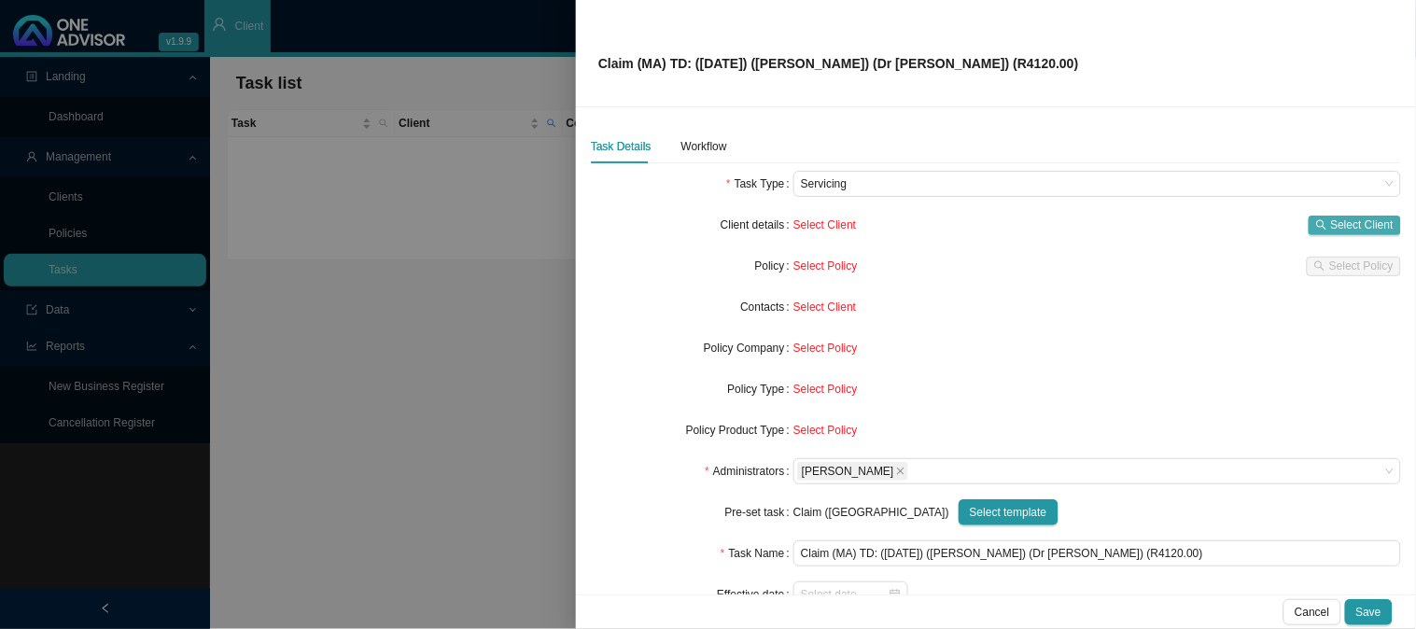
click at [1365, 222] on span "Select Client" at bounding box center [1362, 225] width 63 height 19
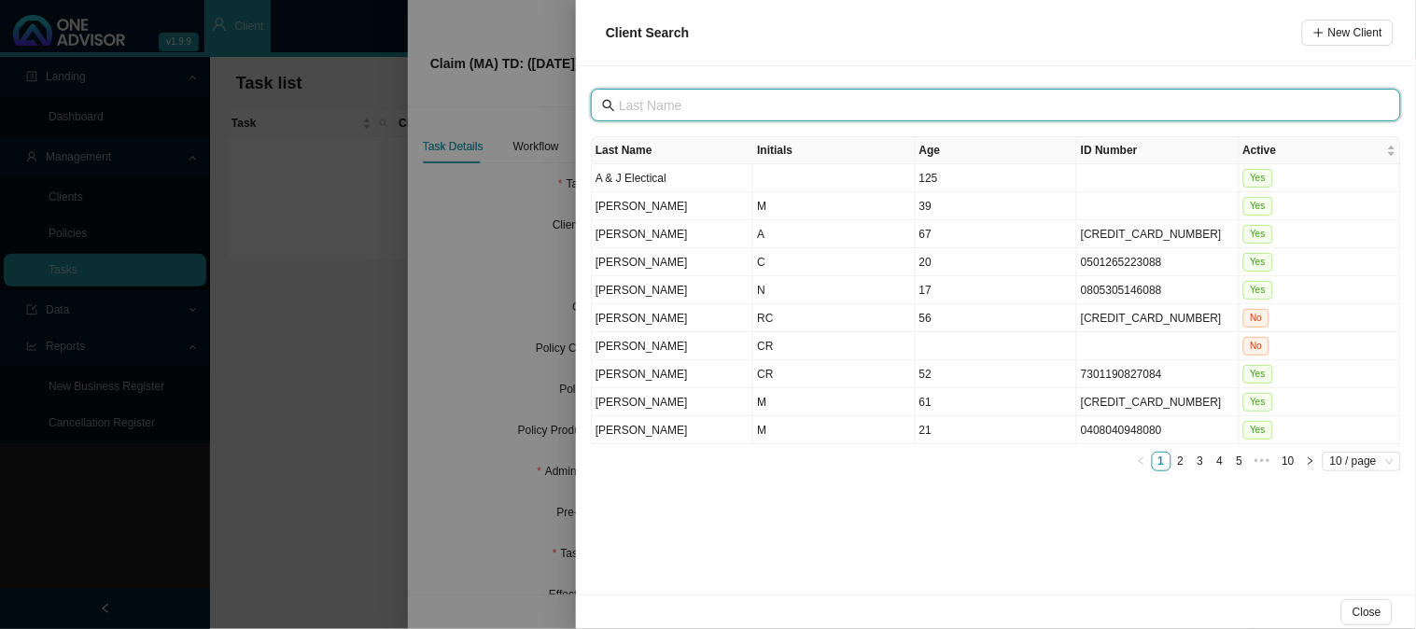
click at [704, 106] on input "text" at bounding box center [998, 105] width 758 height 21
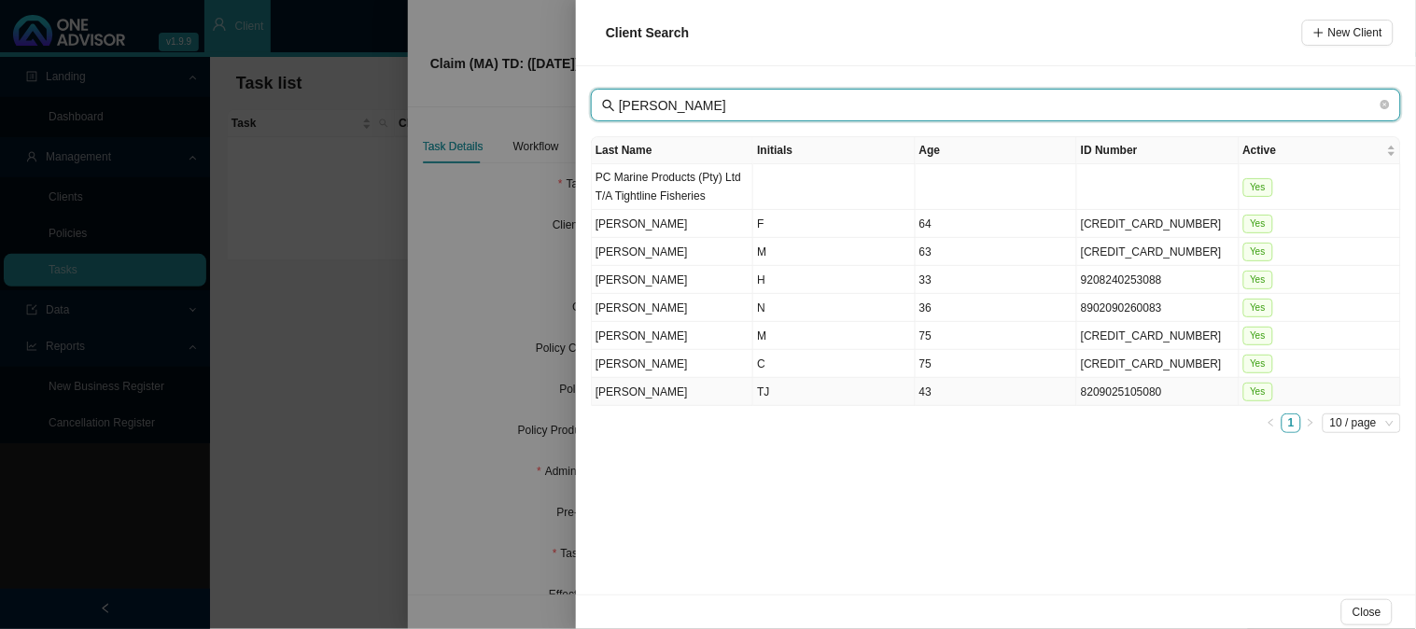
type input "[PERSON_NAME]"
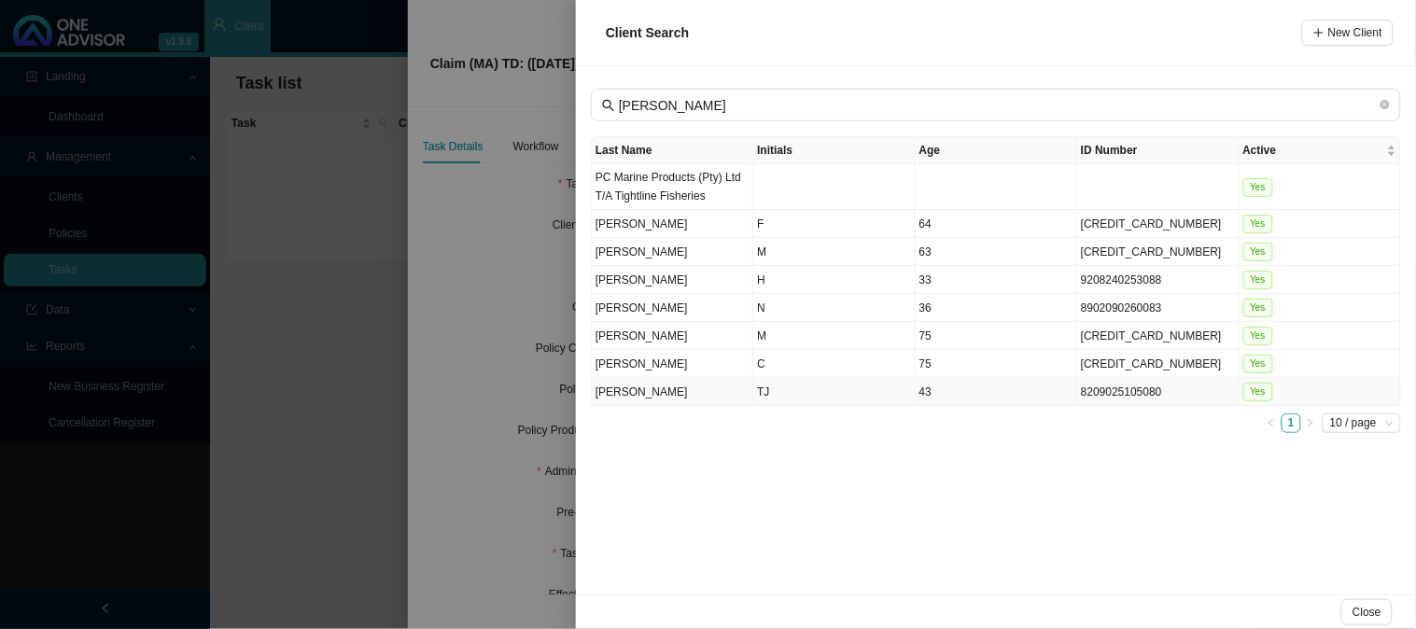
click at [724, 385] on td "[PERSON_NAME]" at bounding box center [673, 392] width 162 height 28
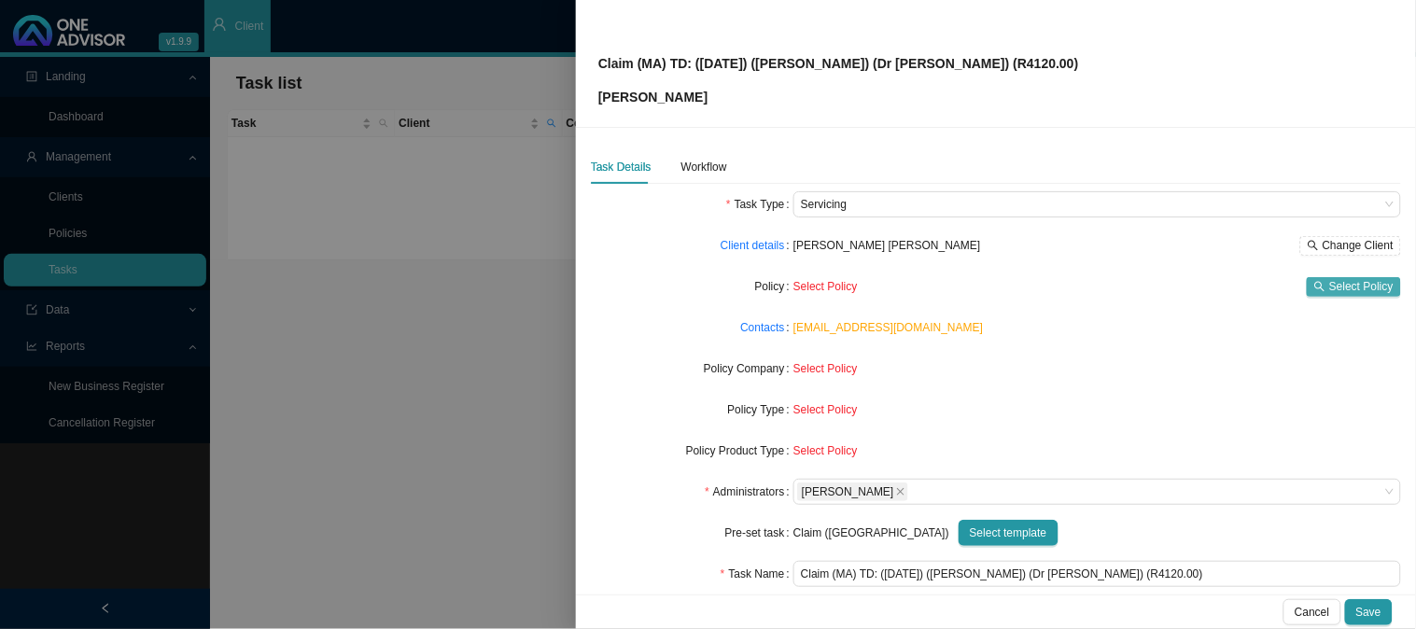
click at [1341, 282] on span "Select Policy" at bounding box center [1361, 286] width 64 height 19
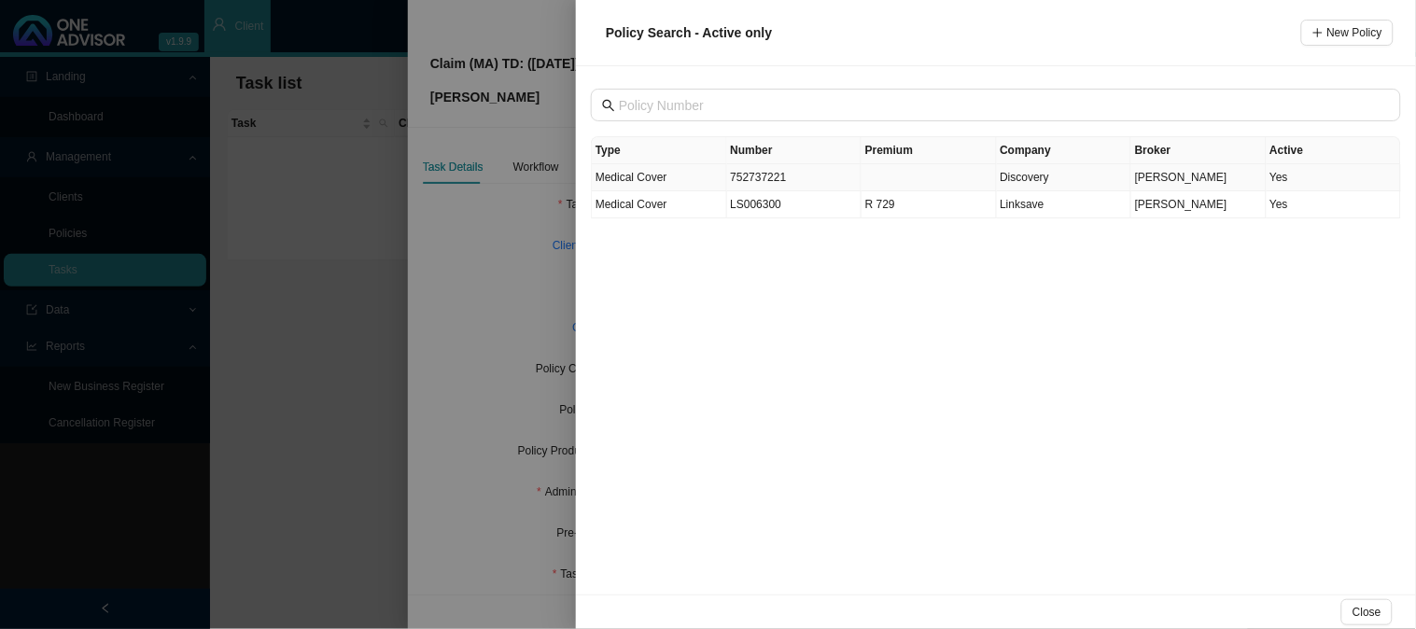
click at [749, 174] on td "752737221" at bounding box center [794, 177] width 135 height 27
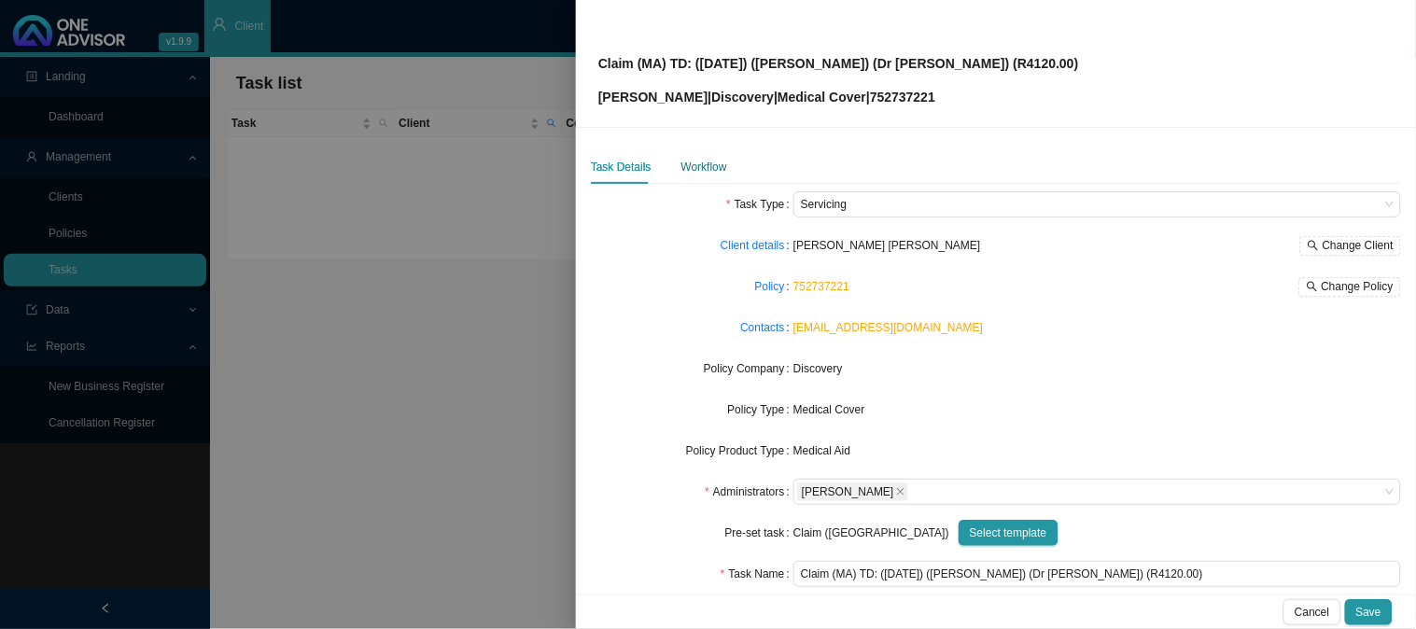
click at [702, 173] on div "Workflow" at bounding box center [705, 167] width 46 height 19
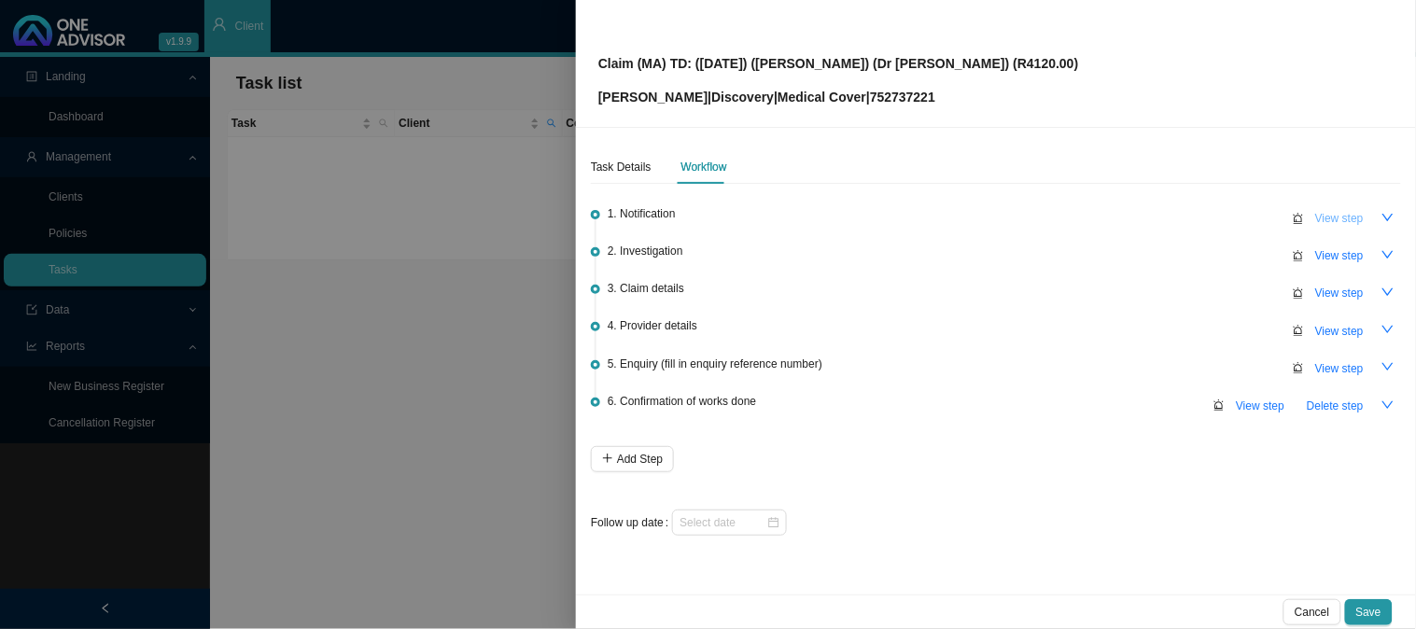
click at [1351, 215] on span "View step" at bounding box center [1339, 218] width 49 height 19
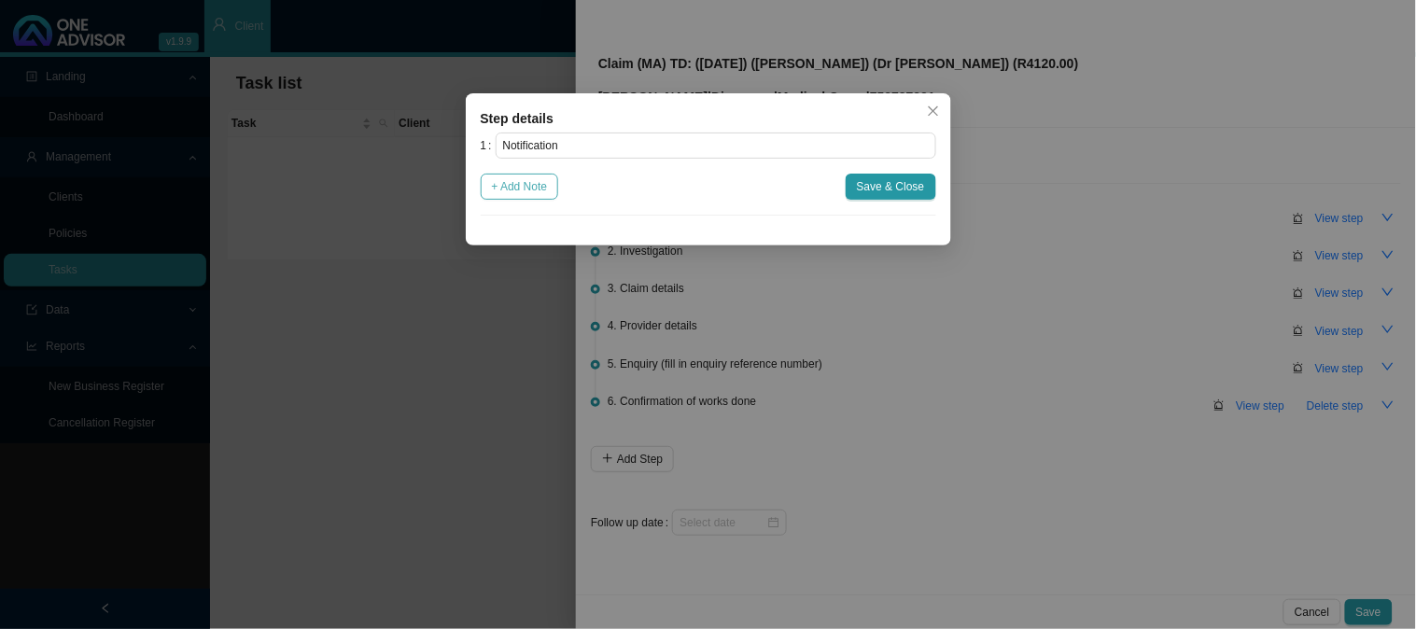
click at [519, 182] on span "+ Add Note" at bounding box center [520, 186] width 56 height 19
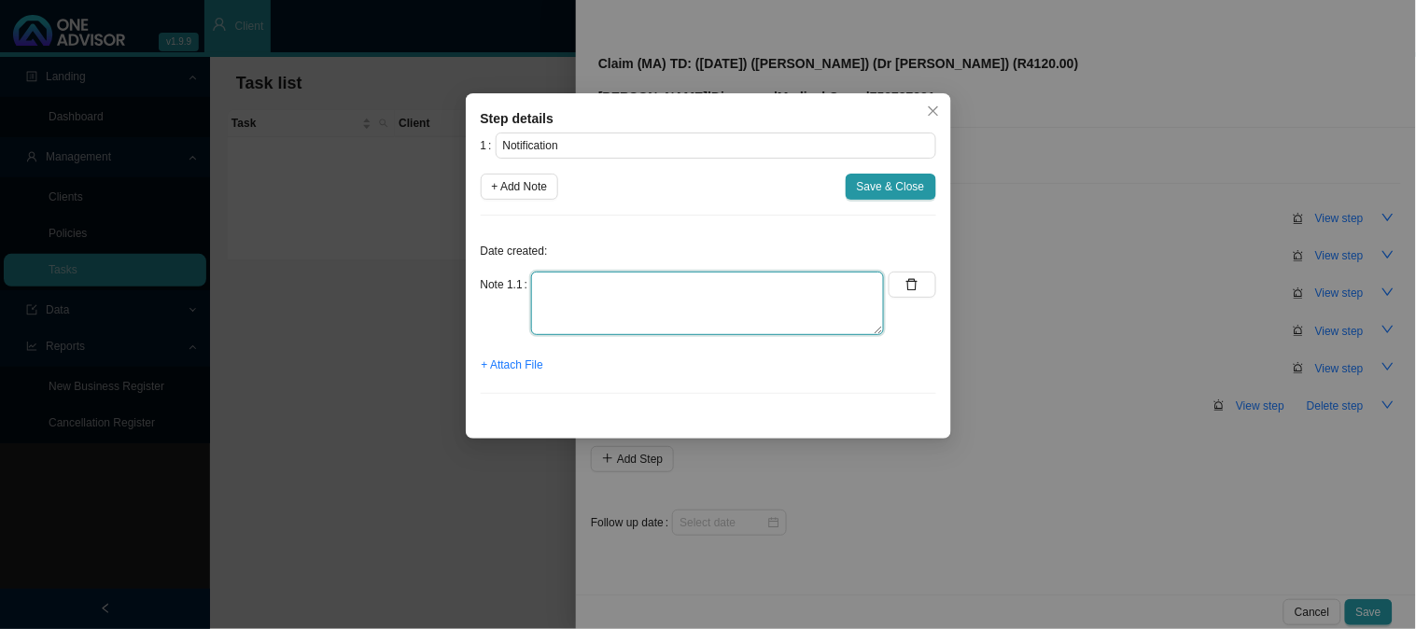
click at [596, 276] on textarea at bounding box center [707, 303] width 353 height 63
type textarea "r"
click at [493, 373] on span "+ Attach File" at bounding box center [513, 365] width 62 height 19
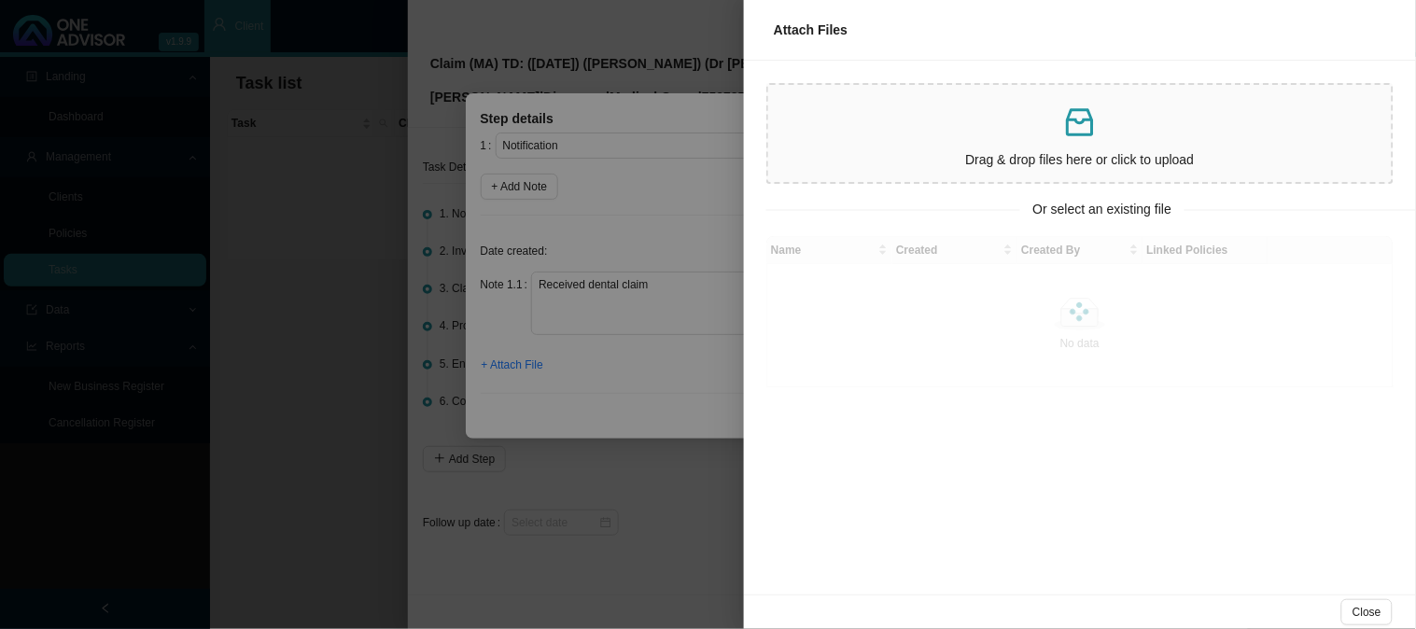
click at [685, 301] on div at bounding box center [708, 314] width 1416 height 629
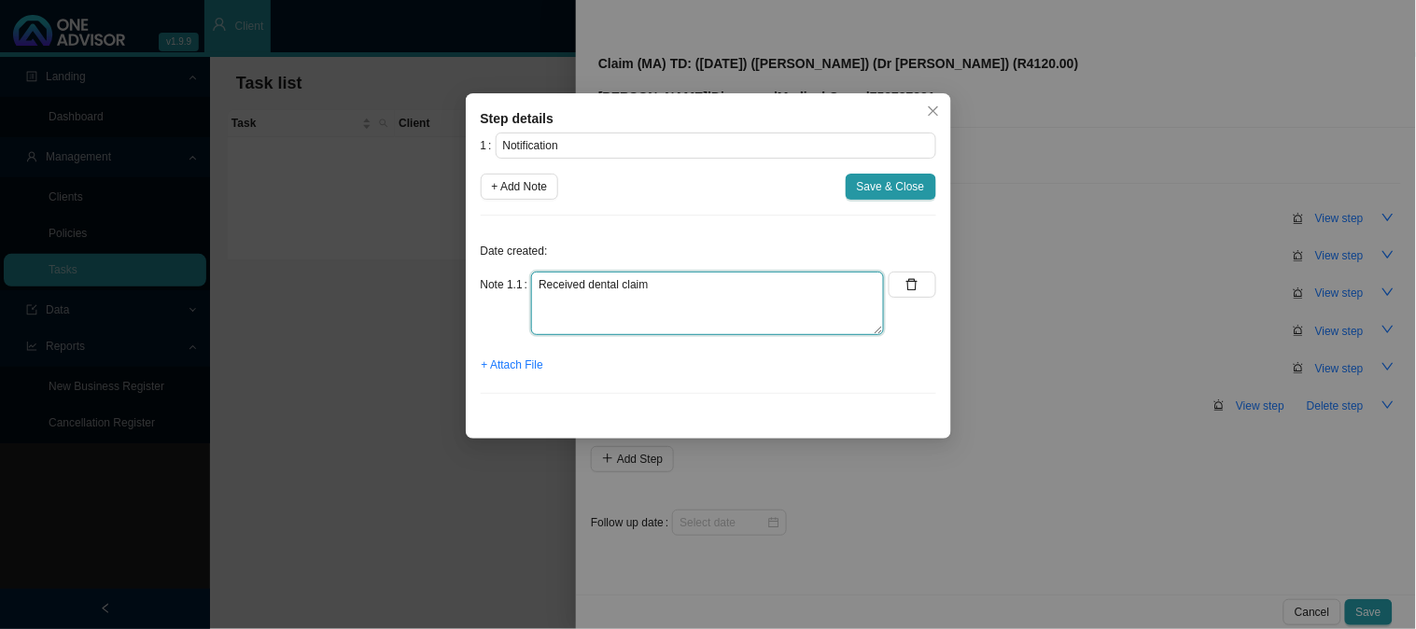
drag, startPoint x: 682, startPoint y: 287, endPoint x: 496, endPoint y: 287, distance: 185.8
click at [496, 287] on div "Note 1.1 Received dental claim" at bounding box center [683, 303] width 404 height 63
click at [519, 368] on span "+ Attach File" at bounding box center [513, 365] width 62 height 19
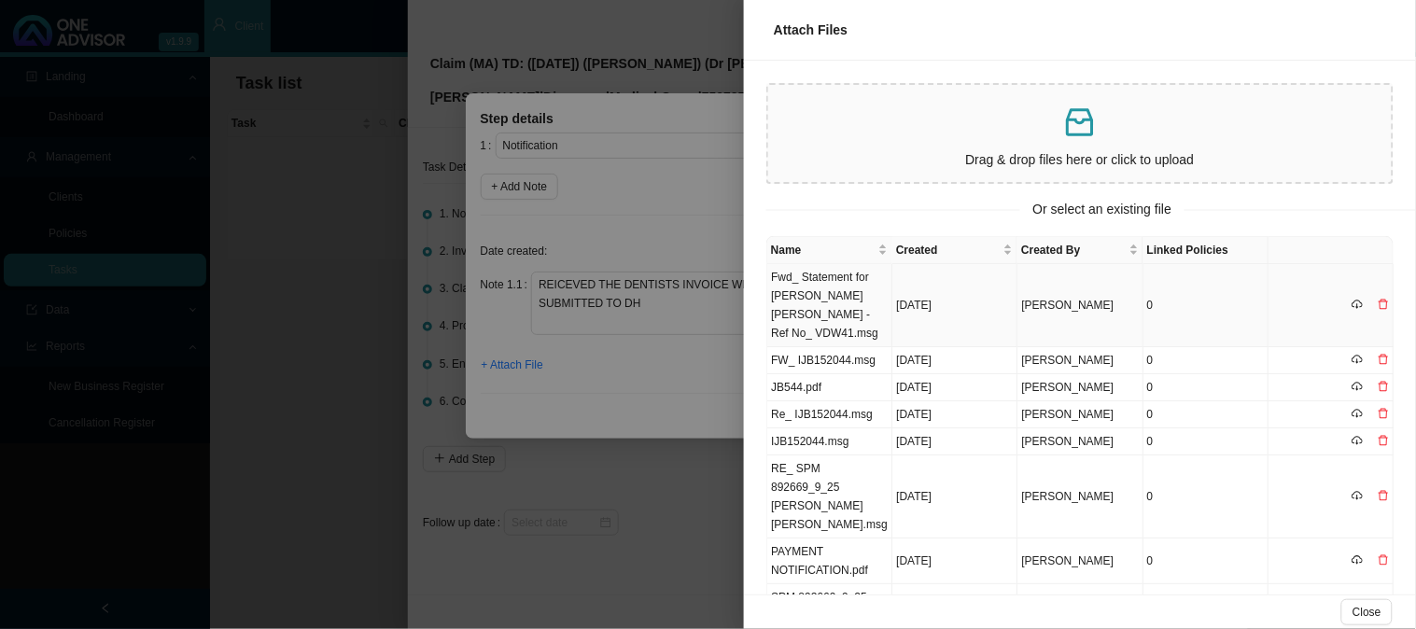
click at [823, 289] on td "Fwd_ Statement for [PERSON_NAME] [PERSON_NAME] - Ref No_ VDW41.msg" at bounding box center [829, 305] width 125 height 83
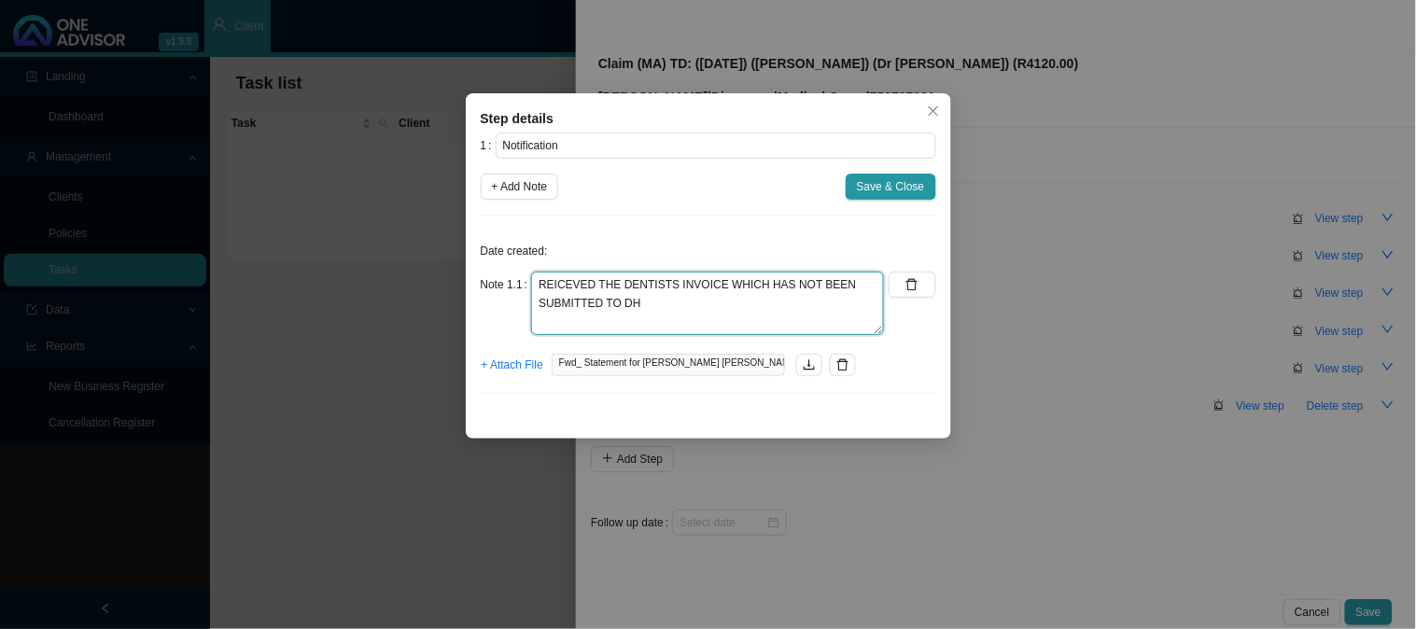
click at [552, 280] on textarea "REICEVED THE DENTISTS INVOICE WHICH HAS NOT BEEN SUBMITTED TO DH" at bounding box center [707, 303] width 353 height 63
type textarea "RECEIVED THE DENTISTS INVOICE WHICH HAS NOT BEEN SUBMITTED TO DH"
click at [901, 180] on span "Save & Close" at bounding box center [891, 186] width 68 height 19
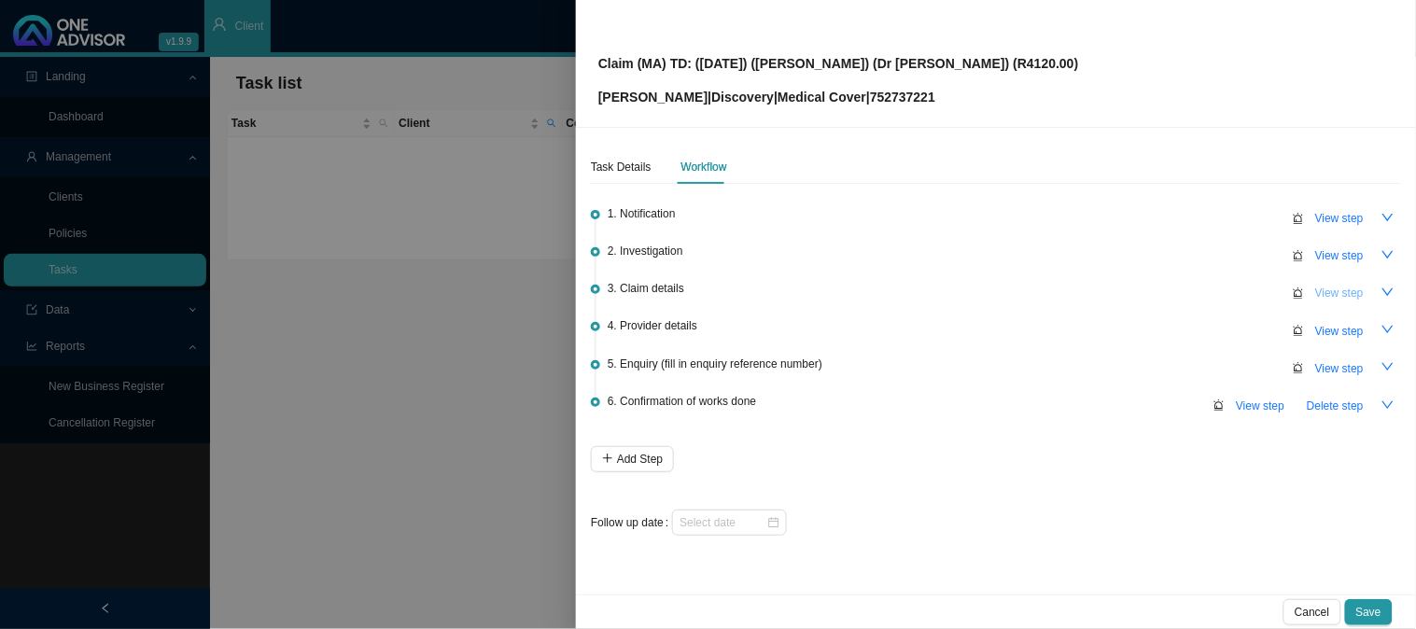
click at [1339, 295] on span "View step" at bounding box center [1339, 293] width 49 height 19
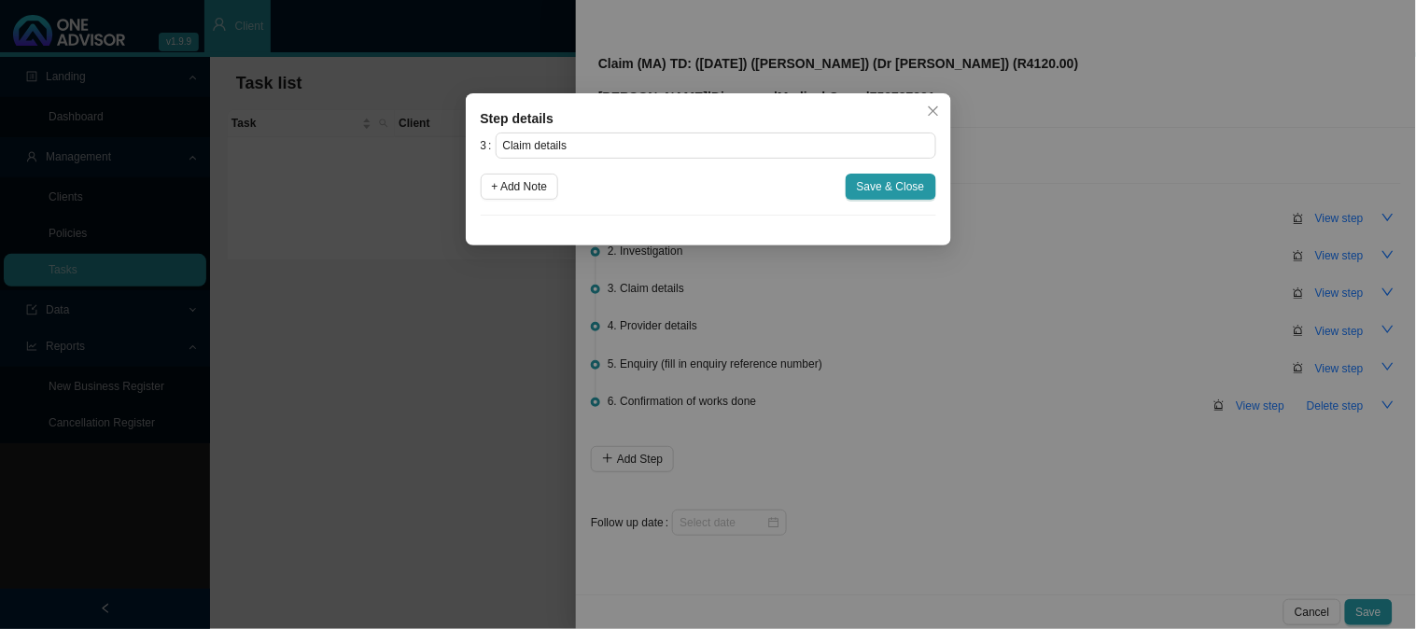
click at [1080, 287] on div "Step details 3 Claim details + Add Note Save & Close Cancel OK" at bounding box center [708, 314] width 1416 height 629
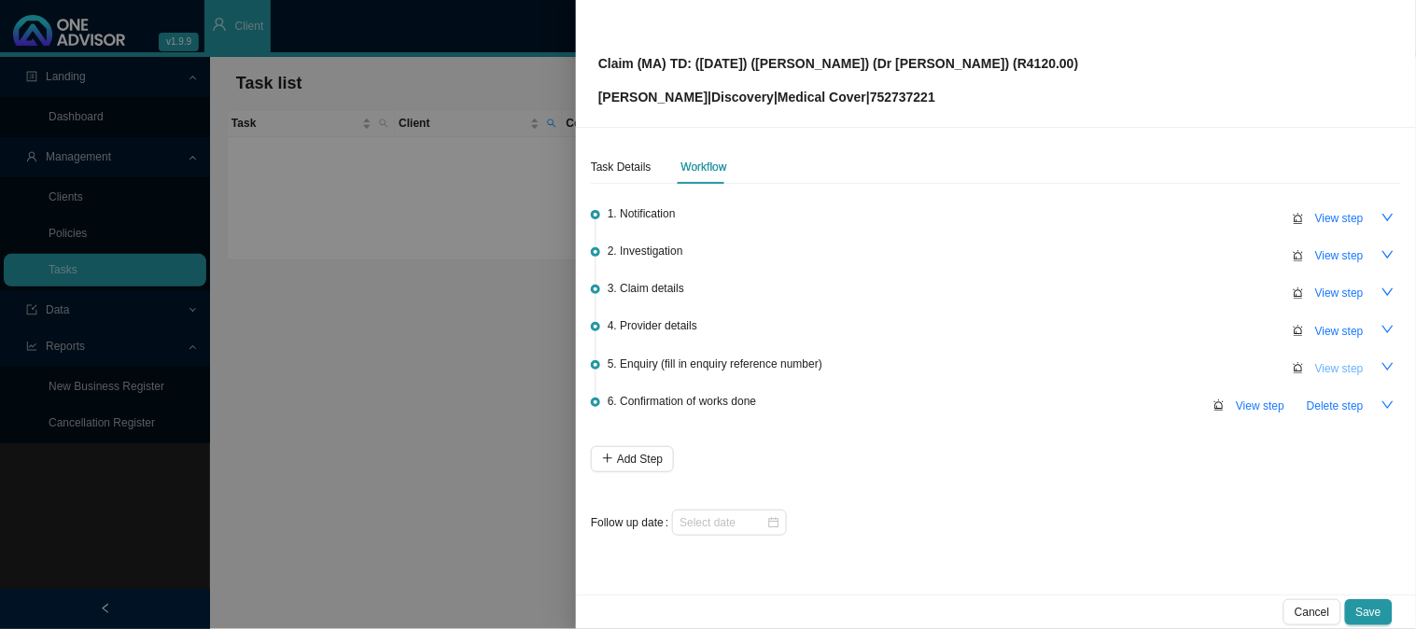
click at [1318, 361] on span "View step" at bounding box center [1339, 368] width 49 height 19
type input "Enquiry (fill in enquiry reference number)"
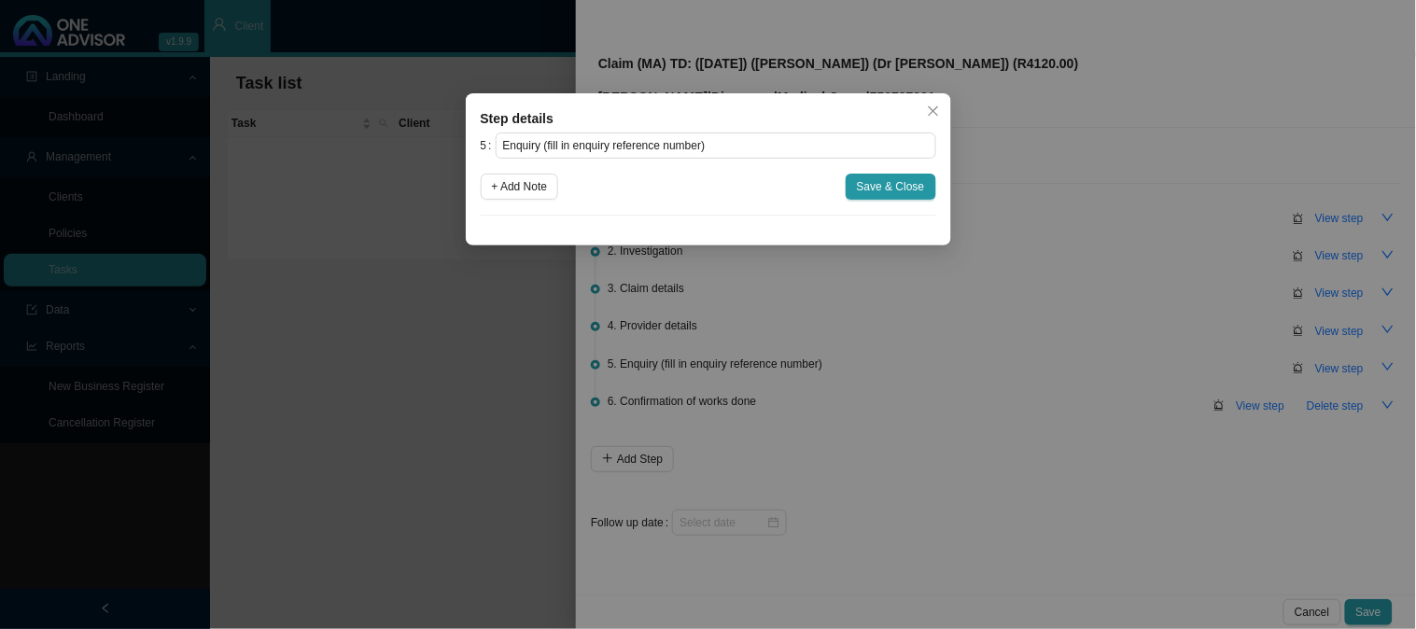
click at [929, 105] on icon "close" at bounding box center [933, 111] width 13 height 13
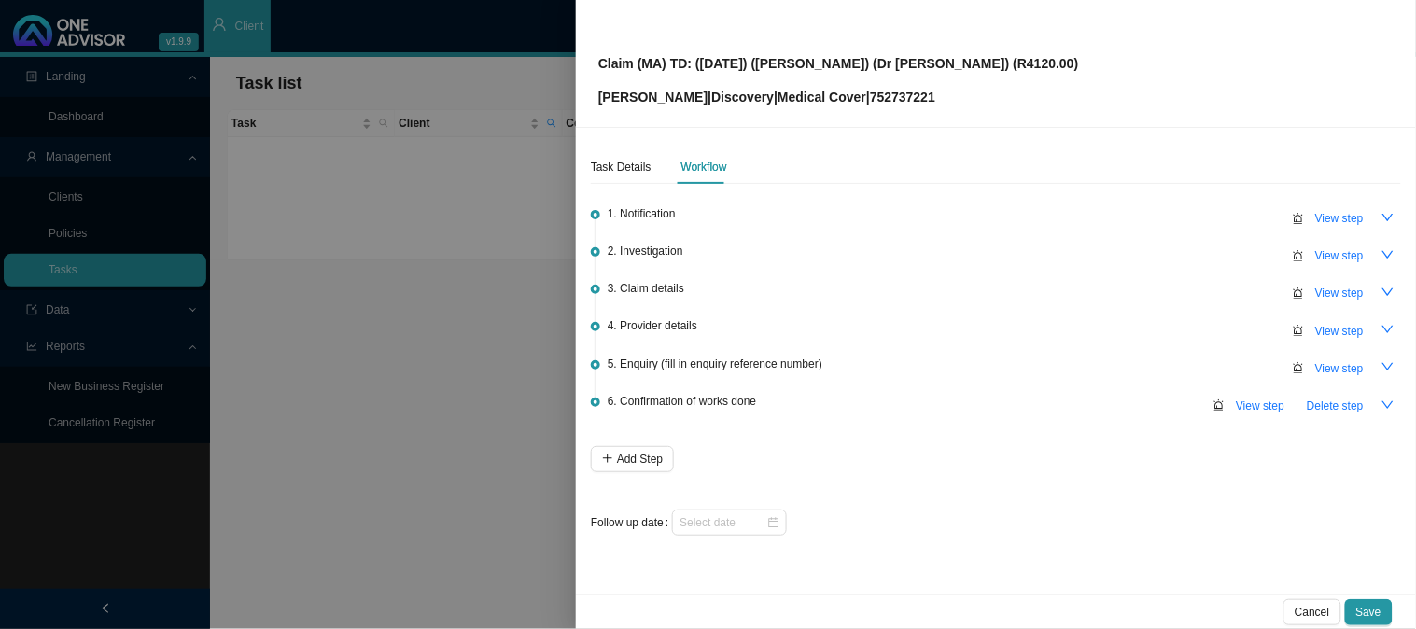
click at [893, 91] on p "[PERSON_NAME] | Discovery | Medical Cover | 752737221" at bounding box center [838, 97] width 481 height 21
copy p "752737221"
click at [1013, 58] on div "Claim (MA) TD: ([DATE]) ([PERSON_NAME]) (Dr [PERSON_NAME]) (R4120.00) [PERSON_N…" at bounding box center [995, 64] width 795 height 88
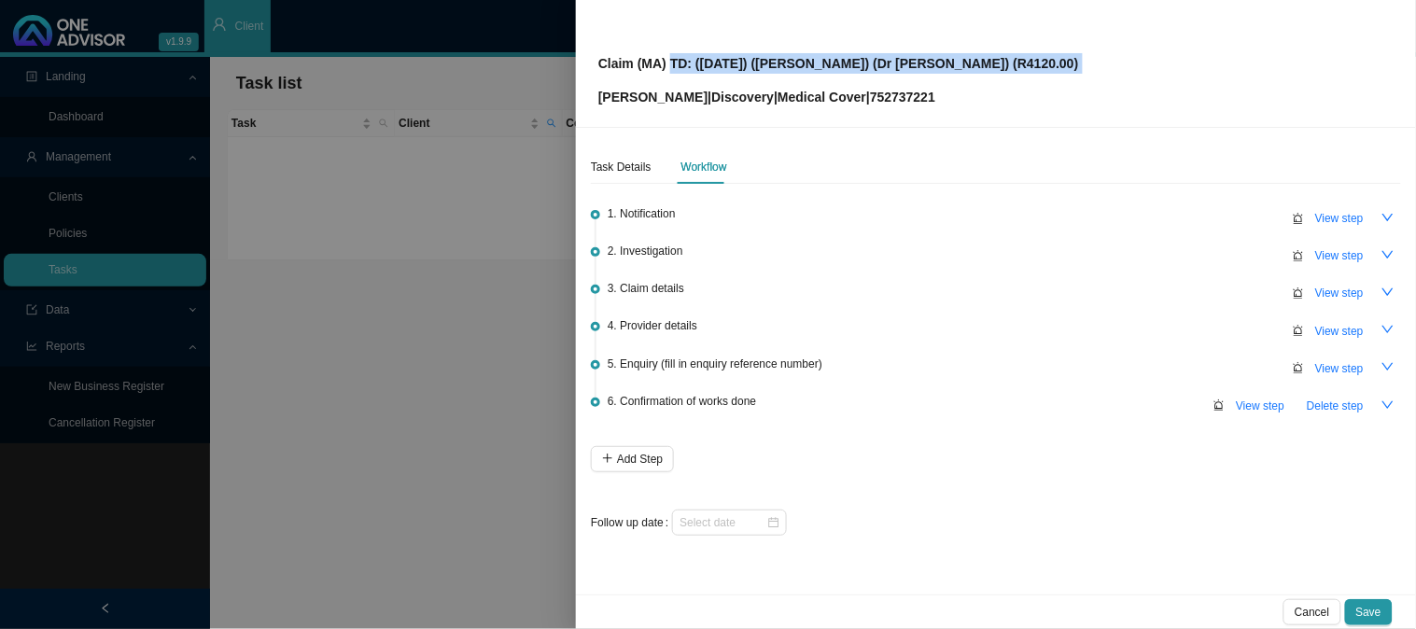
drag, startPoint x: 1013, startPoint y: 58, endPoint x: 674, endPoint y: 63, distance: 339.0
click at [674, 63] on div "Claim (MA) TD: ([DATE]) ([PERSON_NAME]) (Dr [PERSON_NAME]) (R4120.00) [PERSON_N…" at bounding box center [995, 64] width 795 height 88
copy p "TD: ([DATE]) ([PERSON_NAME]) (Dr [PERSON_NAME]) (R4120.00)"
click at [1355, 375] on button "View step" at bounding box center [1339, 369] width 71 height 26
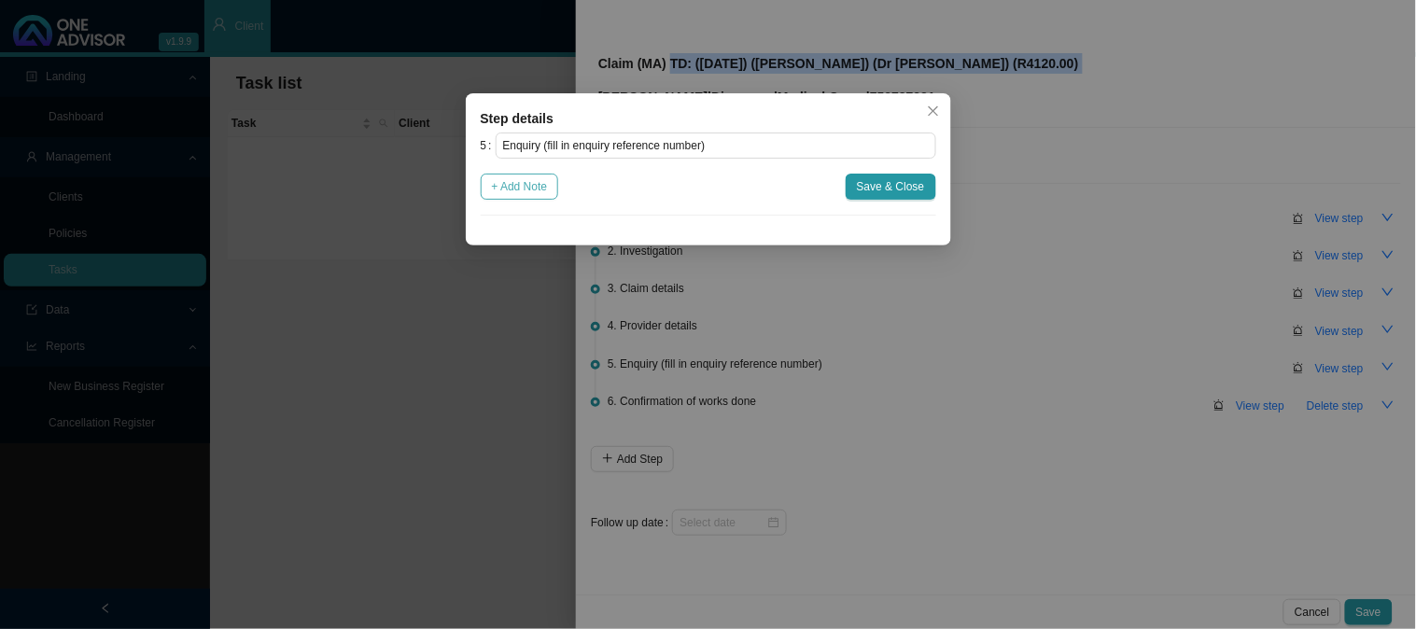
click at [499, 193] on span "+ Add Note" at bounding box center [520, 186] width 56 height 19
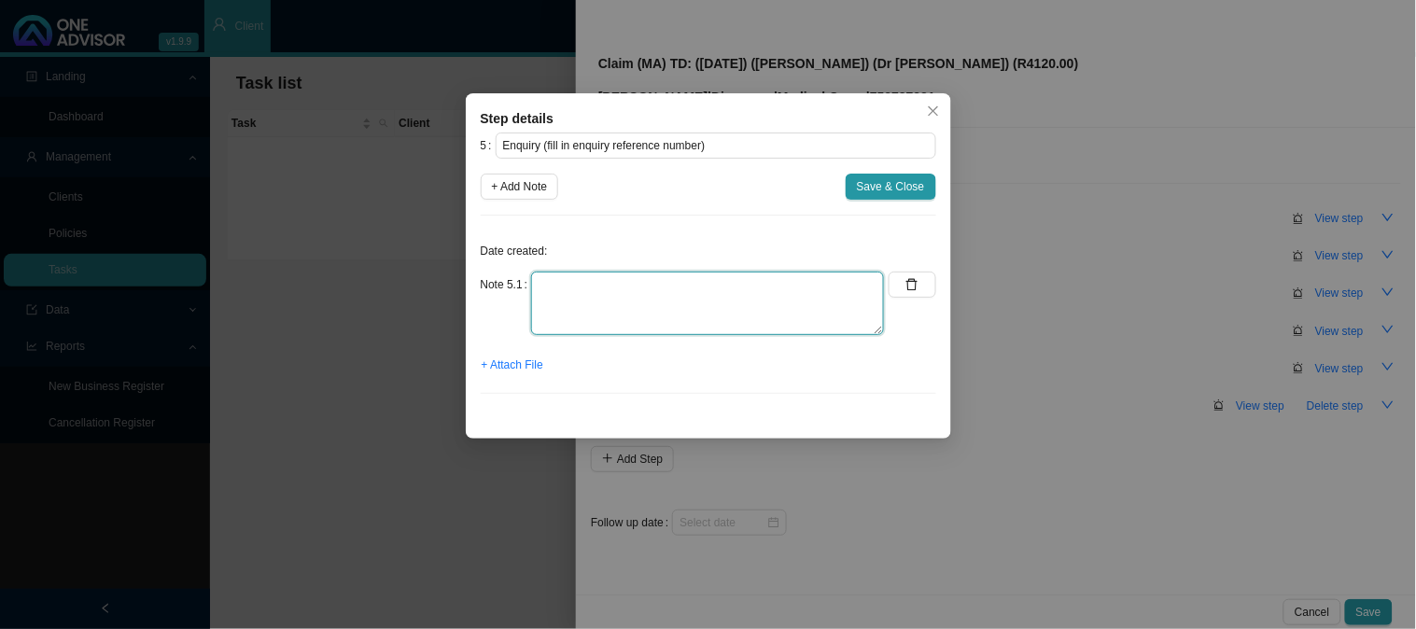
click at [614, 275] on textarea at bounding box center [707, 303] width 353 height 63
type textarea "SUBMITTED CLAIM"
click at [491, 367] on span "+ Attach File" at bounding box center [513, 365] width 62 height 19
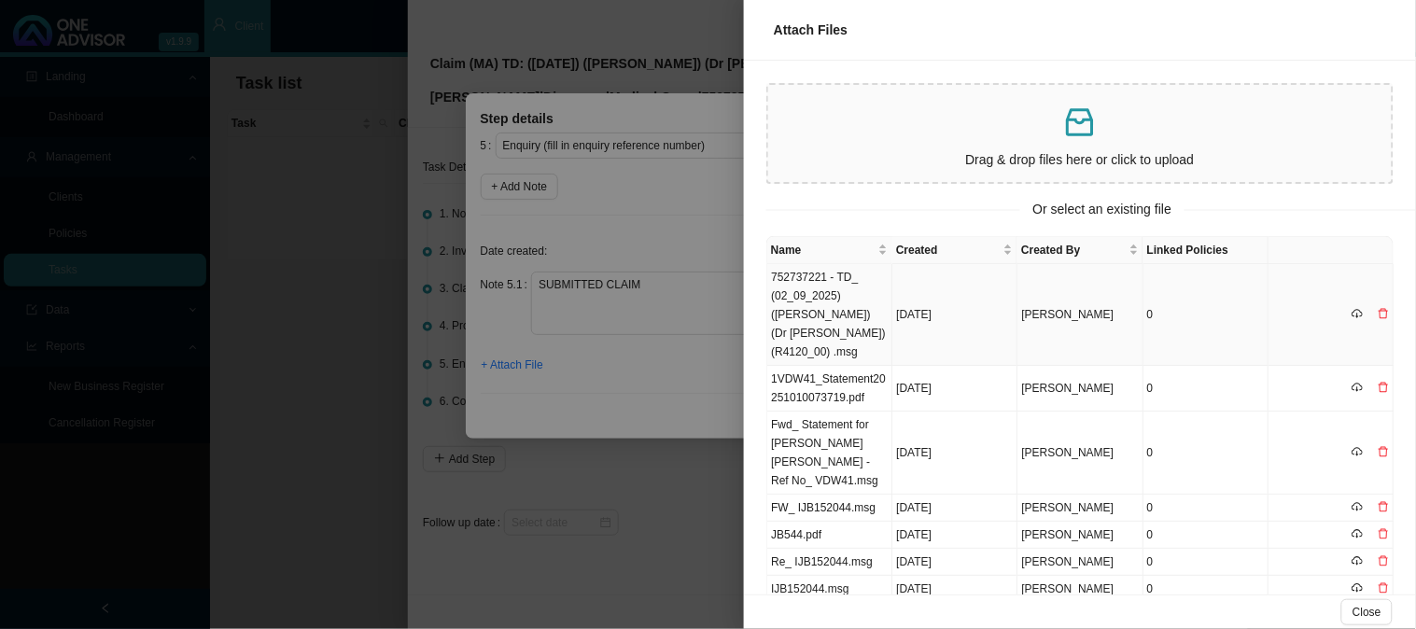
click at [871, 283] on td "752737221 - TD_ (02_09_2025) ([PERSON_NAME]) (Dr [PERSON_NAME]) (R4120_00) .msg" at bounding box center [829, 315] width 125 height 102
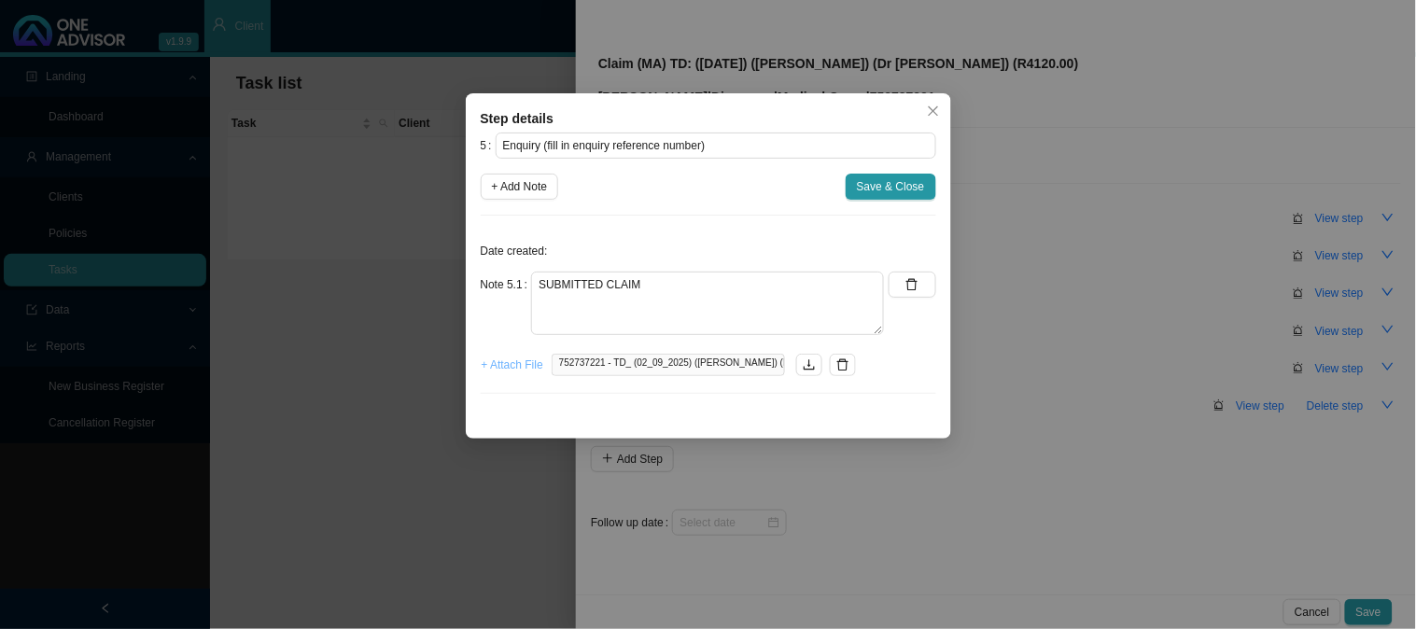
click at [513, 365] on span "+ Attach File" at bounding box center [513, 365] width 62 height 19
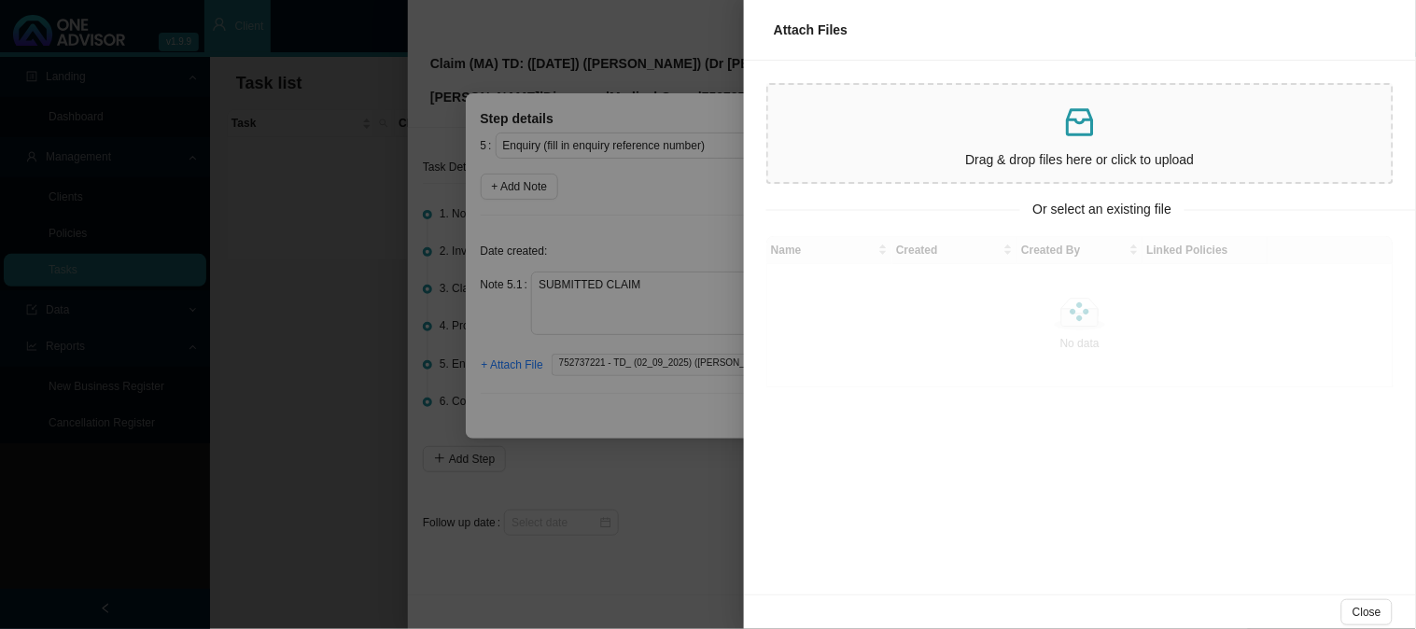
drag, startPoint x: 642, startPoint y: 208, endPoint x: 649, endPoint y: 188, distance: 21.6
click at [642, 208] on div at bounding box center [708, 314] width 1416 height 629
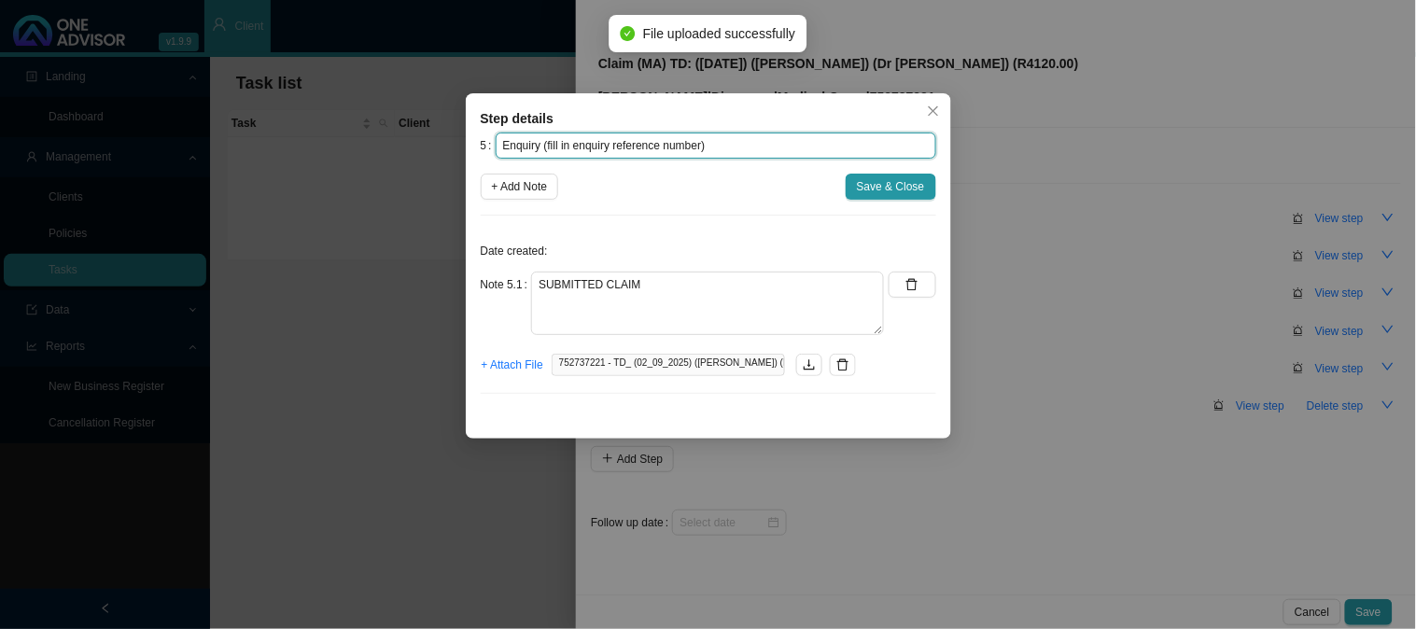
drag, startPoint x: 700, startPoint y: 145, endPoint x: 543, endPoint y: 142, distance: 156.9
click at [543, 142] on input "Enquiry (fill in enquiry reference number)" at bounding box center [716, 146] width 441 height 26
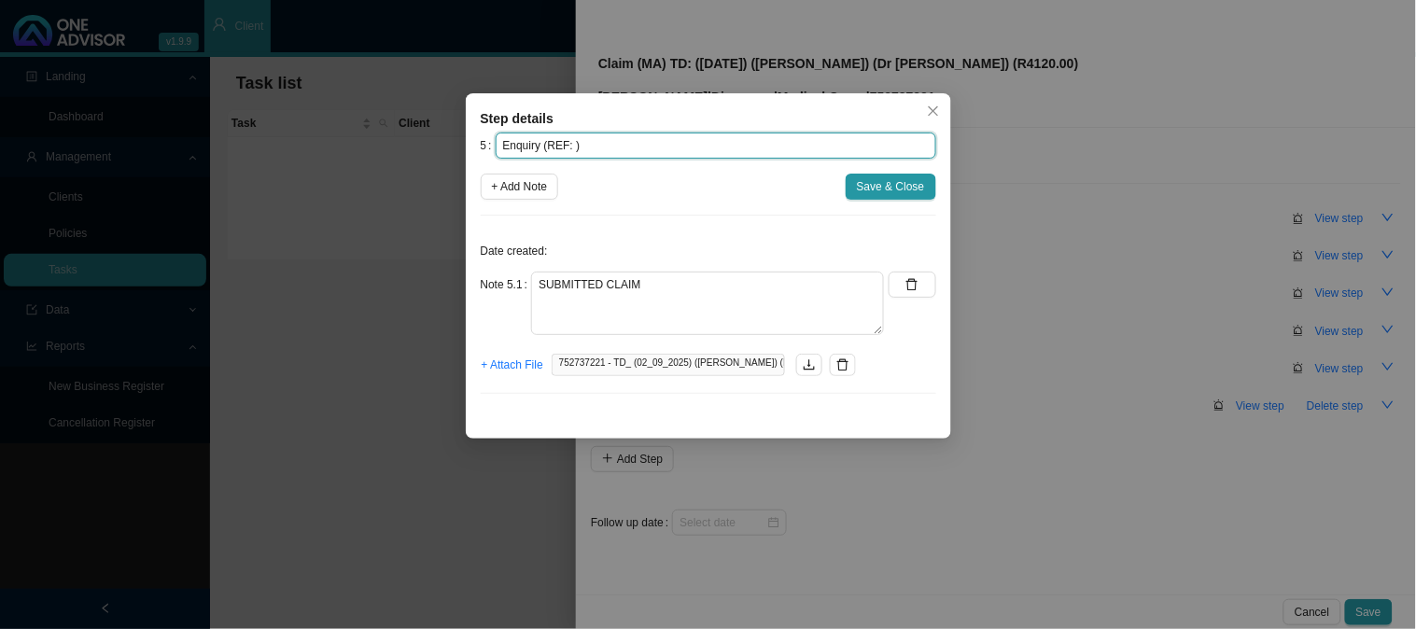
paste input "11542813990"
type input "Enquiry (REF: 11542813990)"
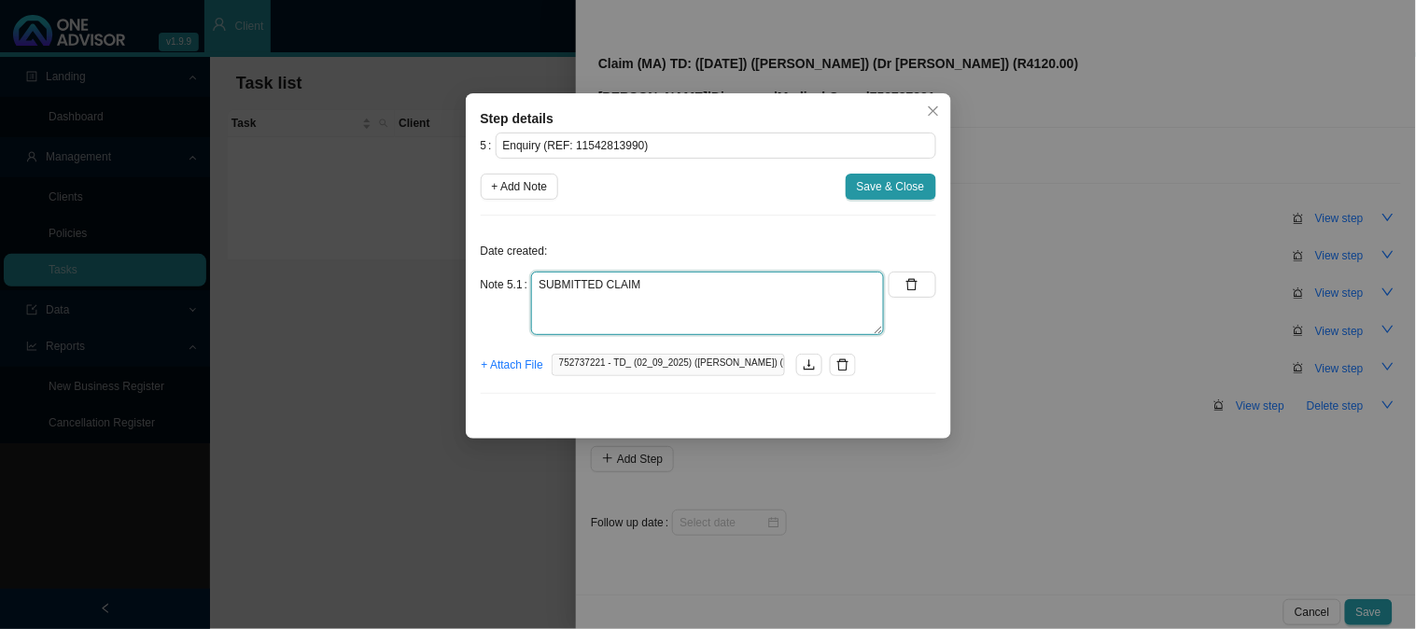
click at [680, 283] on textarea "SUBMITTED CLAIM" at bounding box center [707, 303] width 353 height 63
paste textarea "11542813990"
click at [644, 286] on textarea "SUBMITTED CLAIM - 11542813990" at bounding box center [707, 303] width 353 height 63
type textarea "SUBMITTED CLAIM - REF: 11542813990"
click at [530, 365] on span "+ Attach File" at bounding box center [513, 365] width 62 height 19
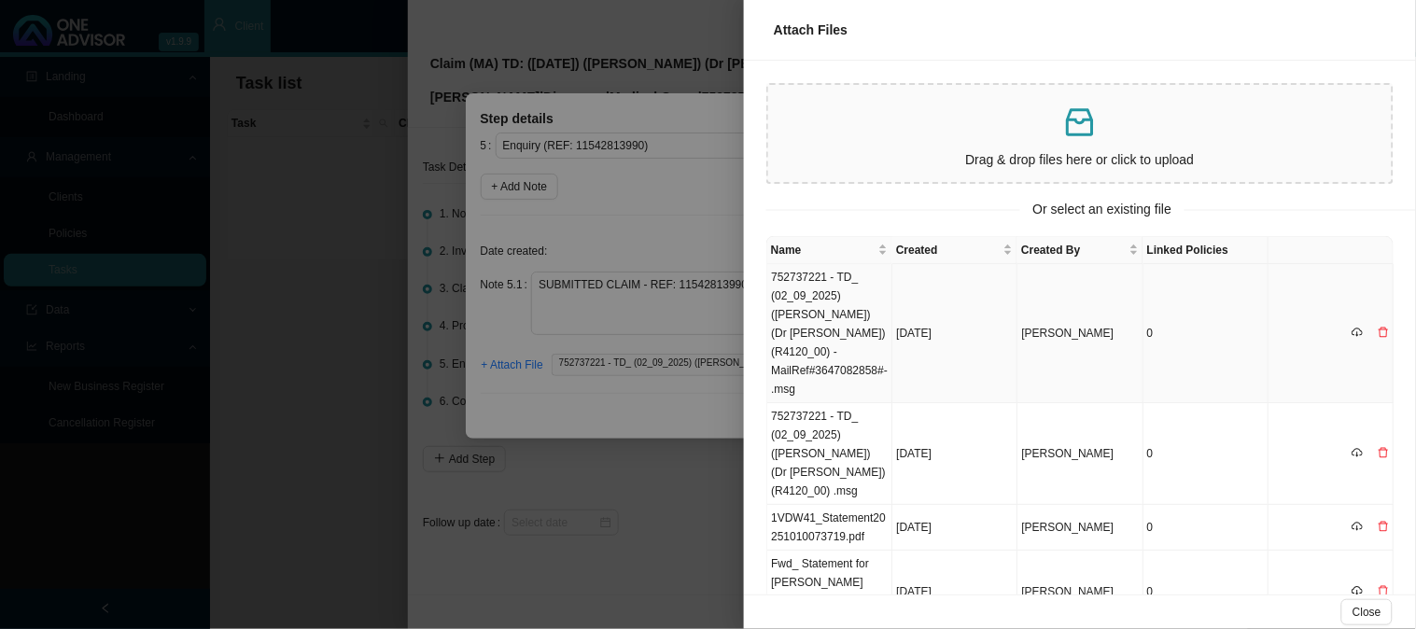
click at [819, 311] on td "752737221 - TD_ (02_09_2025) ([PERSON_NAME]) (Dr [PERSON_NAME]) (R4120_00) -Mai…" at bounding box center [829, 333] width 125 height 139
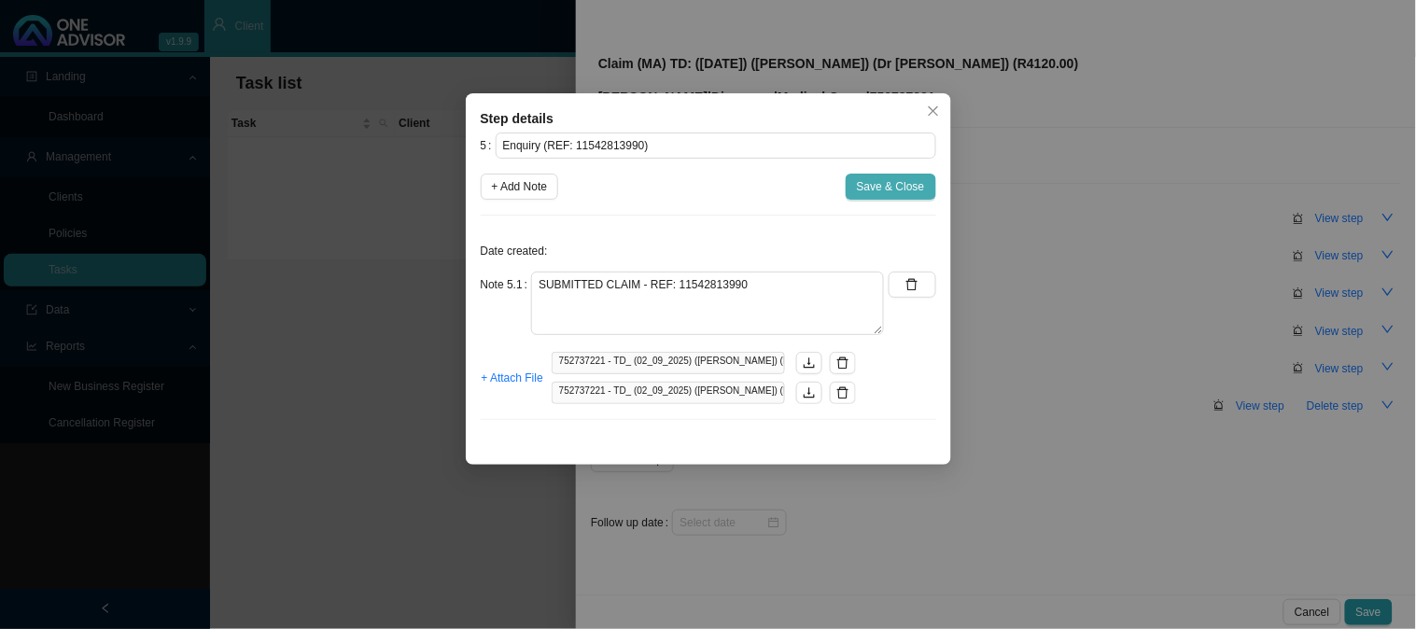
click at [888, 190] on span "Save & Close" at bounding box center [891, 186] width 68 height 19
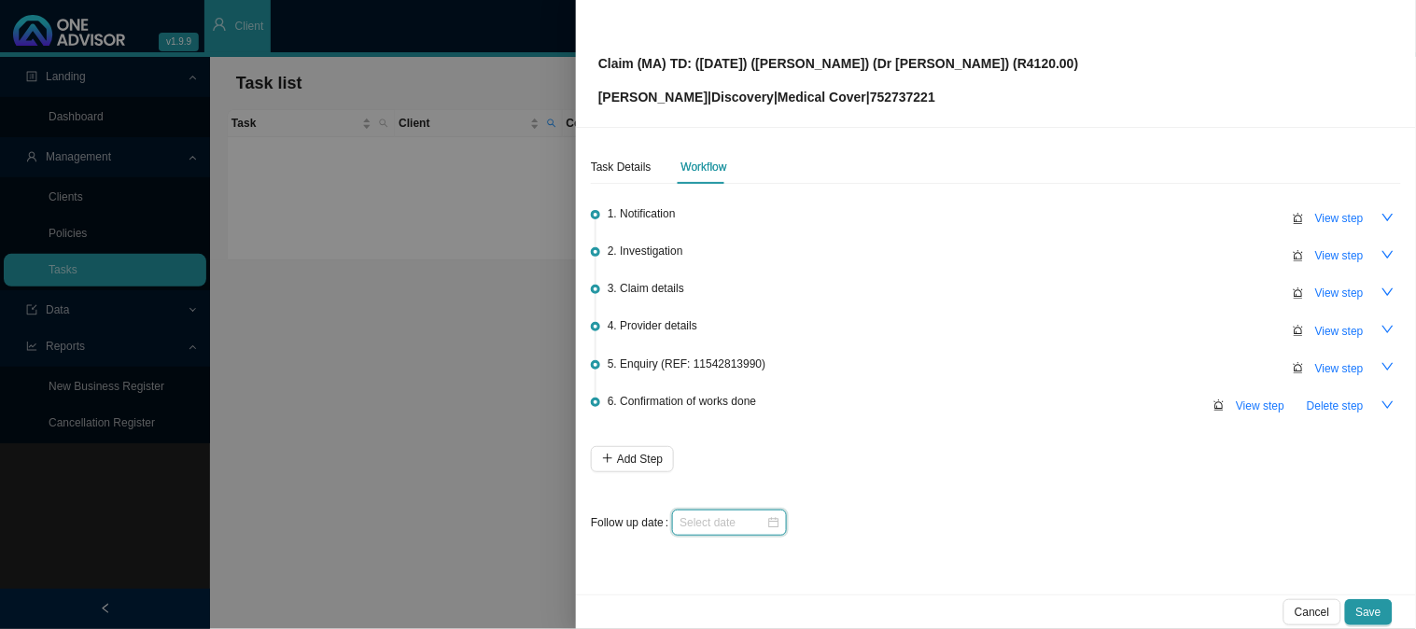
click at [735, 520] on input at bounding box center [723, 522] width 87 height 19
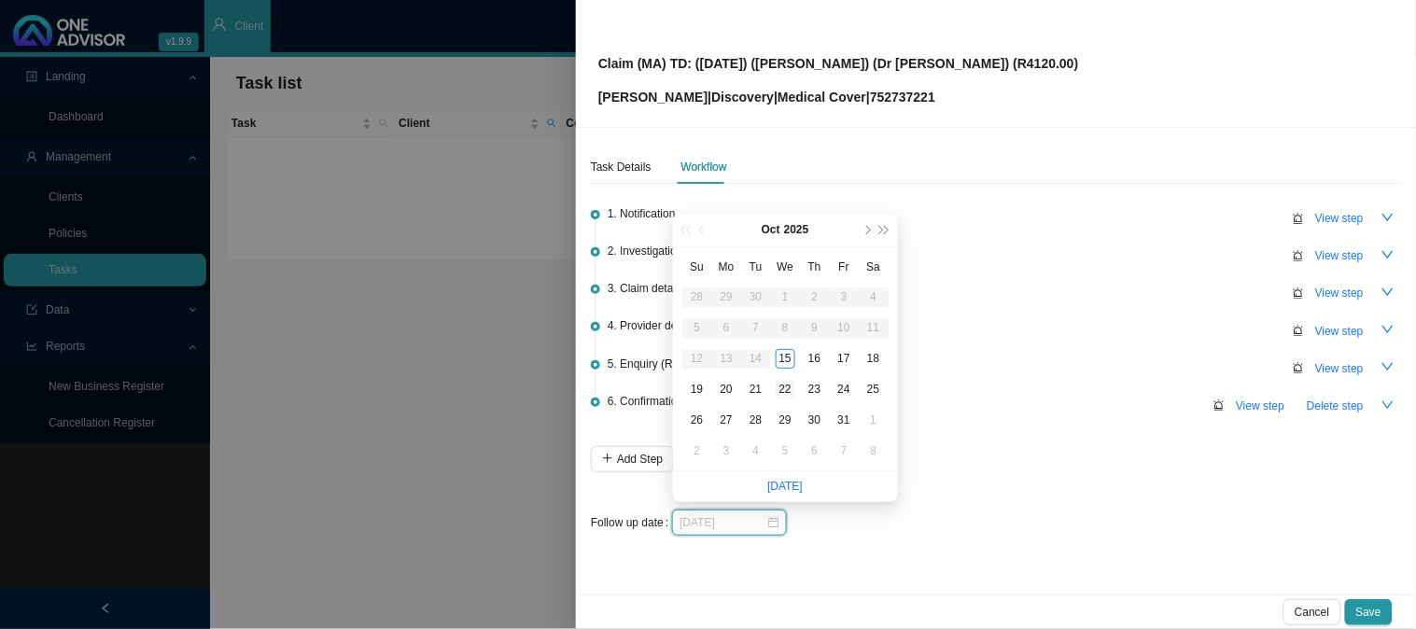
type input "[DATE]"
click at [794, 390] on div "22" at bounding box center [786, 390] width 20 height 20
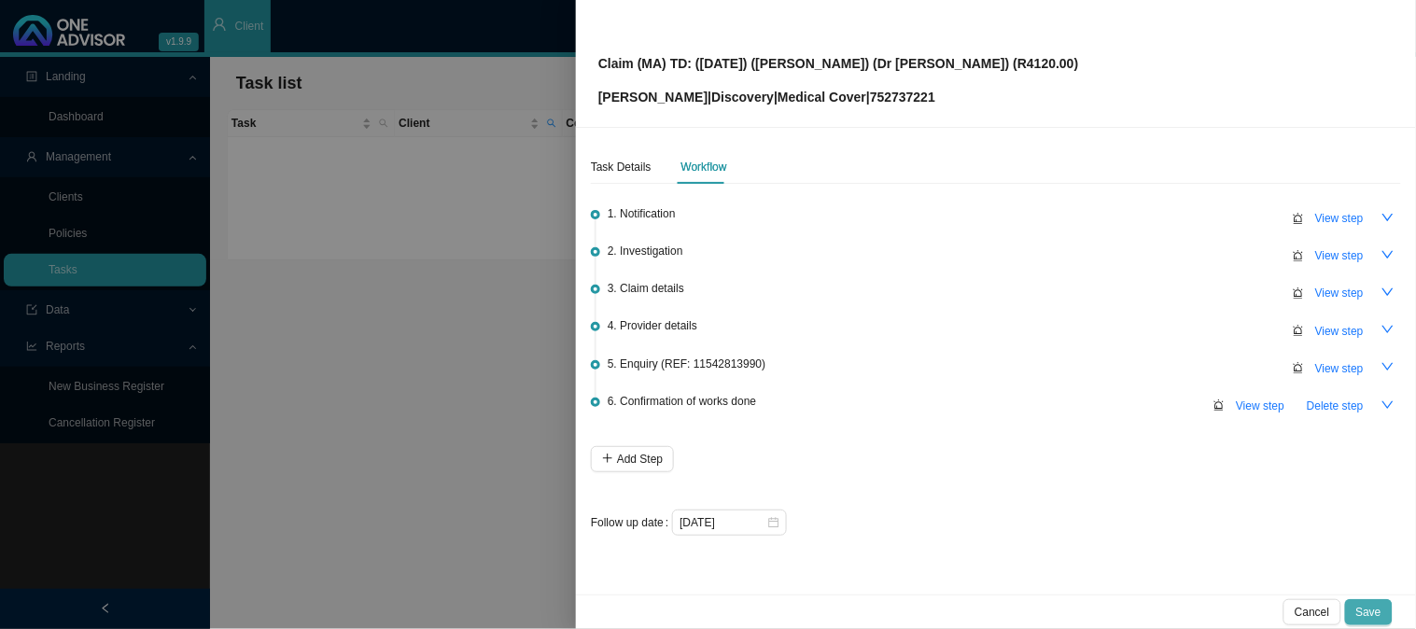
click at [1363, 600] on button "Save" at bounding box center [1369, 612] width 48 height 26
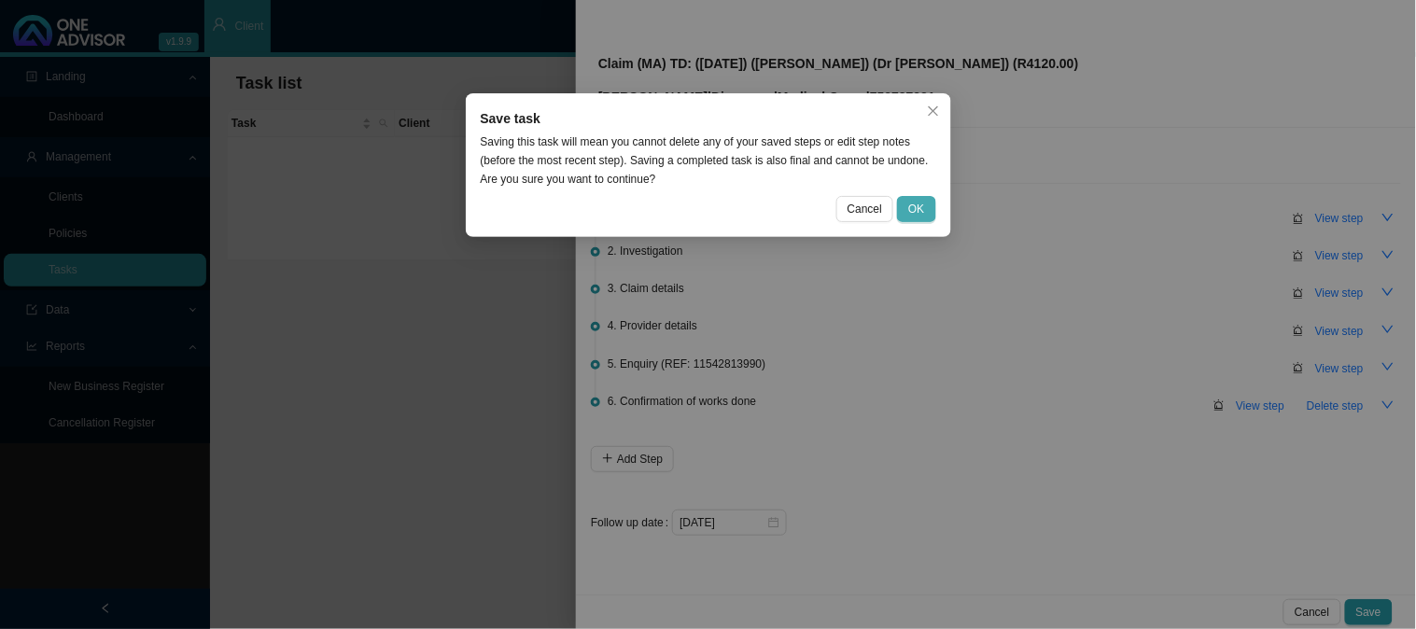
click at [917, 196] on button "OK" at bounding box center [916, 209] width 38 height 26
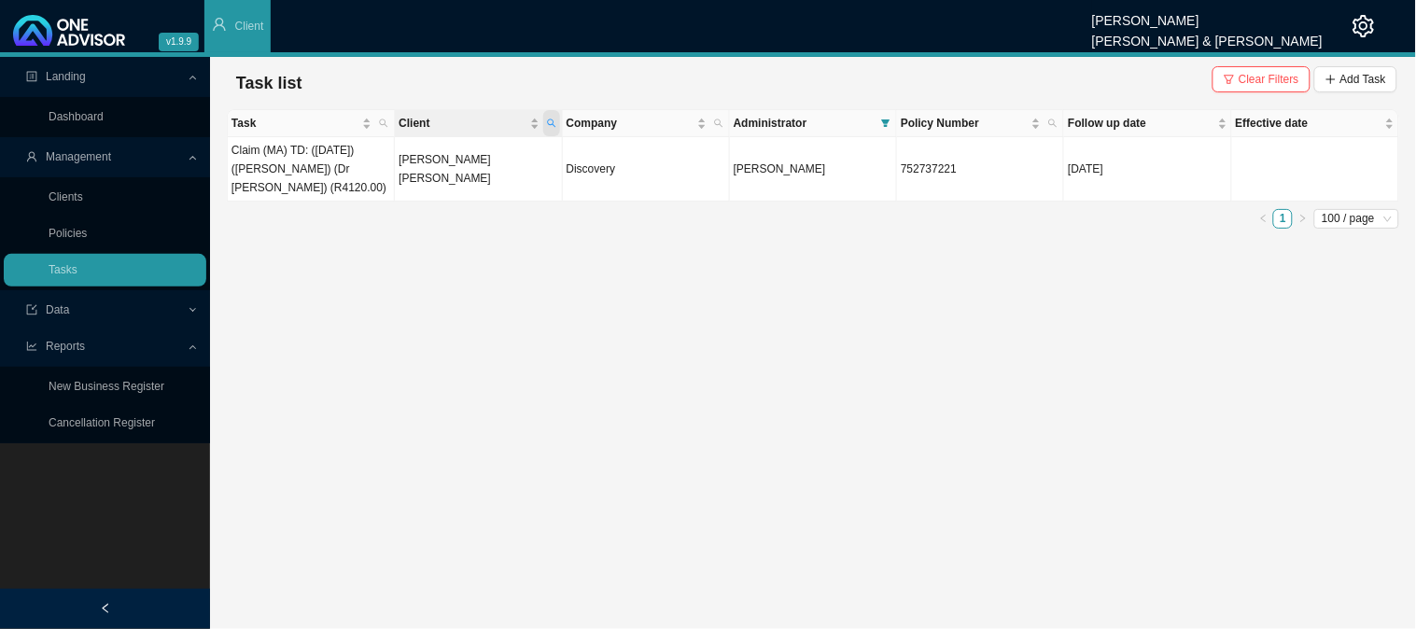
click at [556, 119] on span "Client" at bounding box center [551, 123] width 17 height 26
click at [439, 192] on span "Search" at bounding box center [425, 191] width 35 height 19
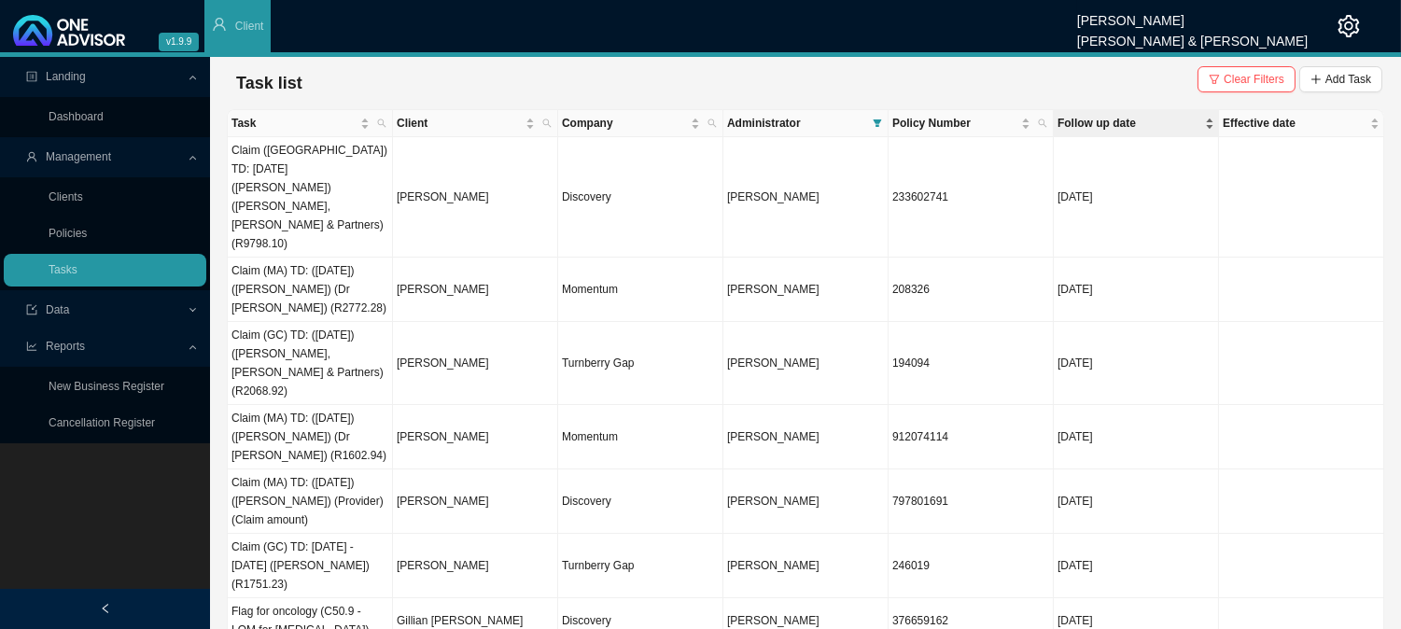
click at [1106, 125] on span "Follow up date" at bounding box center [1130, 123] width 144 height 19
